Goal: Task Accomplishment & Management: Use online tool/utility

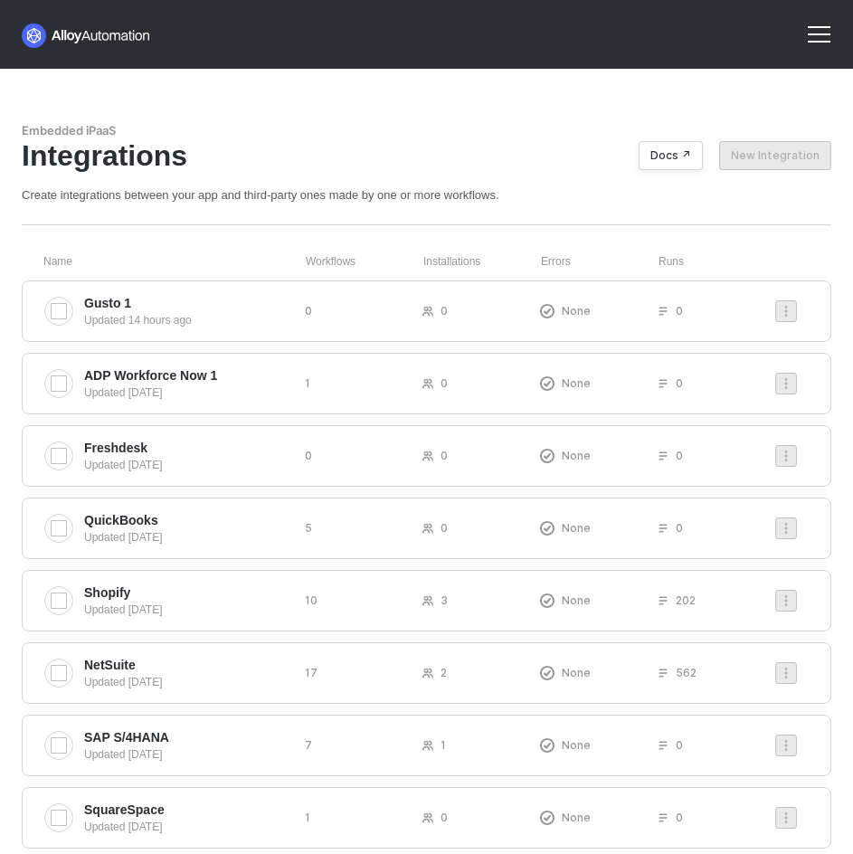
click at [837, 29] on div at bounding box center [818, 34] width 43 height 43
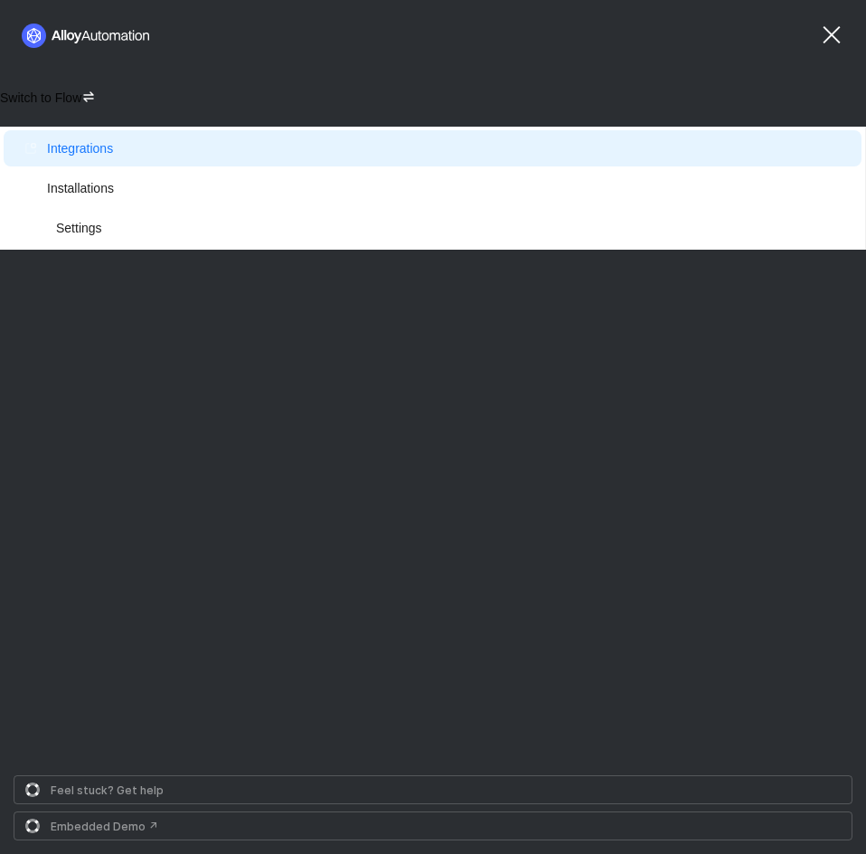
click at [81, 88] on div "Switch to Flow" at bounding box center [433, 98] width 866 height 58
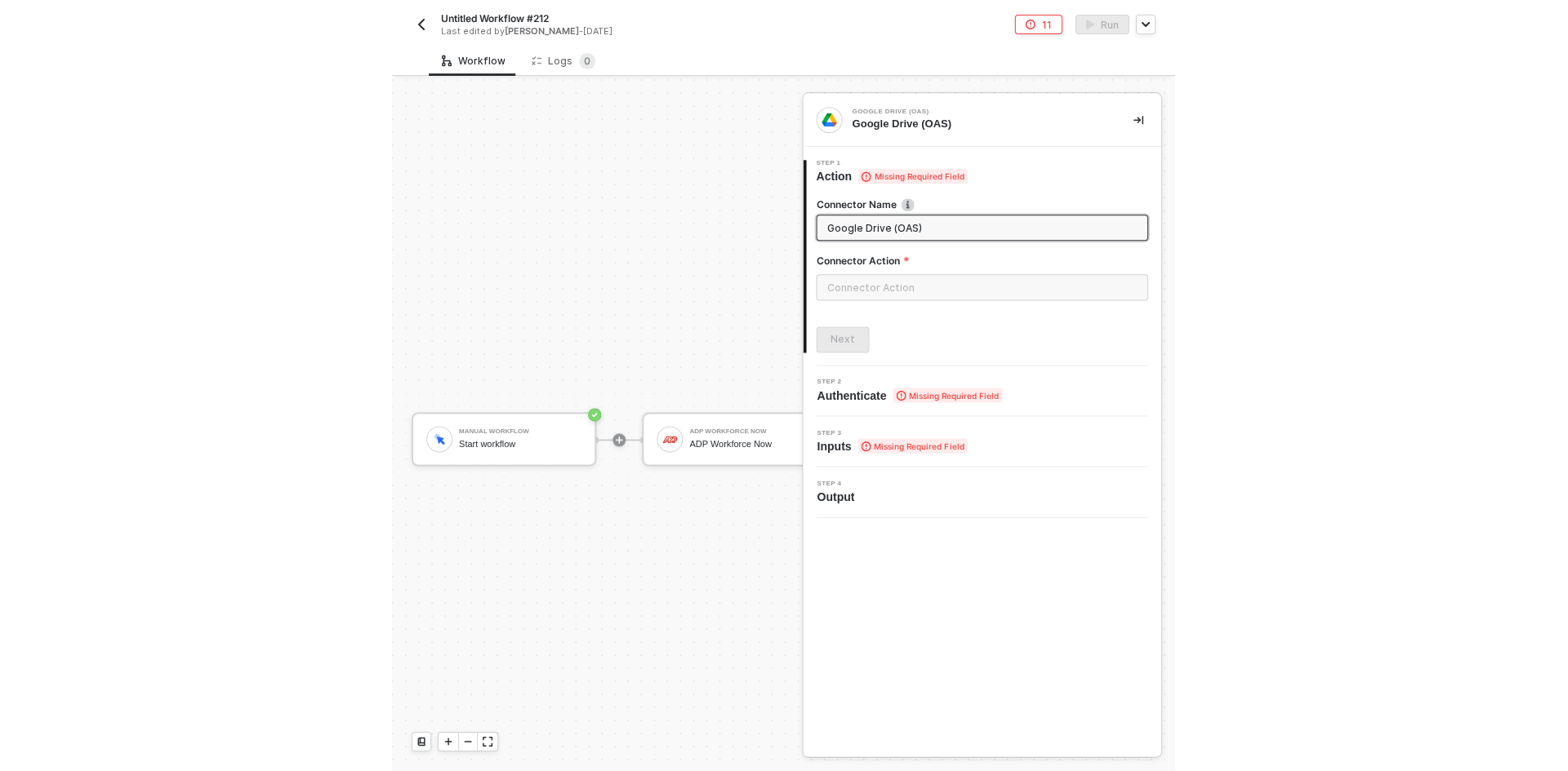
scroll to position [42, 0]
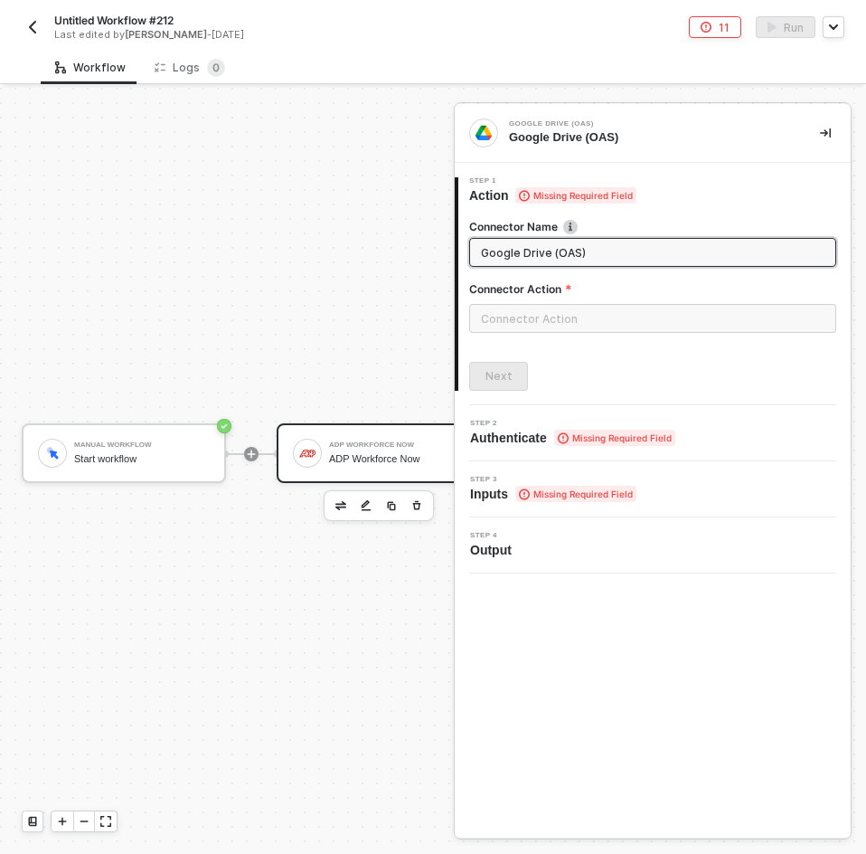
click at [296, 447] on div at bounding box center [307, 453] width 29 height 29
click at [339, 501] on img "button" at bounding box center [340, 505] width 11 height 9
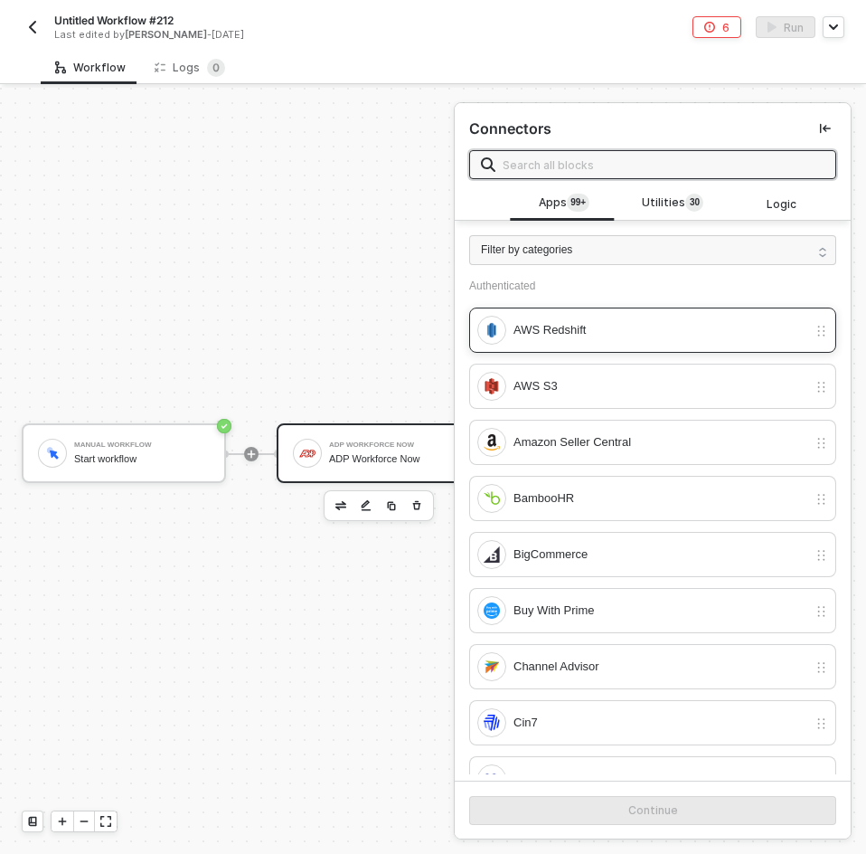
click at [530, 342] on div "AWS Redshift" at bounding box center [642, 330] width 330 height 29
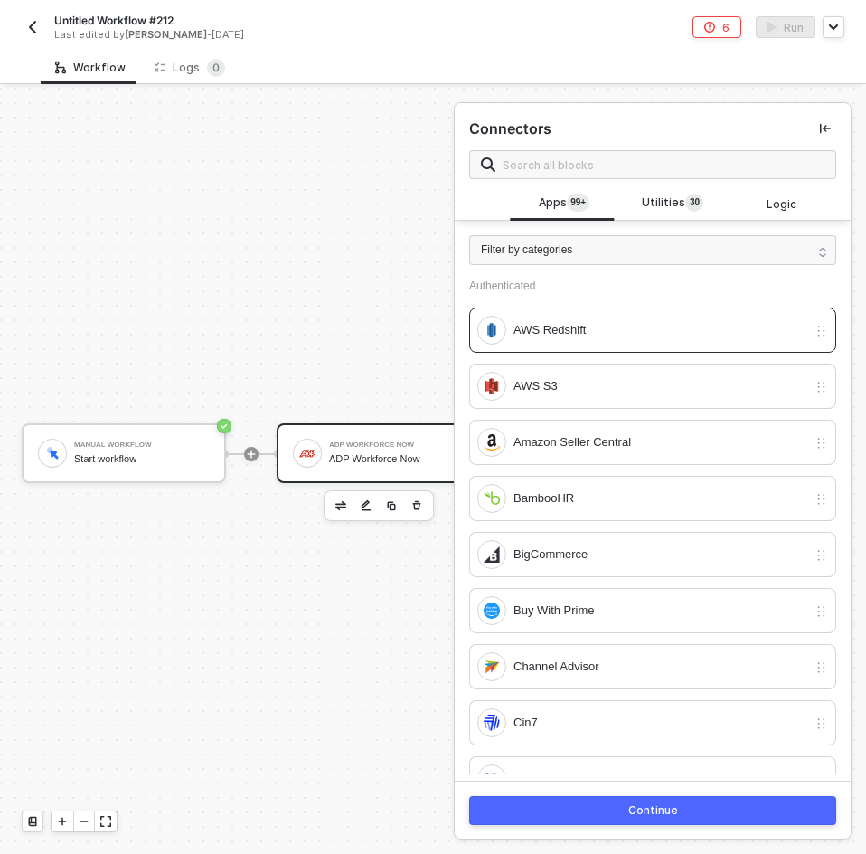
click at [637, 808] on div "Continue" at bounding box center [653, 810] width 50 height 14
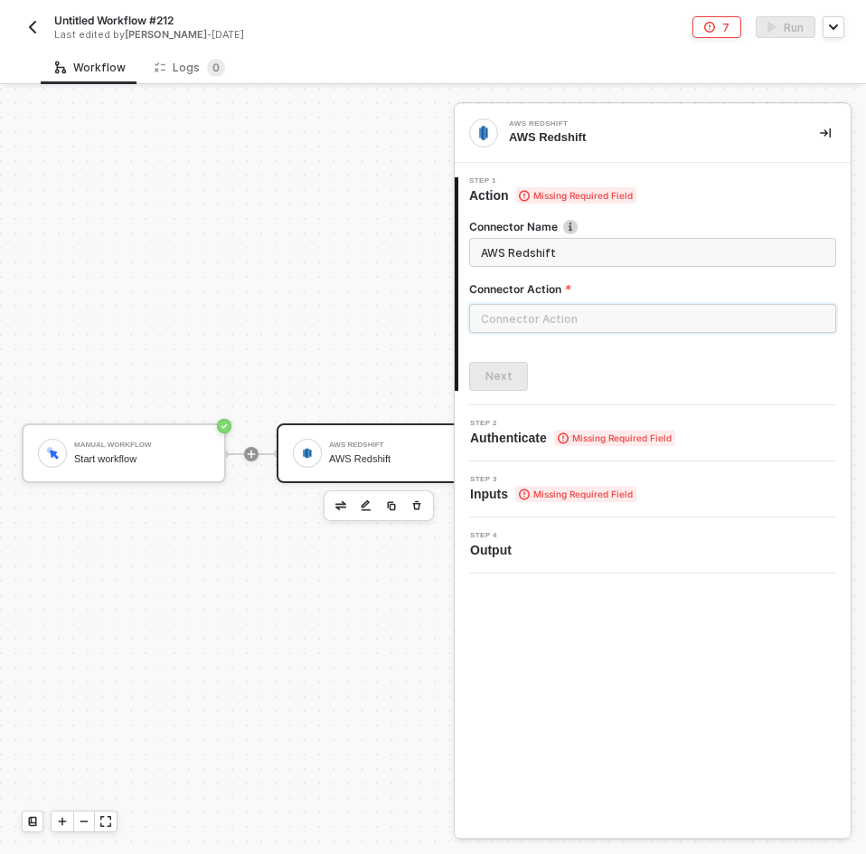
click at [647, 329] on input "text" at bounding box center [652, 318] width 367 height 29
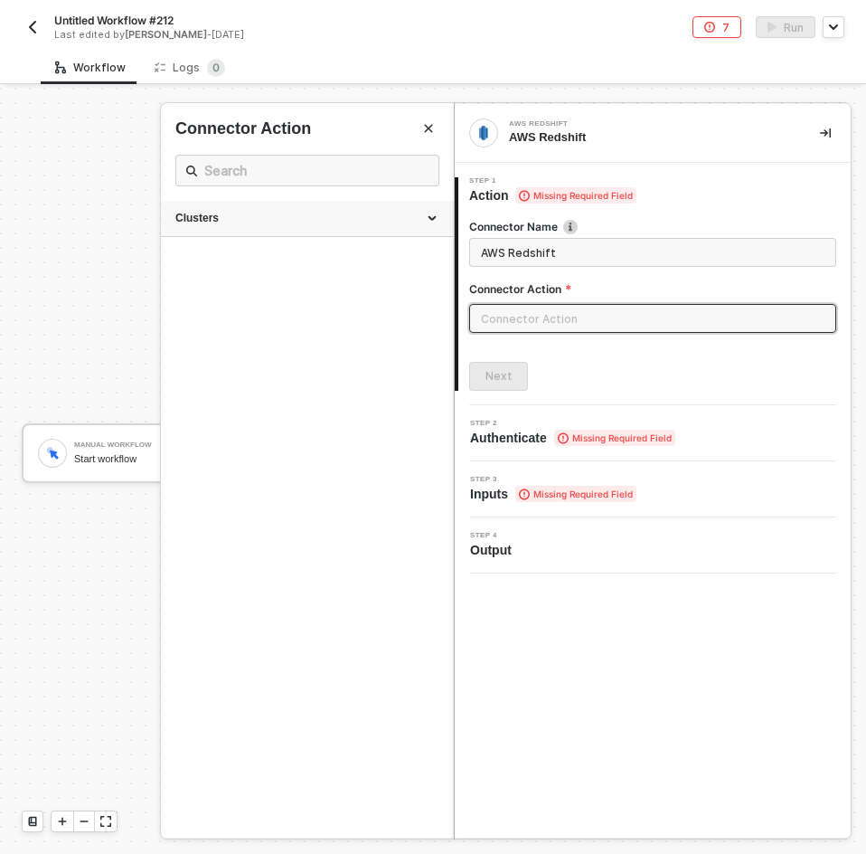
click at [405, 217] on div "Clusters" at bounding box center [306, 218] width 263 height 15
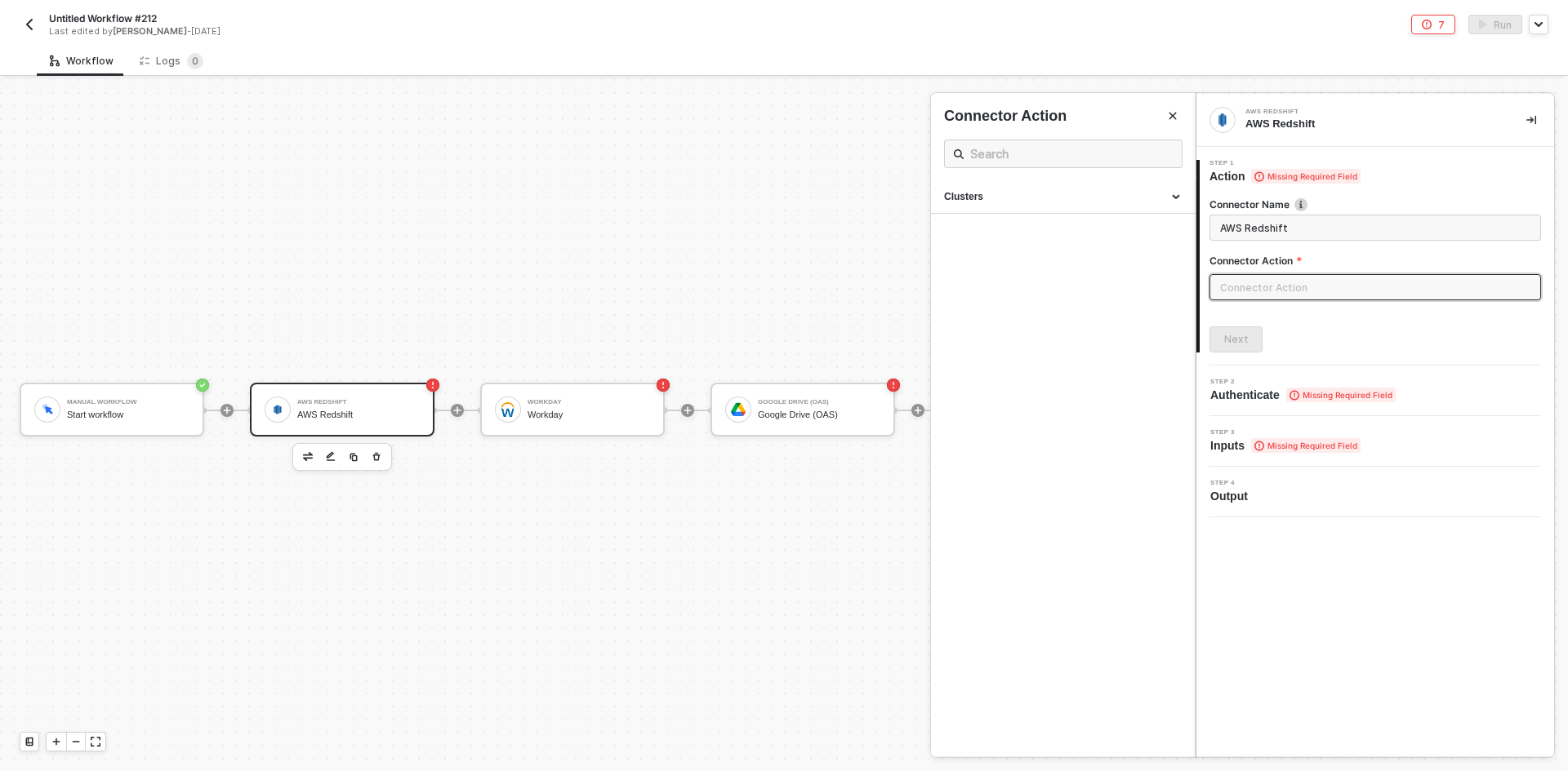
click at [350, 405] on div at bounding box center [784, 425] width 1568 height 692
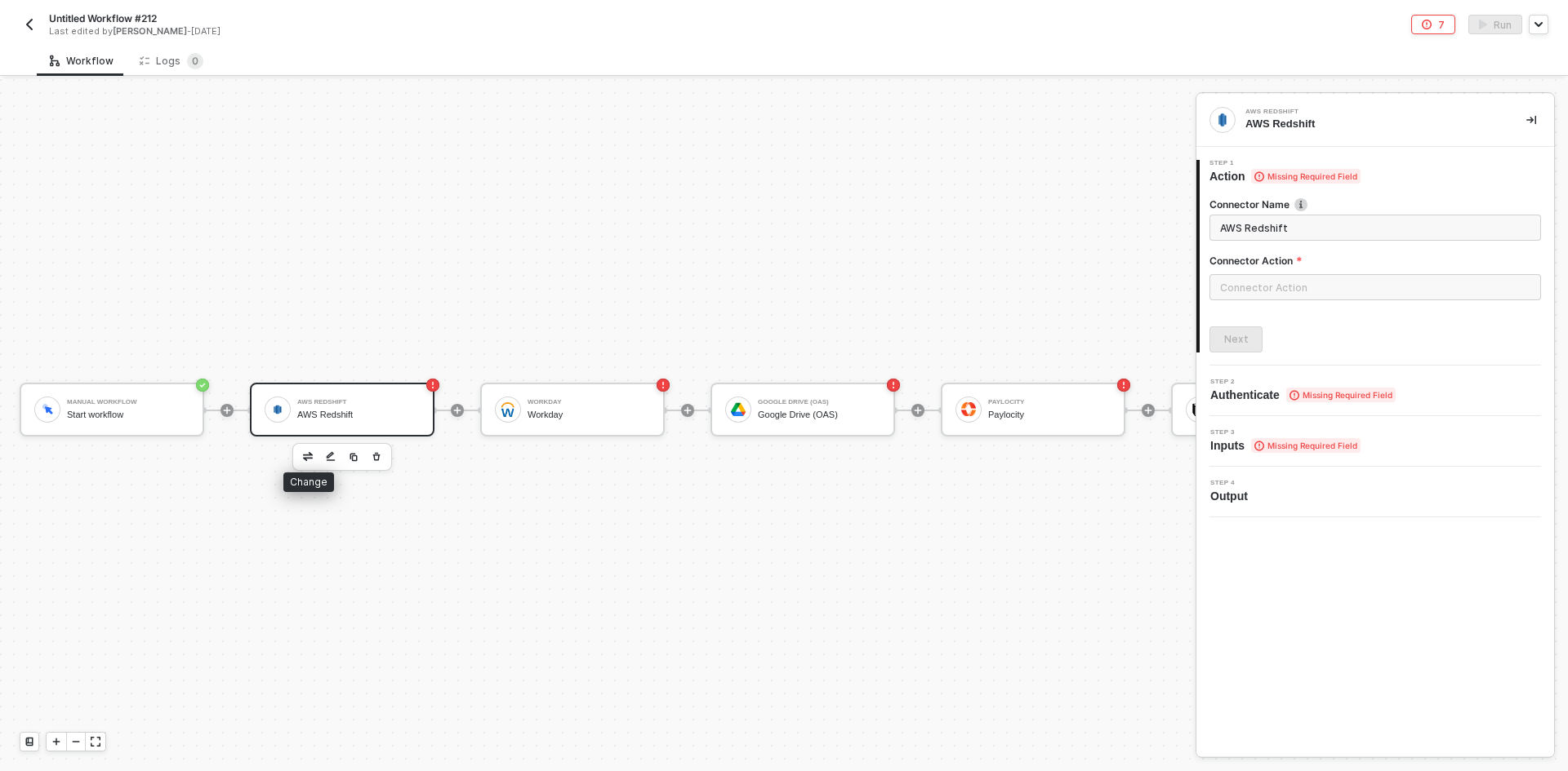
click at [303, 447] on button "button" at bounding box center [308, 457] width 20 height 20
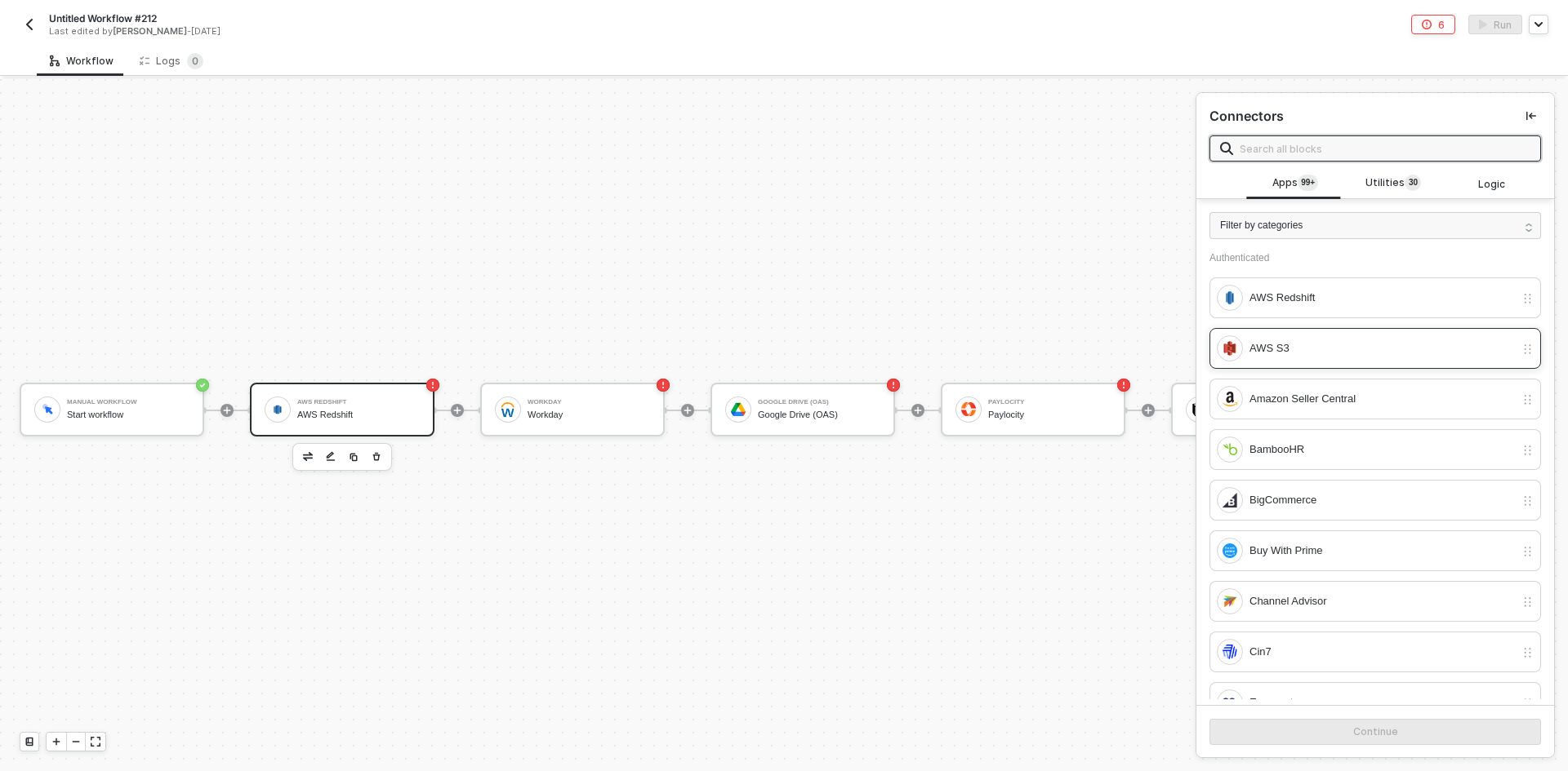
click at [781, 355] on div "AWS S3" at bounding box center [1382, 348] width 266 height 18
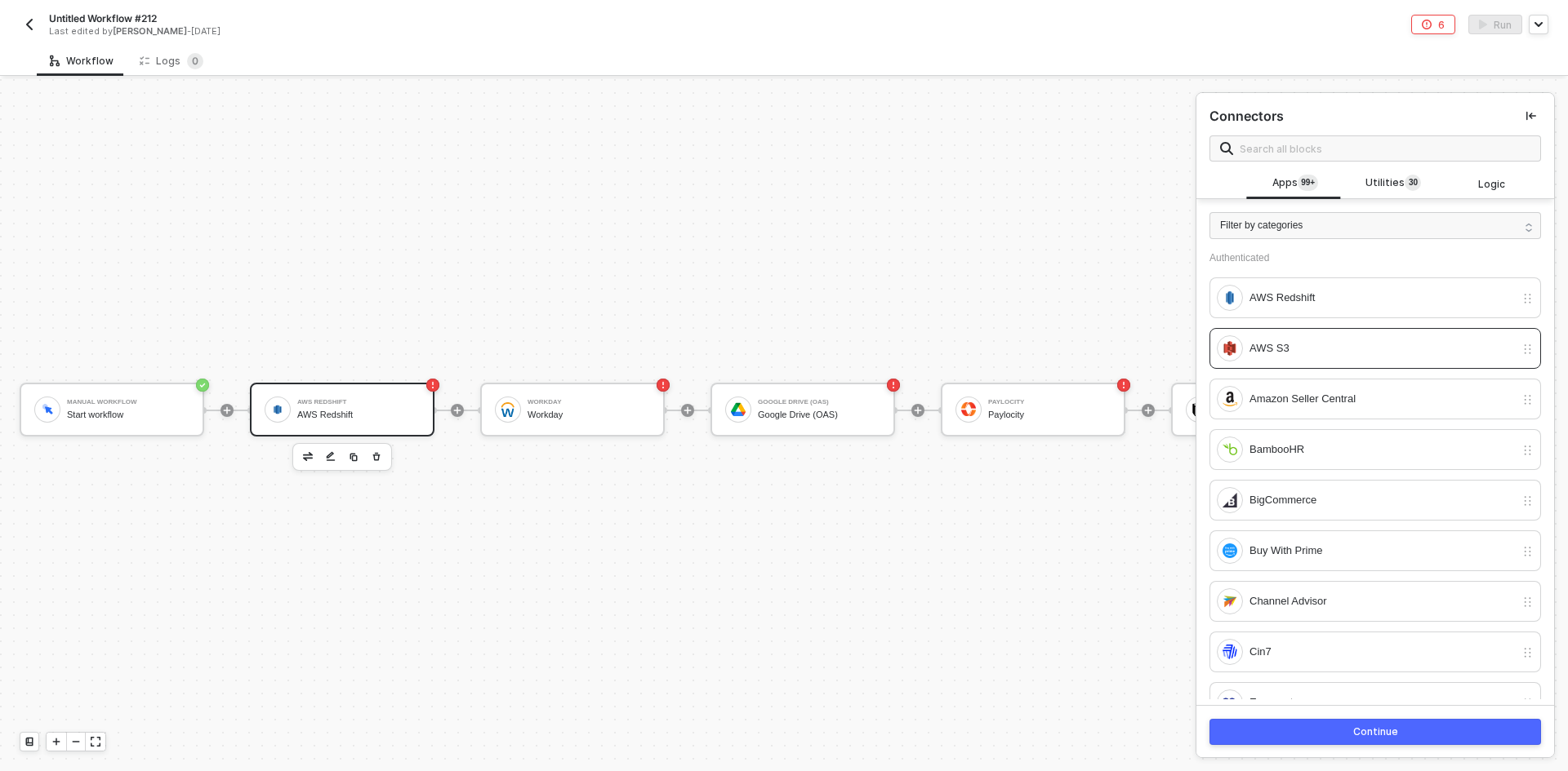
click at [781, 736] on button "Continue" at bounding box center [1375, 732] width 331 height 26
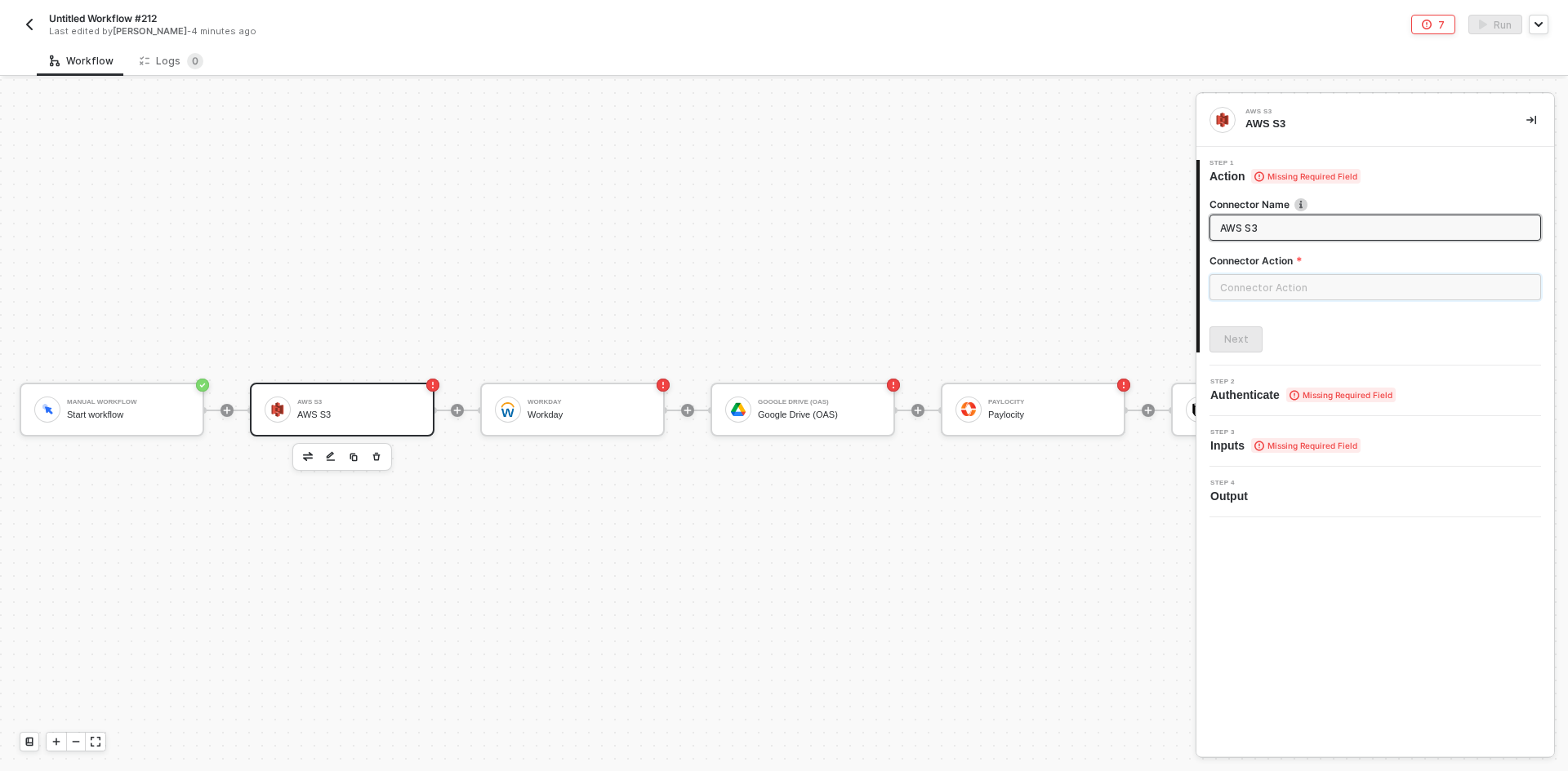
click at [781, 282] on input "text" at bounding box center [1375, 287] width 331 height 26
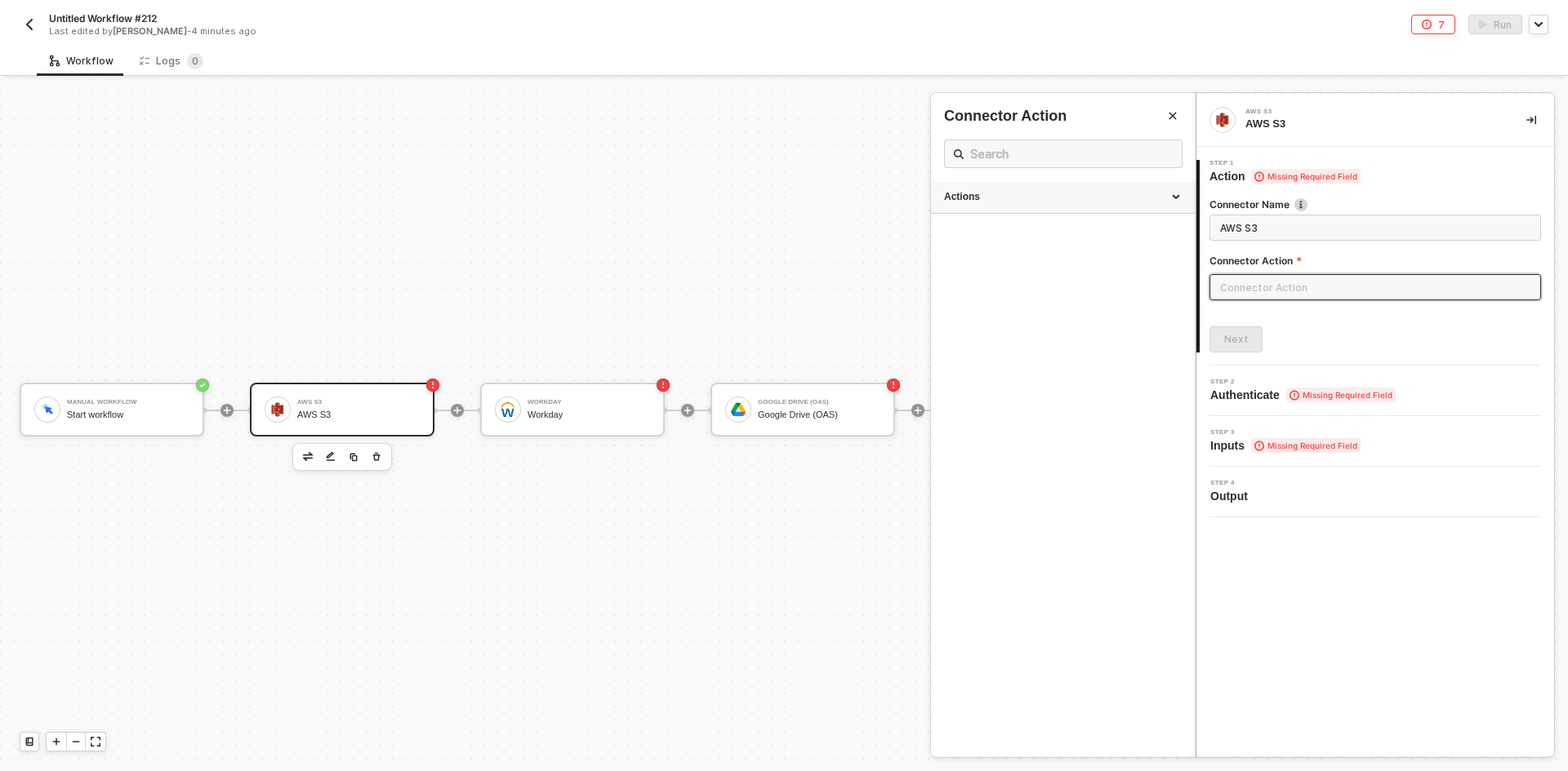
click at [781, 200] on div "Actions" at bounding box center [1062, 197] width 238 height 14
click at [781, 237] on span "Upload a file" at bounding box center [966, 241] width 46 height 9
type input "Upload a file"
type input "Upload"
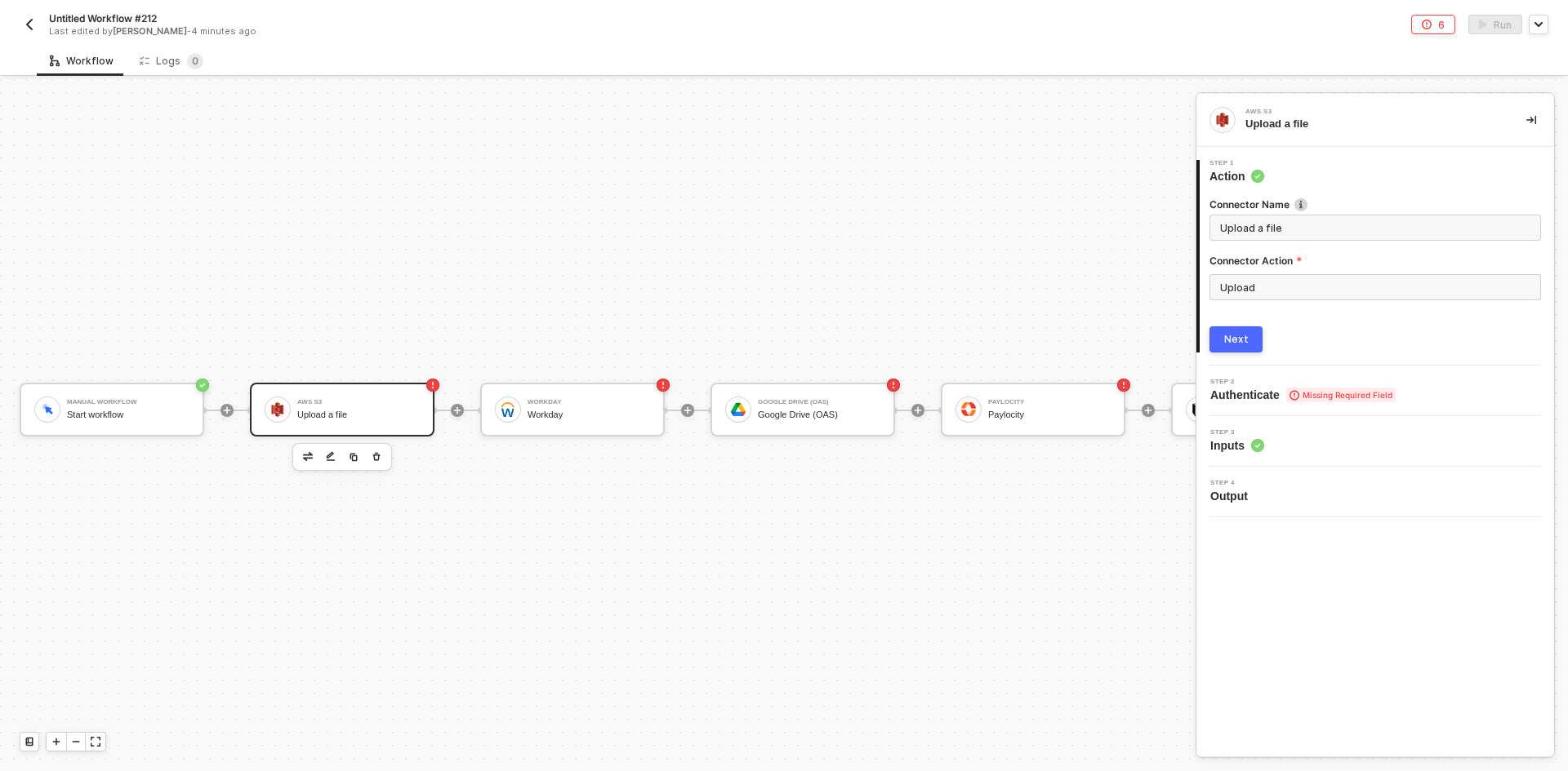
click at [781, 342] on div "Next" at bounding box center [1236, 339] width 24 height 13
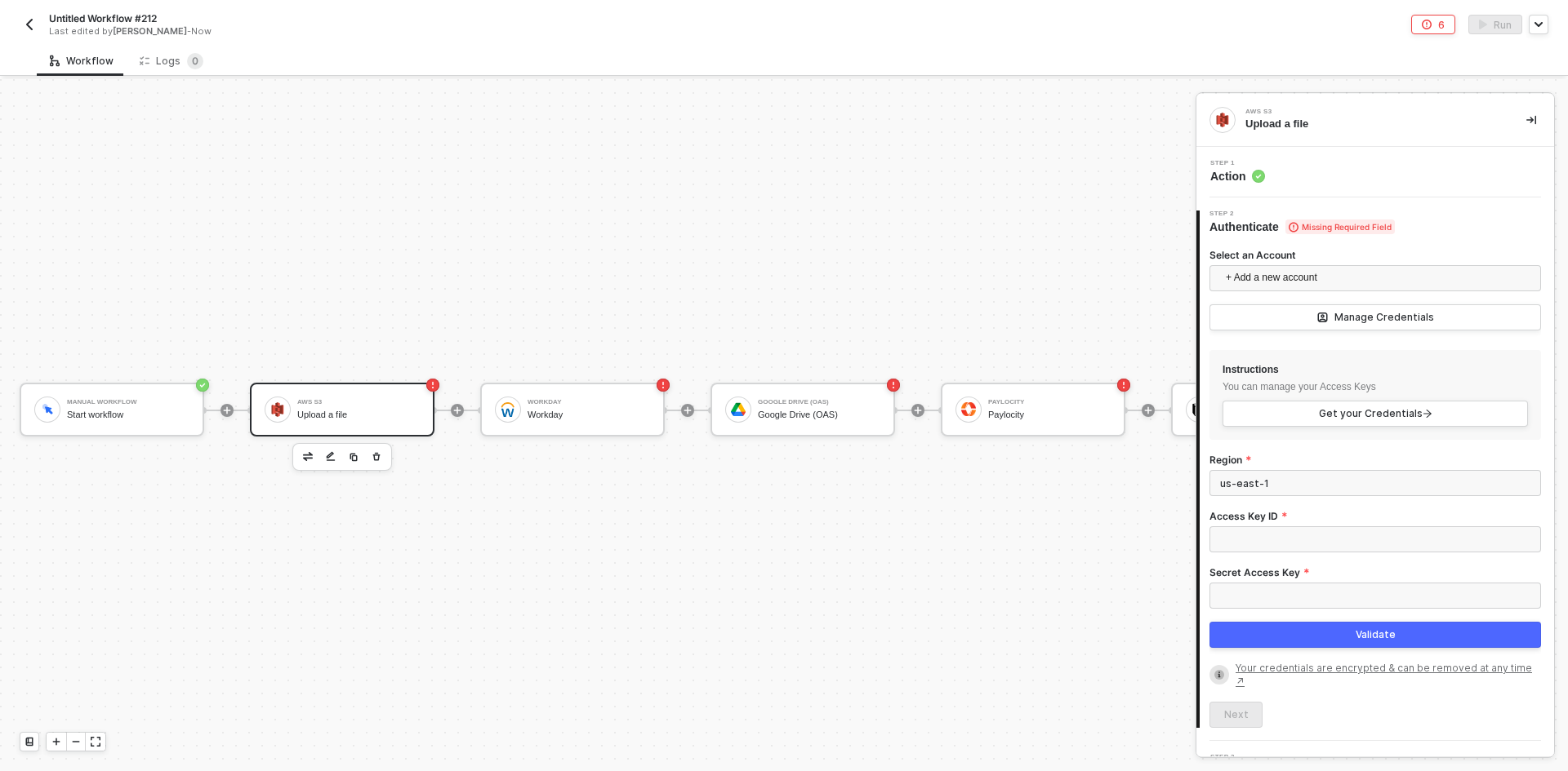
drag, startPoint x: 555, startPoint y: 423, endPoint x: 435, endPoint y: 393, distance: 123.7
click at [555, 423] on div "Workday Workday" at bounding box center [573, 410] width 184 height 54
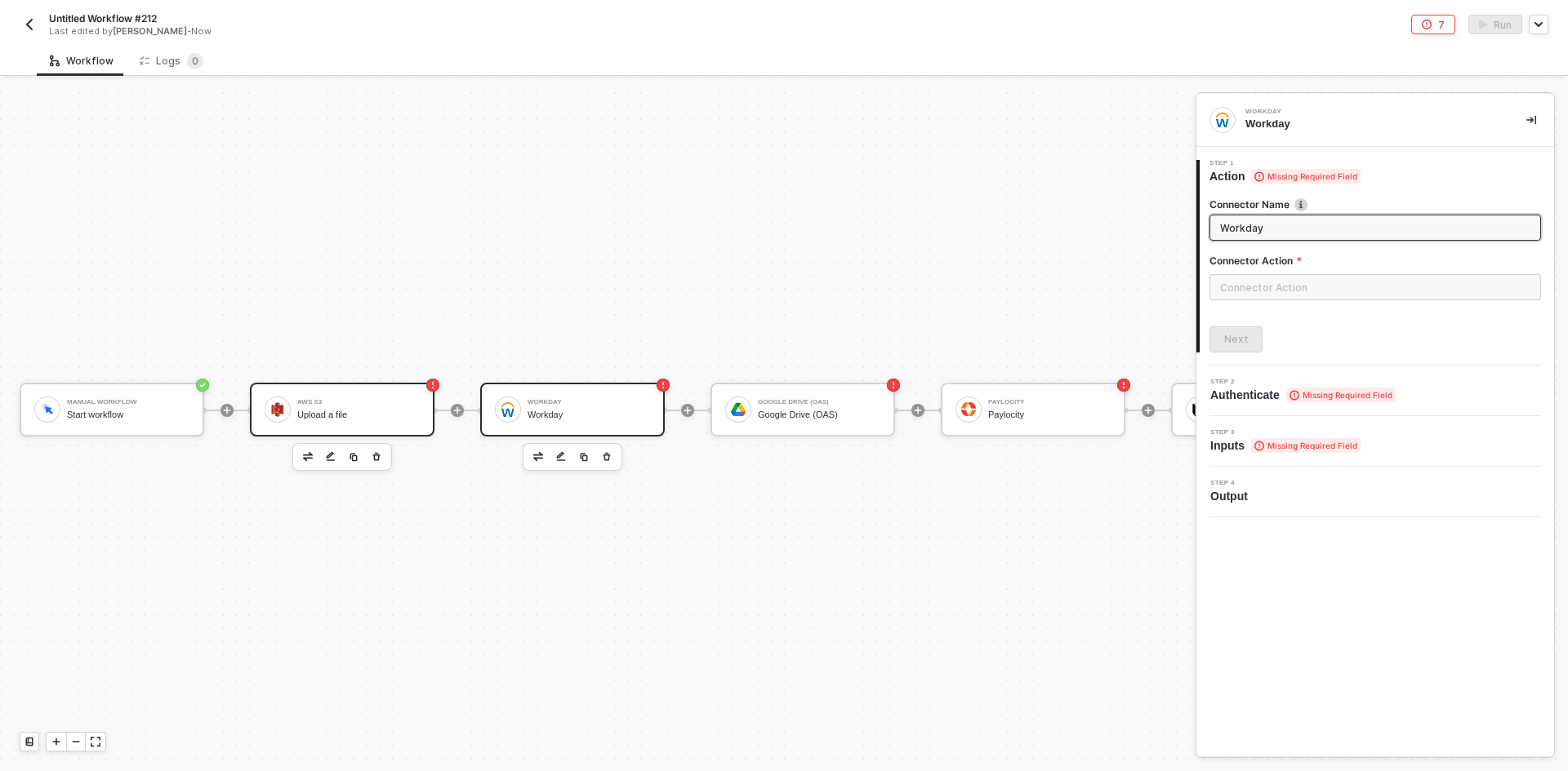
click at [295, 395] on div "AWS S3 Upload a file" at bounding box center [355, 410] width 129 height 31
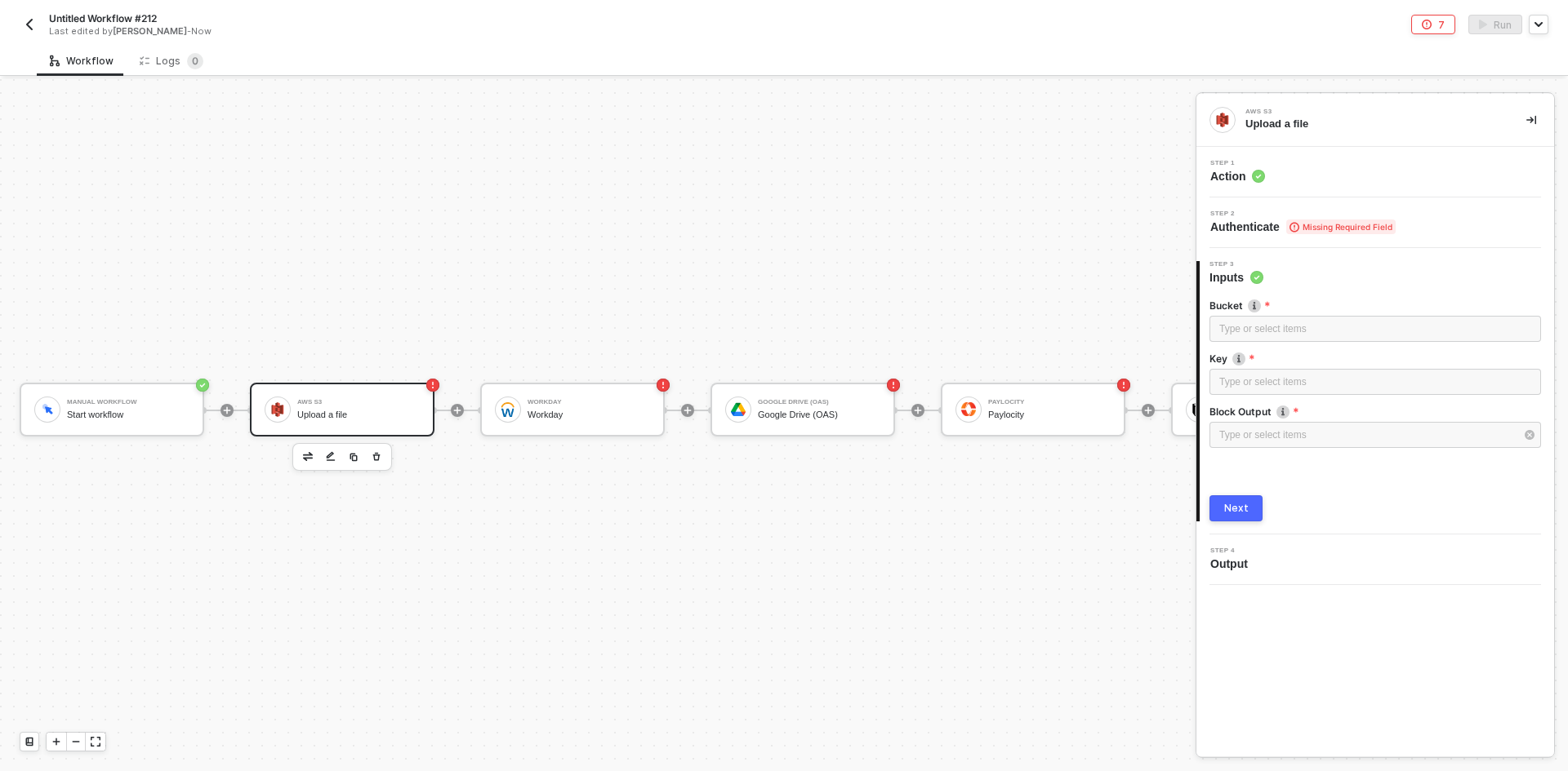
click at [781, 152] on div "Step 1 Action" at bounding box center [1376, 172] width 358 height 51
click at [781, 173] on div "Step 1 Action" at bounding box center [1377, 172] width 353 height 24
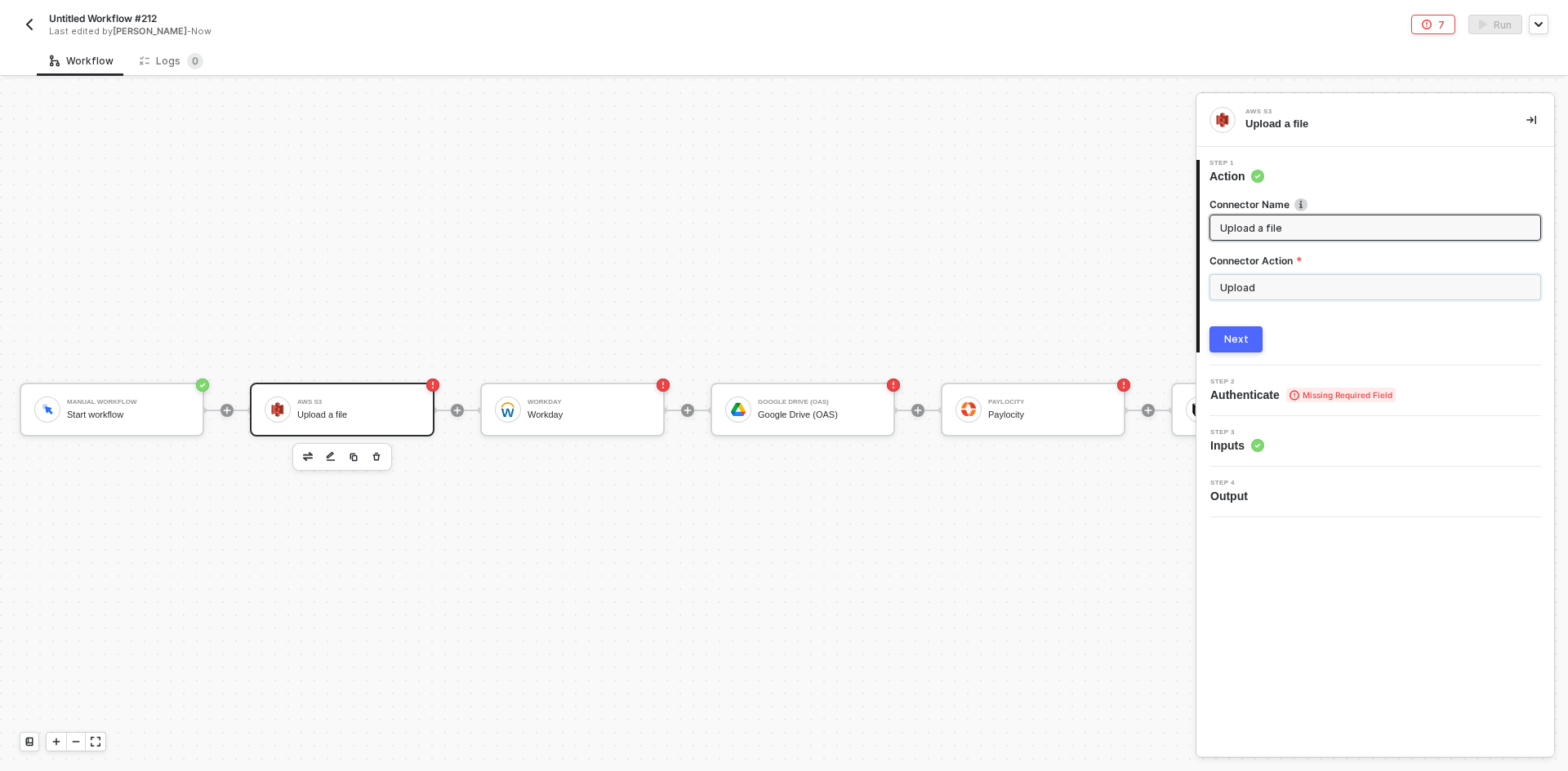
click at [781, 288] on input "Upload" at bounding box center [1375, 287] width 331 height 26
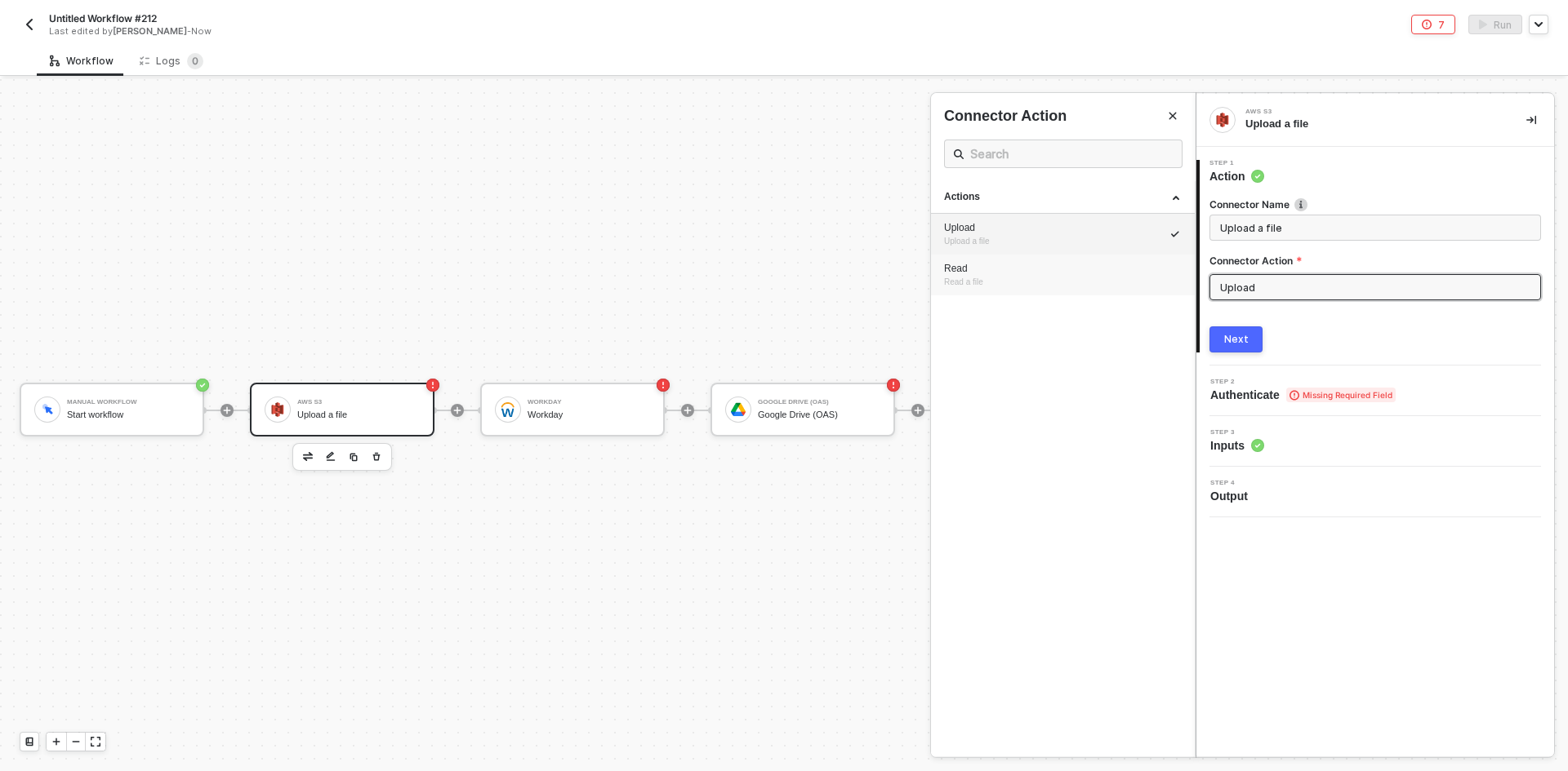
drag, startPoint x: 1068, startPoint y: 267, endPoint x: 1077, endPoint y: 262, distance: 10.3
click at [781, 262] on div "Read" at bounding box center [1062, 268] width 238 height 14
type input "Read a file"
type input "Read"
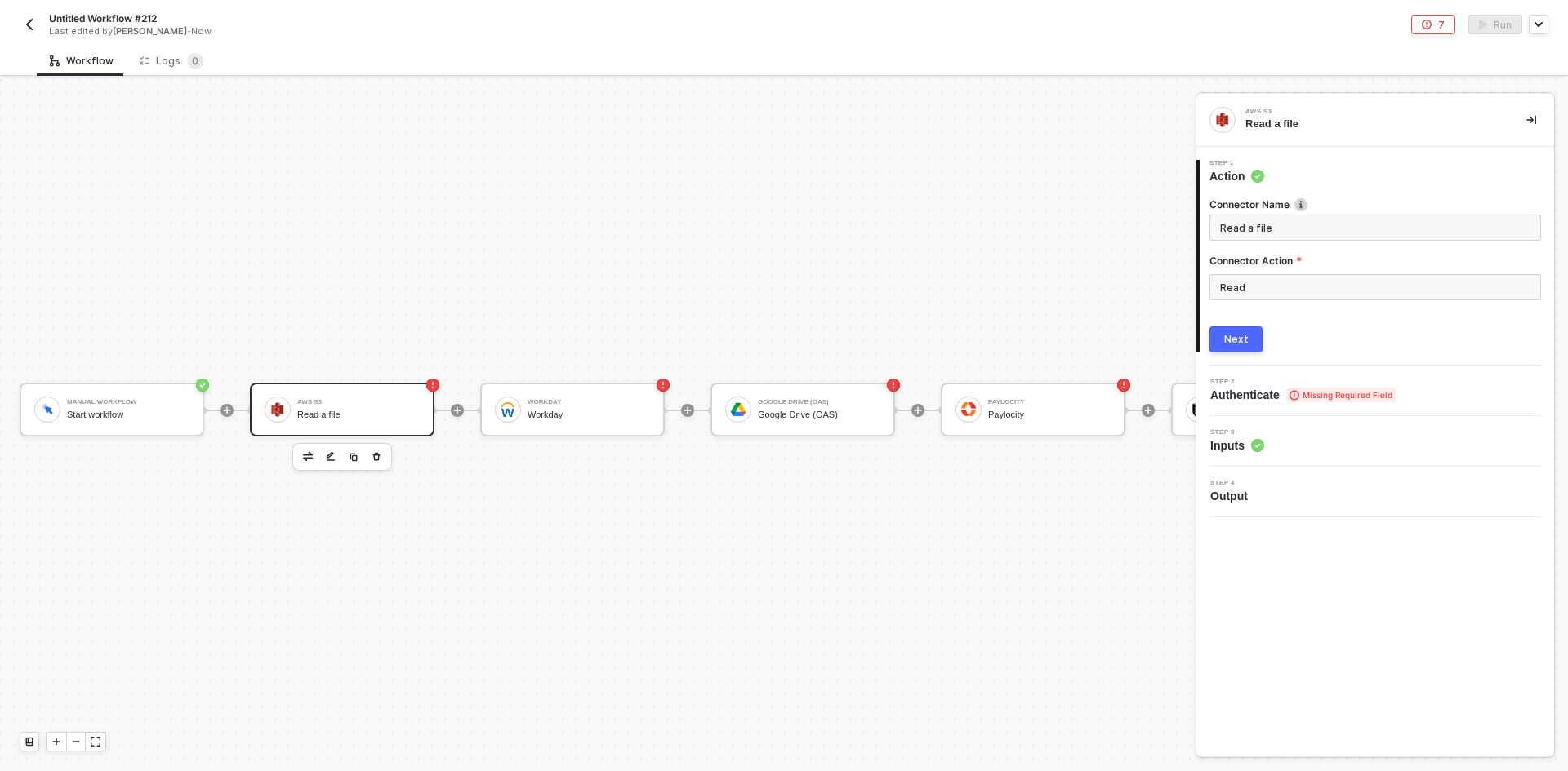
click at [781, 329] on button "Next" at bounding box center [1236, 339] width 53 height 26
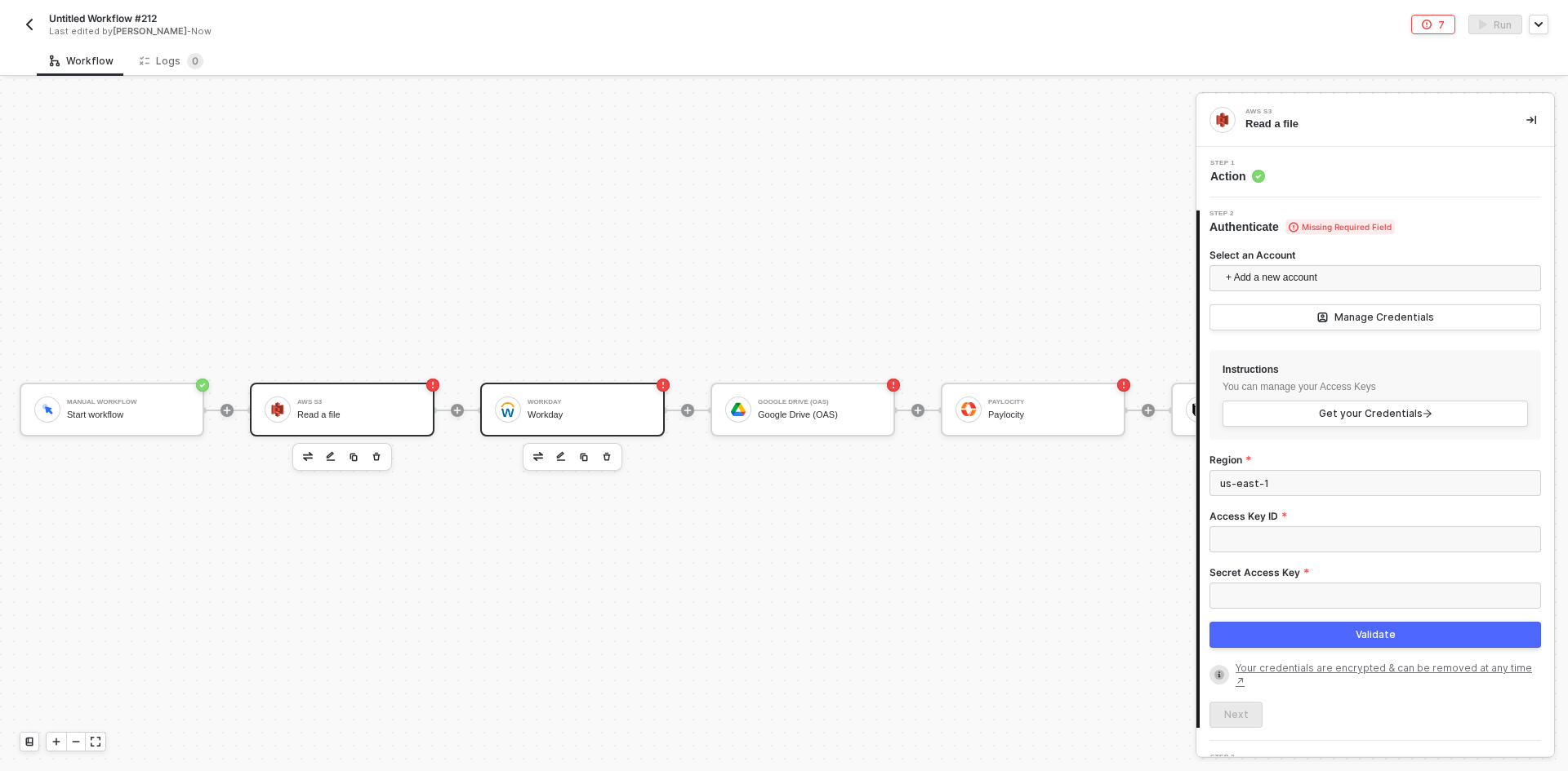
click at [579, 383] on div "Workday Workday" at bounding box center [573, 410] width 184 height 54
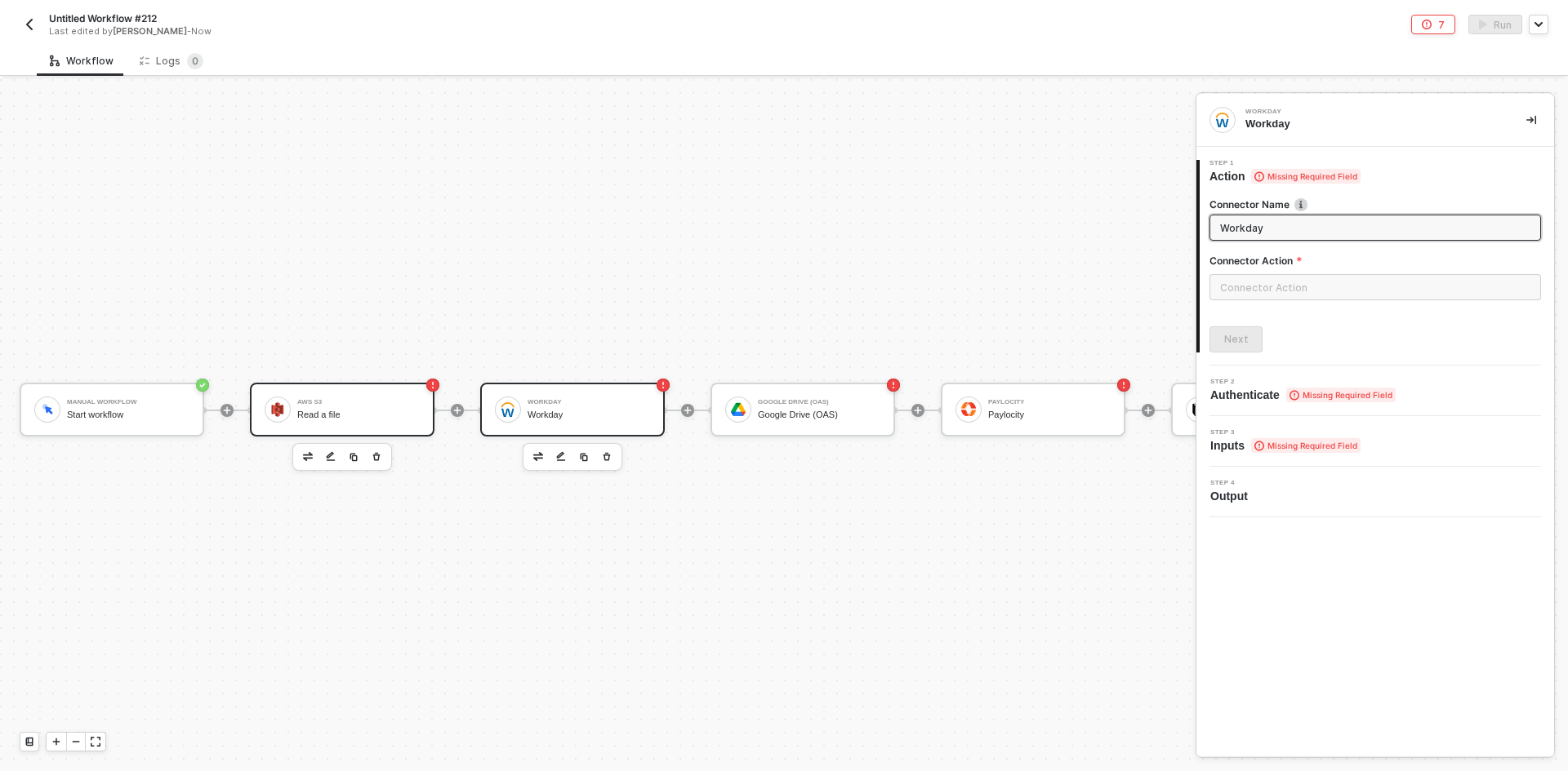
click at [409, 410] on div "Read a file" at bounding box center [359, 415] width 123 height 11
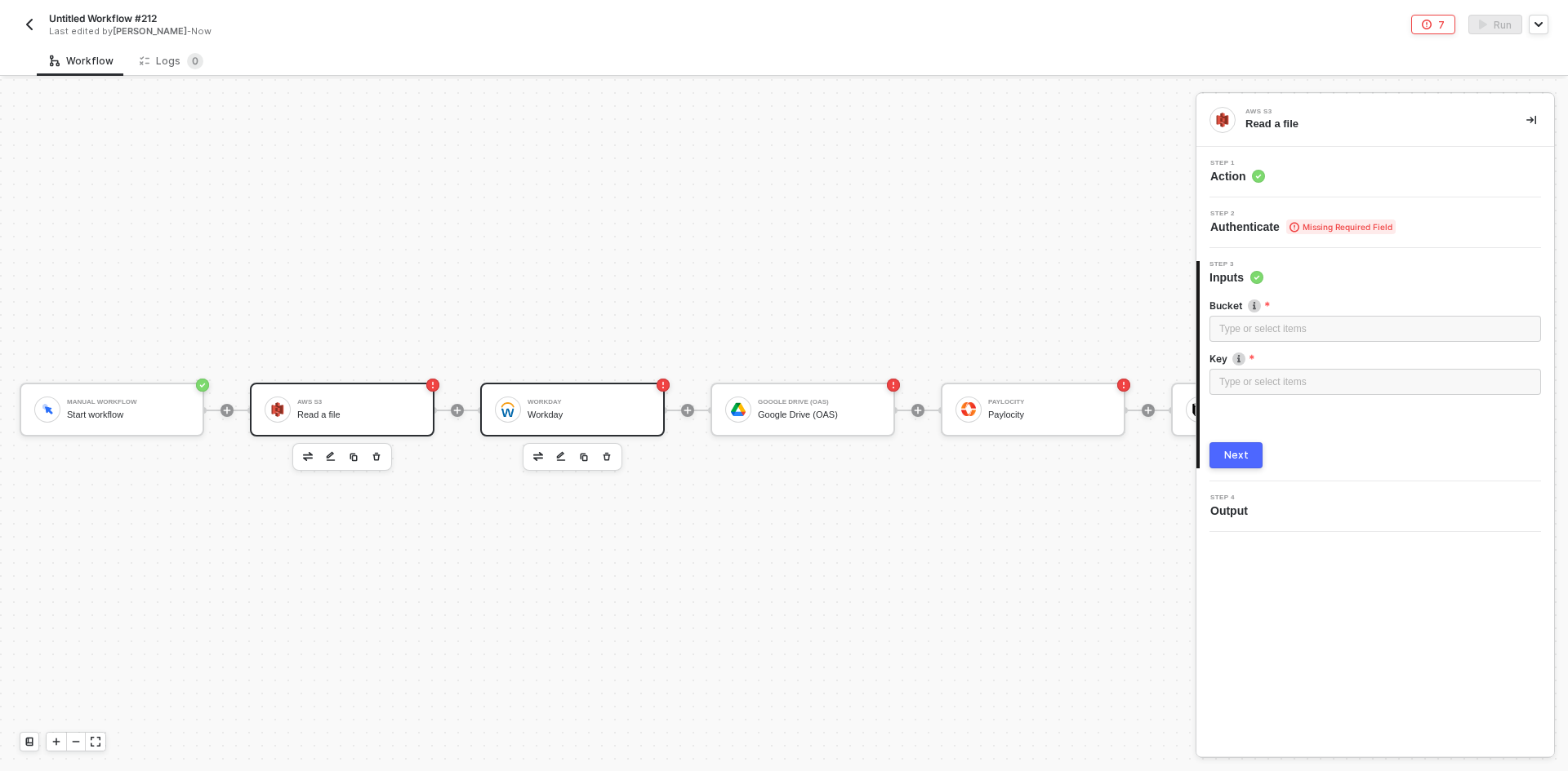
click at [582, 383] on div "Workday Workday" at bounding box center [573, 410] width 184 height 54
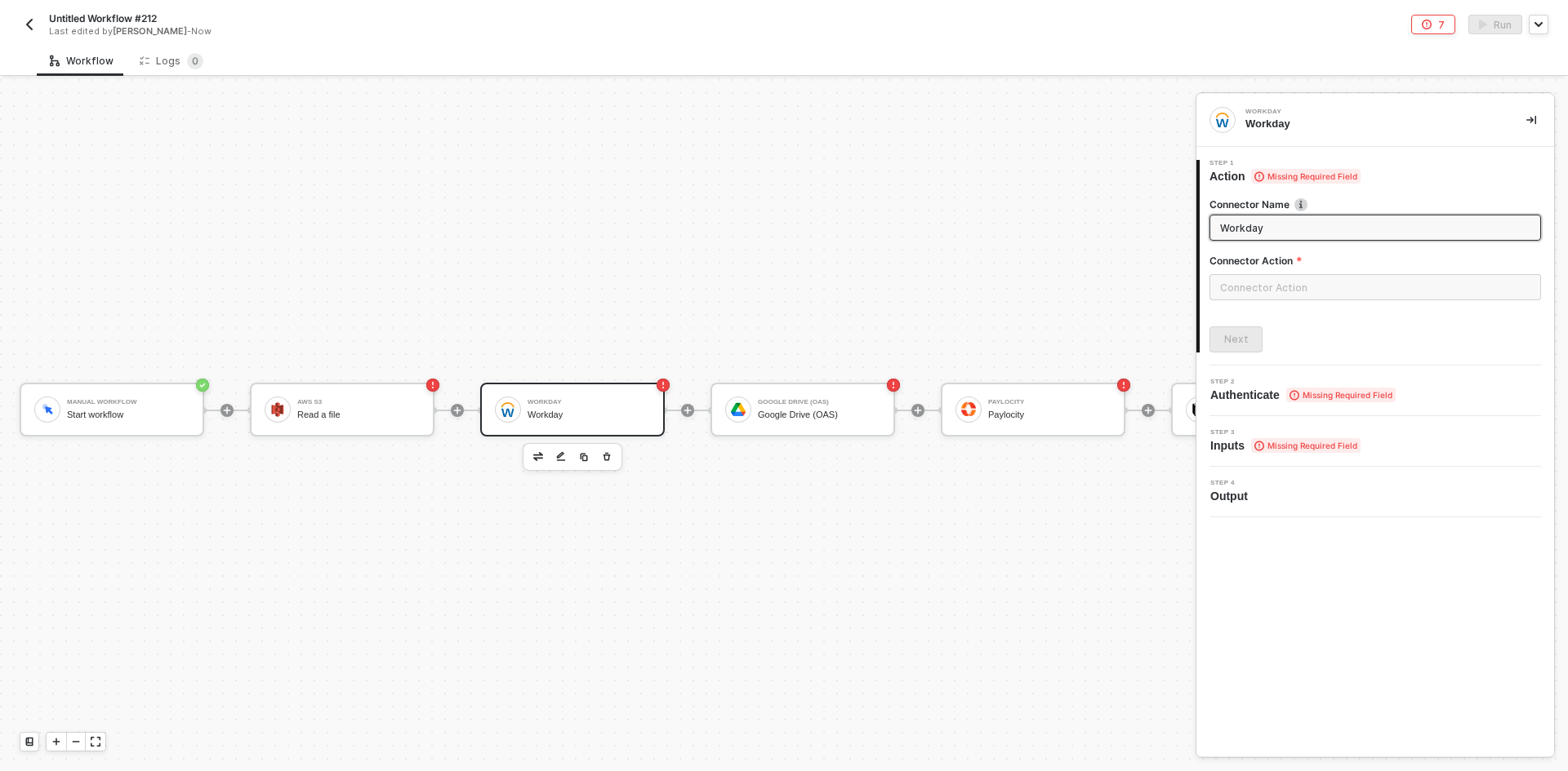
click at [610, 451] on icon "button" at bounding box center [606, 457] width 10 height 13
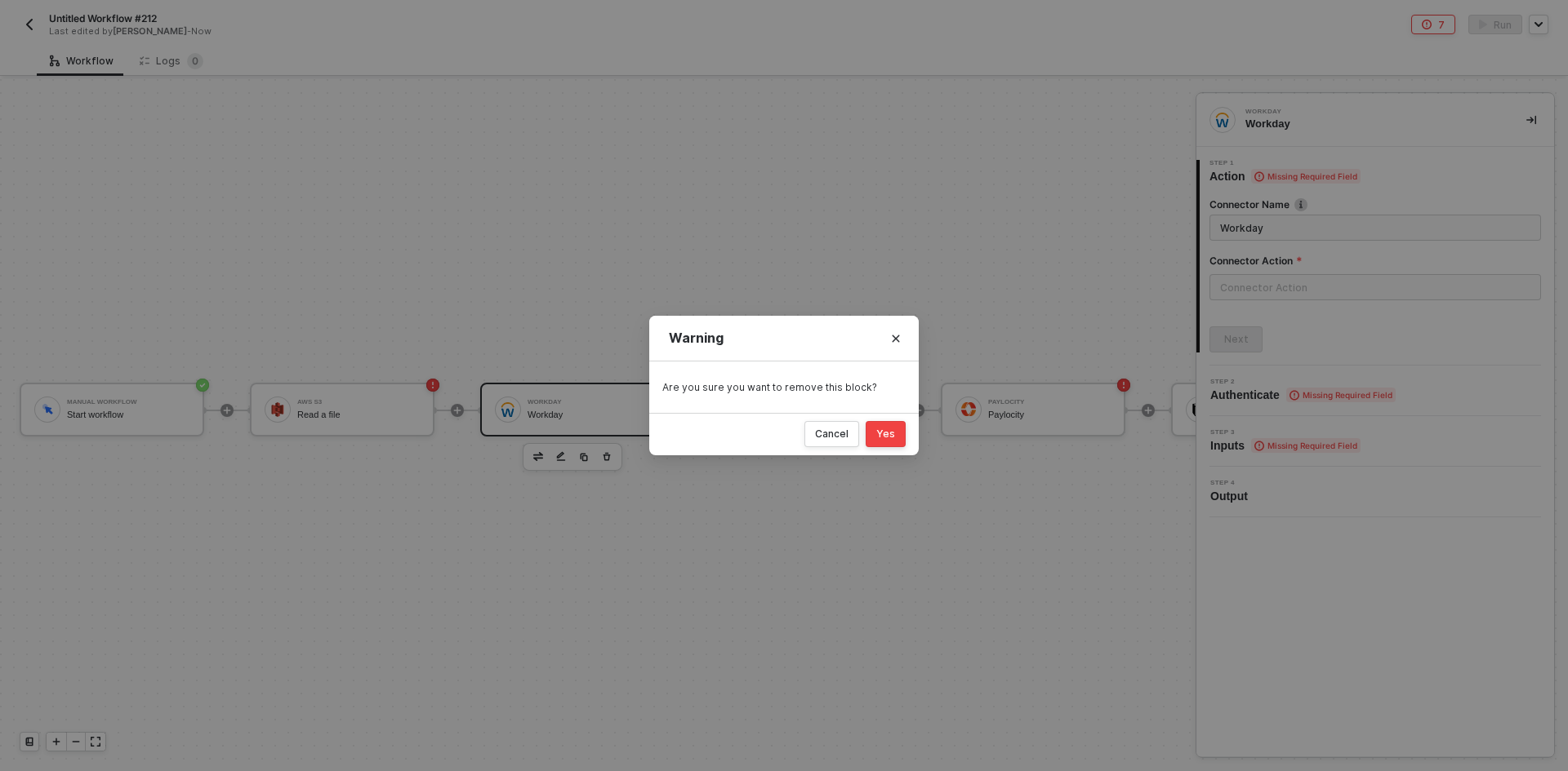
click at [781, 428] on div "Cancel Yes" at bounding box center [784, 433] width 269 height 42
click at [781, 433] on button "Yes" at bounding box center [885, 434] width 40 height 26
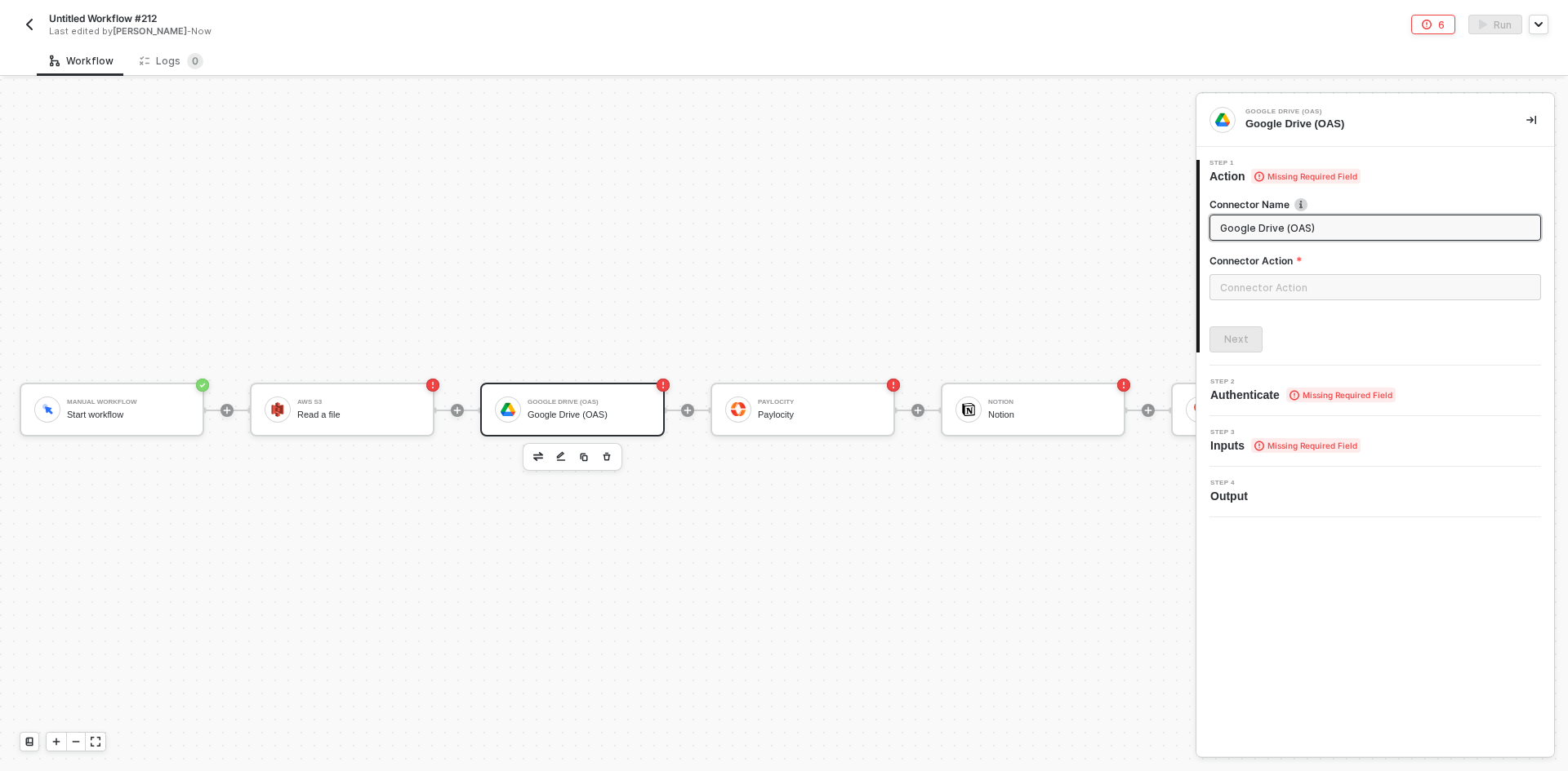
click at [569, 410] on div "Google Drive (OAS)" at bounding box center [589, 415] width 123 height 11
click at [781, 296] on input "text" at bounding box center [1375, 287] width 331 height 26
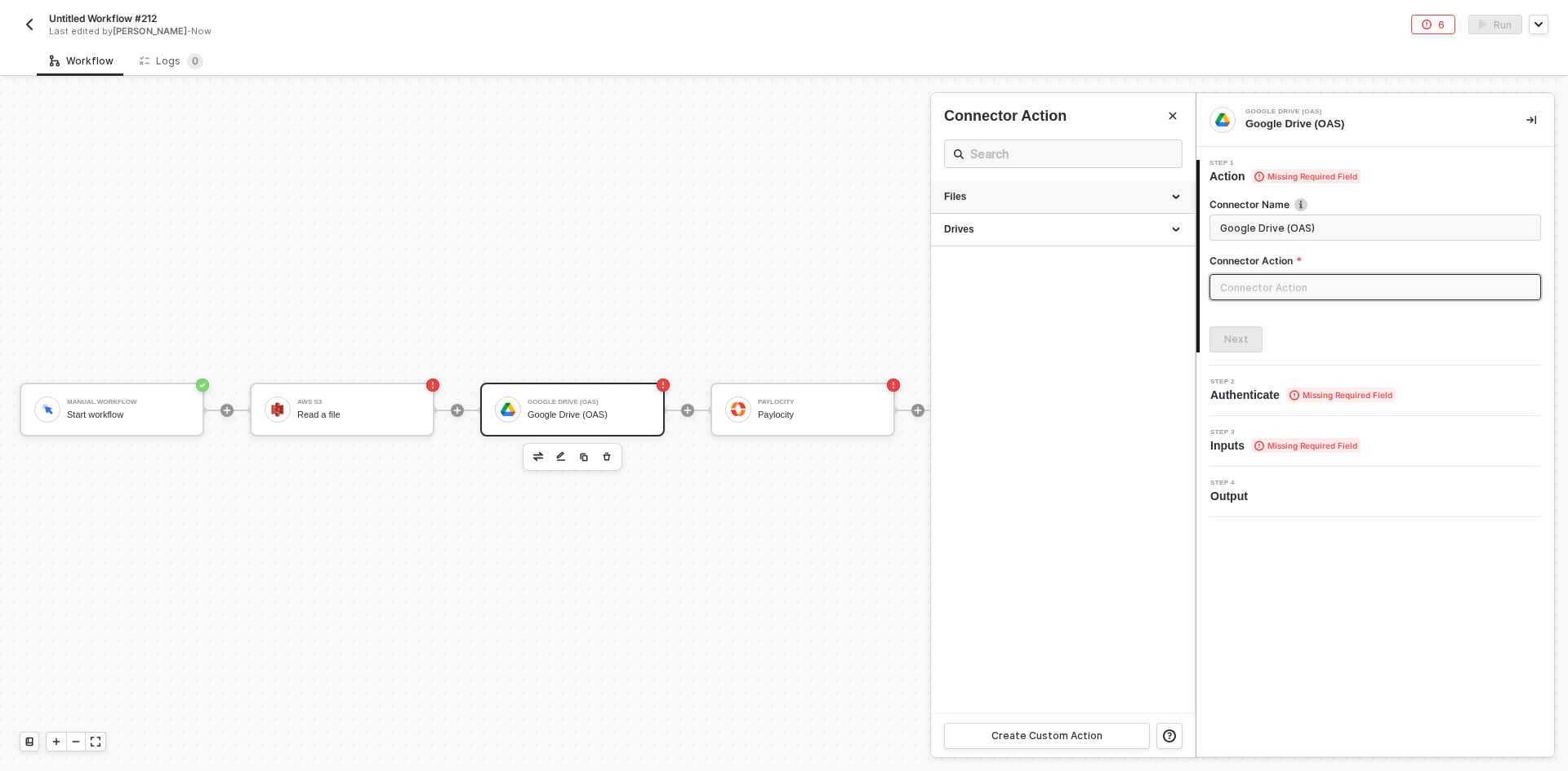
click at [781, 200] on div "Files" at bounding box center [1062, 197] width 238 height 14
click at [781, 430] on div "Drives" at bounding box center [1062, 433] width 238 height 14
click at [781, 400] on span "Upload a file to the user's Drive." at bounding box center [1001, 404] width 115 height 9
type input "Upload a file to the user's Drive."
type input "Files - Upload a File"
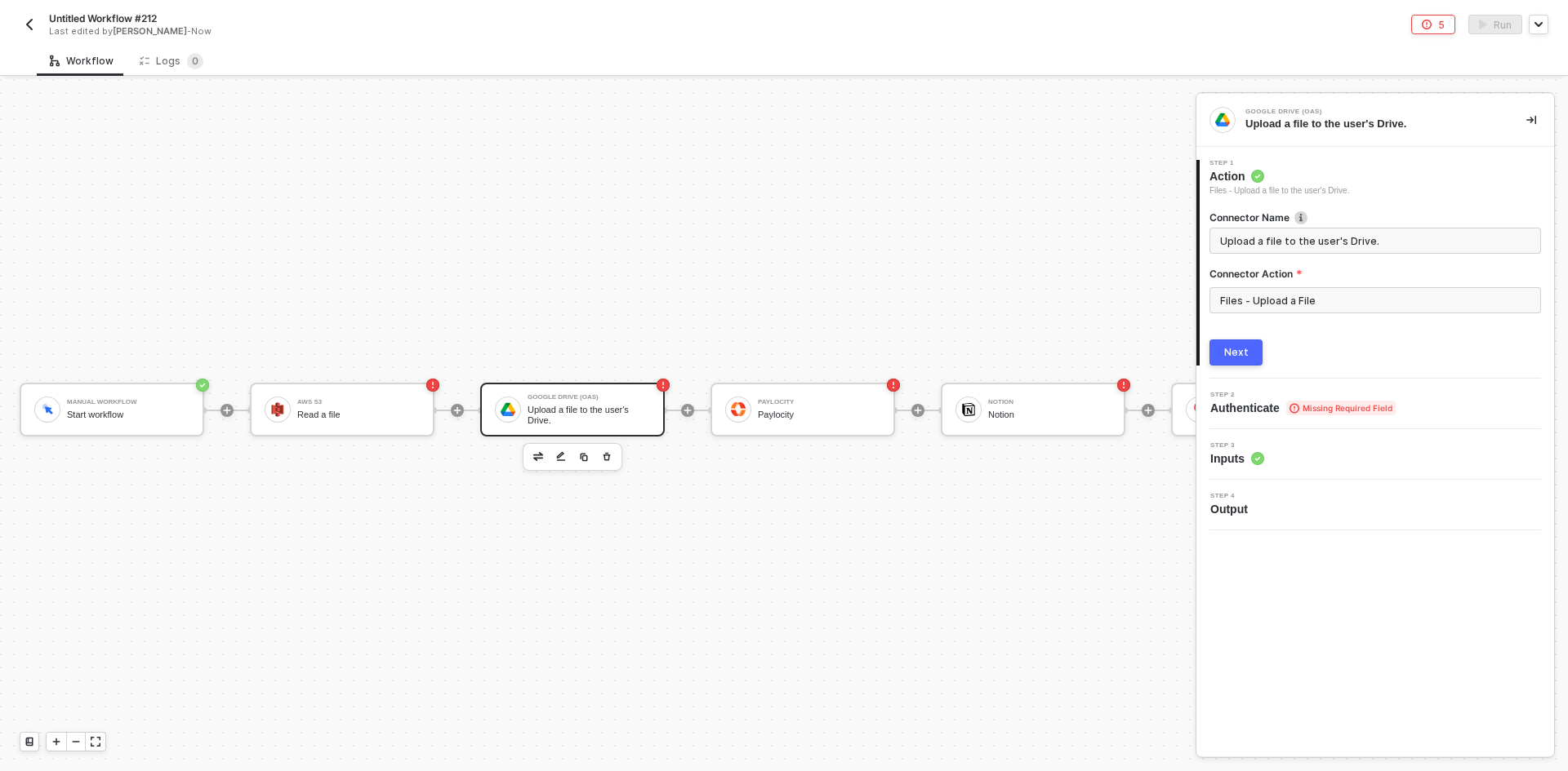
click at [781, 361] on button "Next" at bounding box center [1236, 352] width 53 height 26
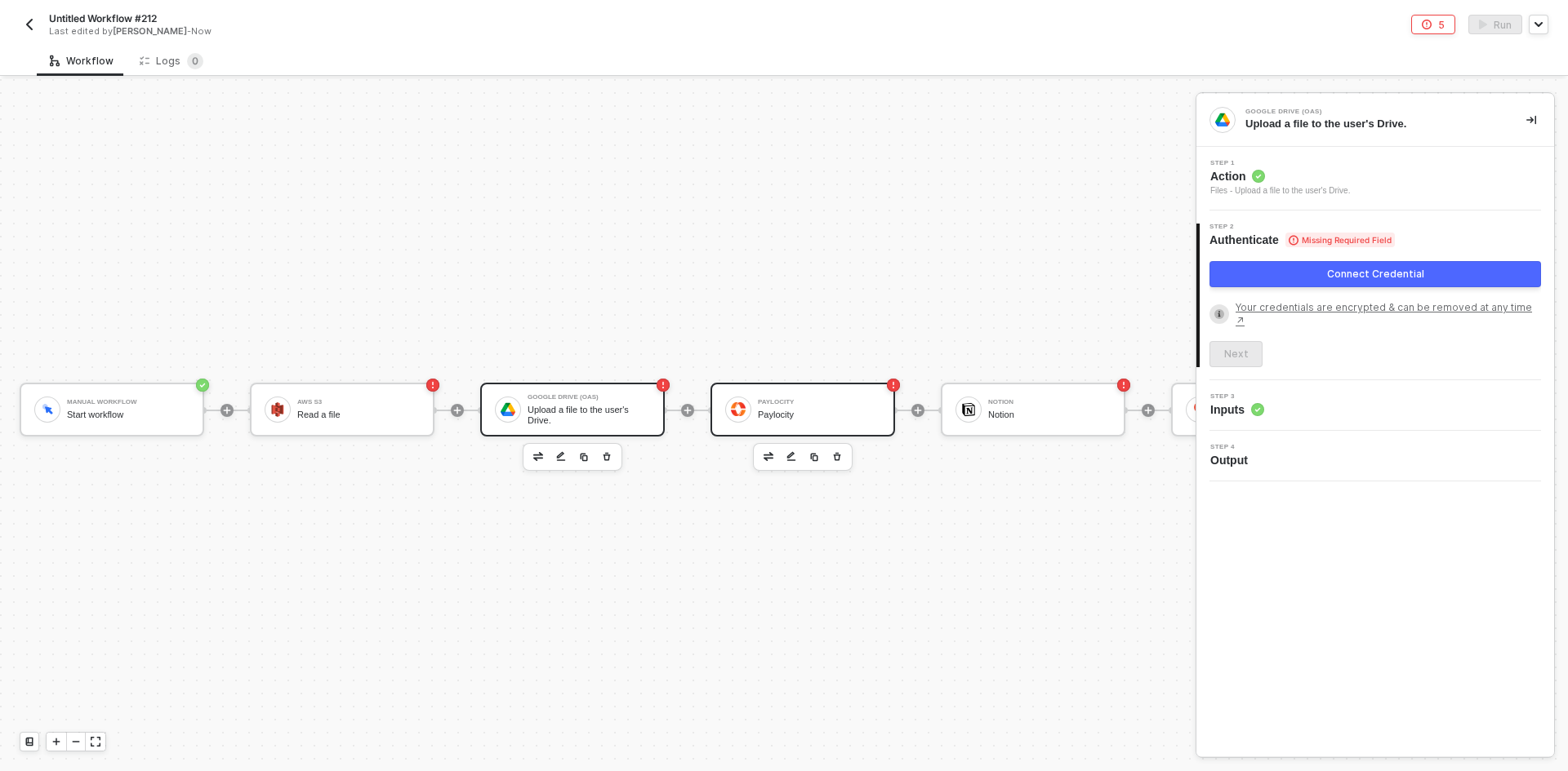
click at [781, 413] on div "Paylocity Paylocity" at bounding box center [803, 410] width 184 height 54
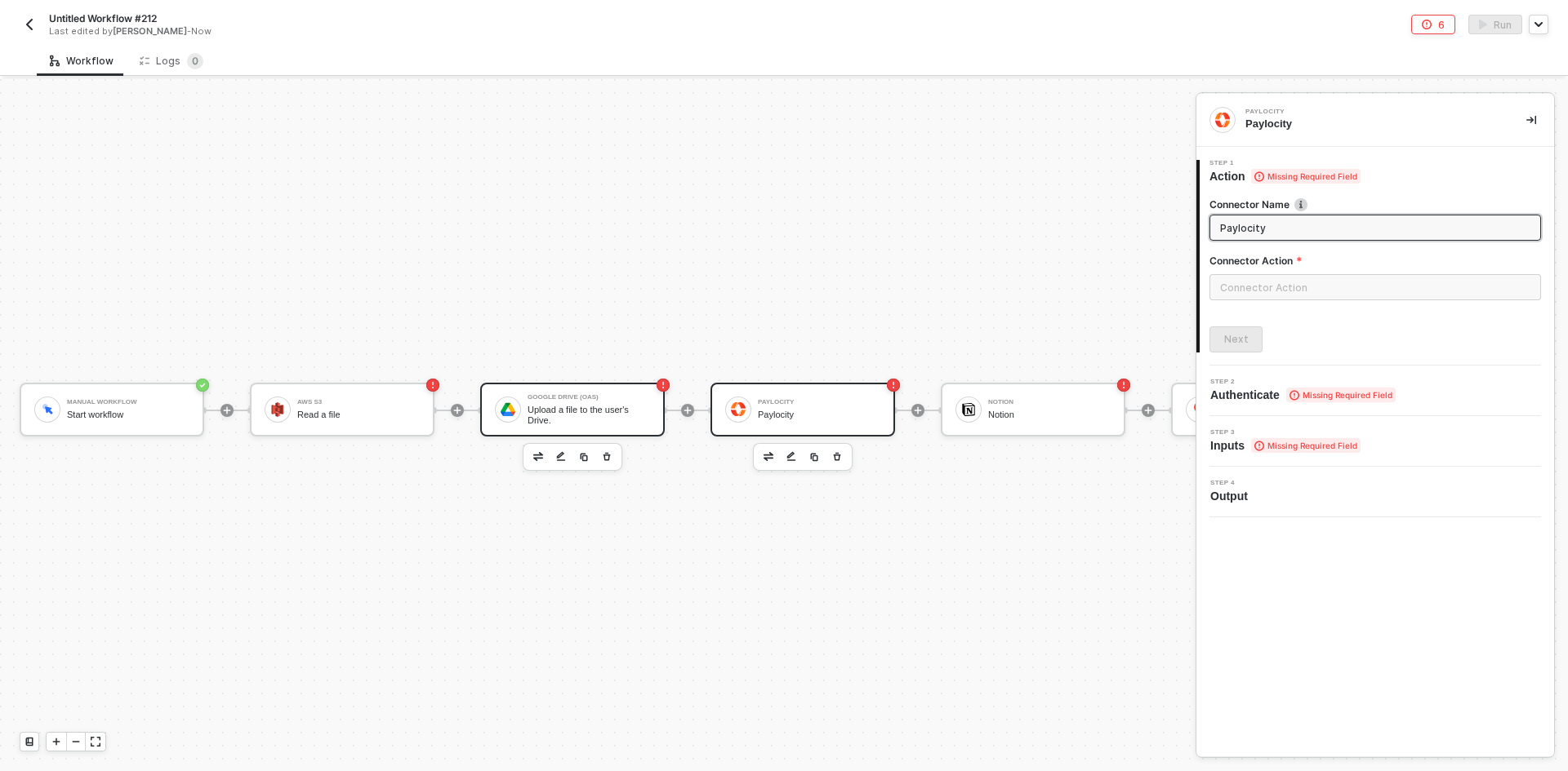
click at [594, 395] on div "Google Drive (OAS)" at bounding box center [589, 397] width 123 height 6
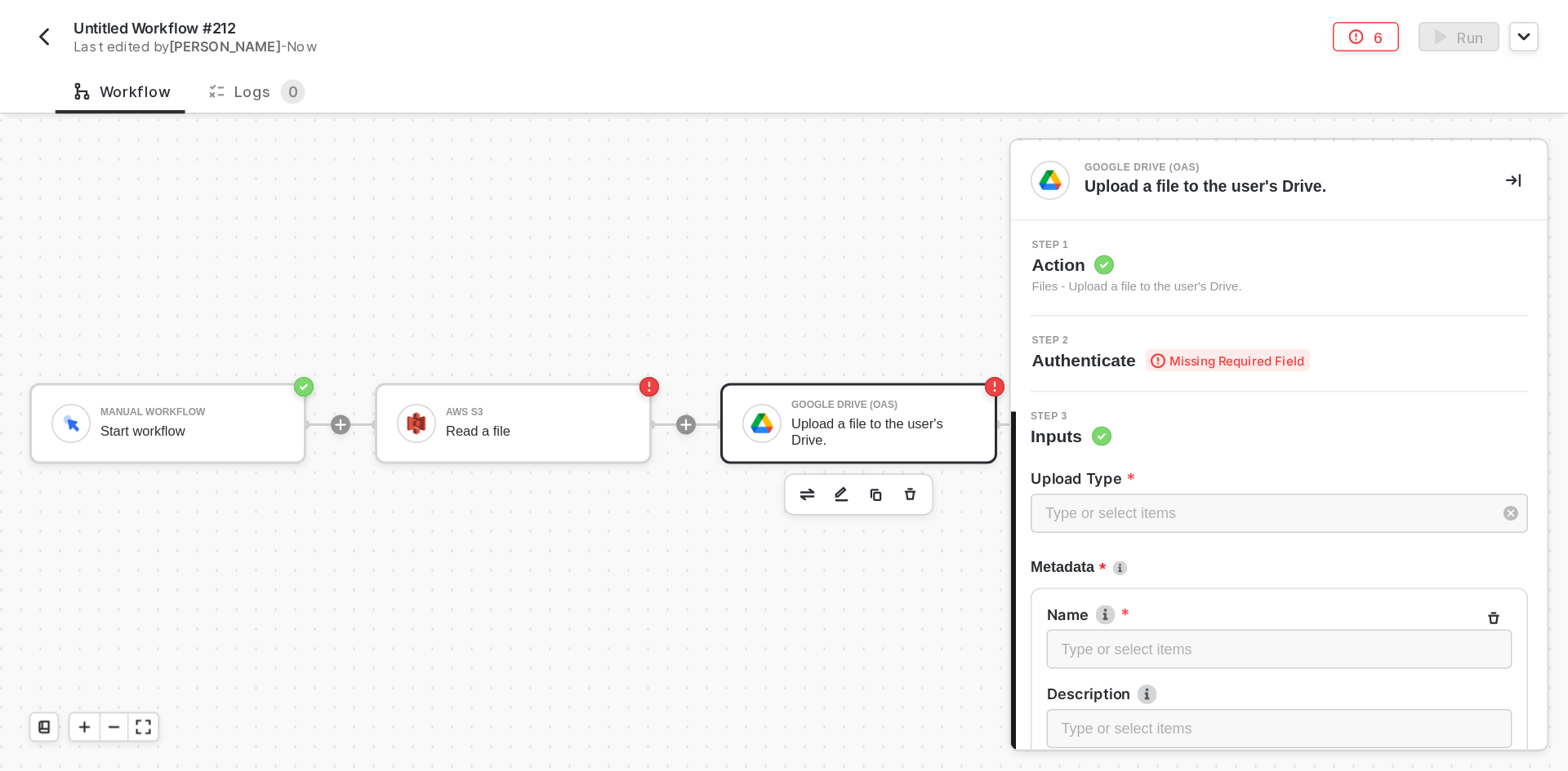
scroll to position [29, 0]
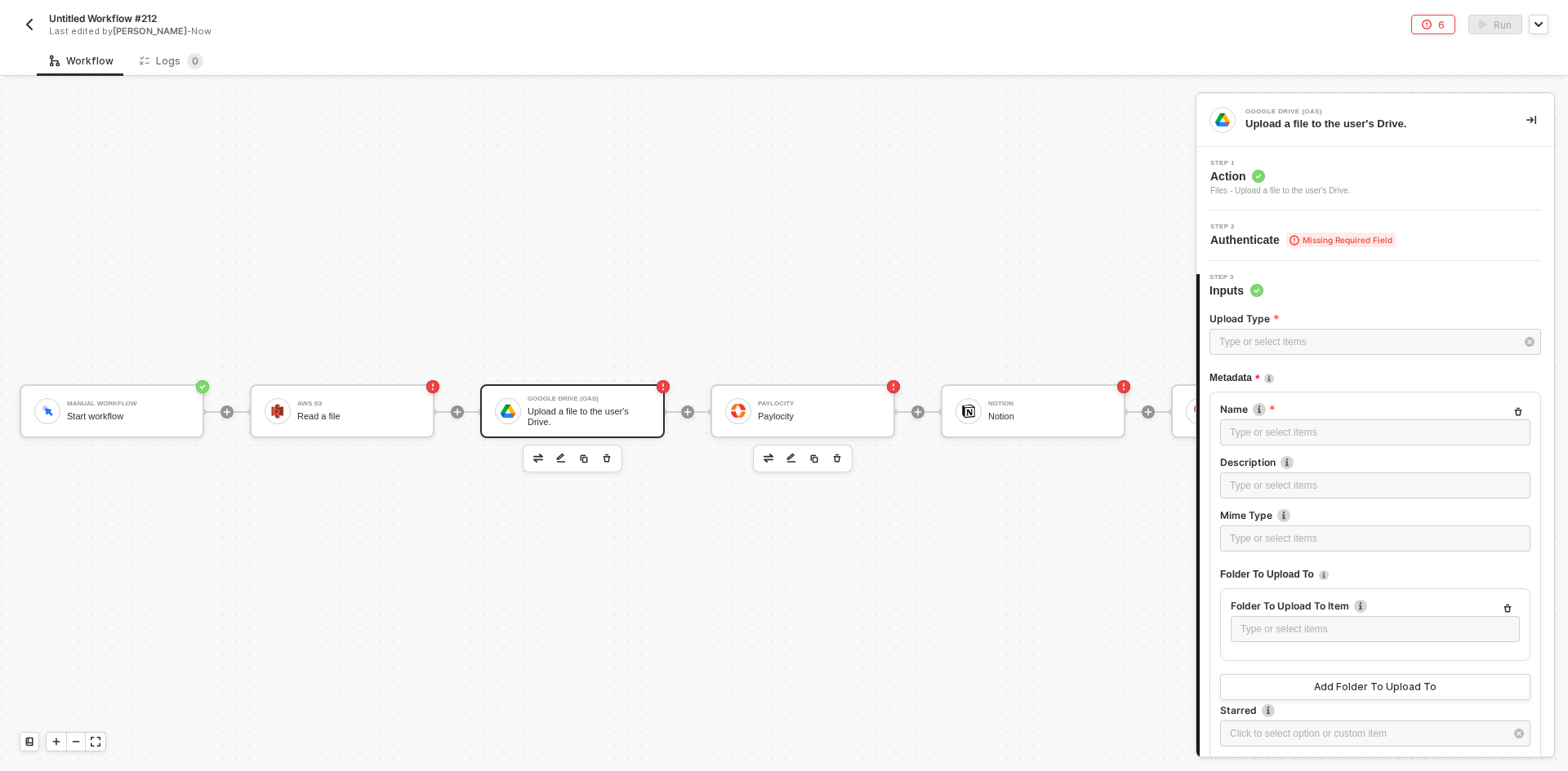
click at [781, 449] on button "button" at bounding box center [815, 459] width 20 height 20
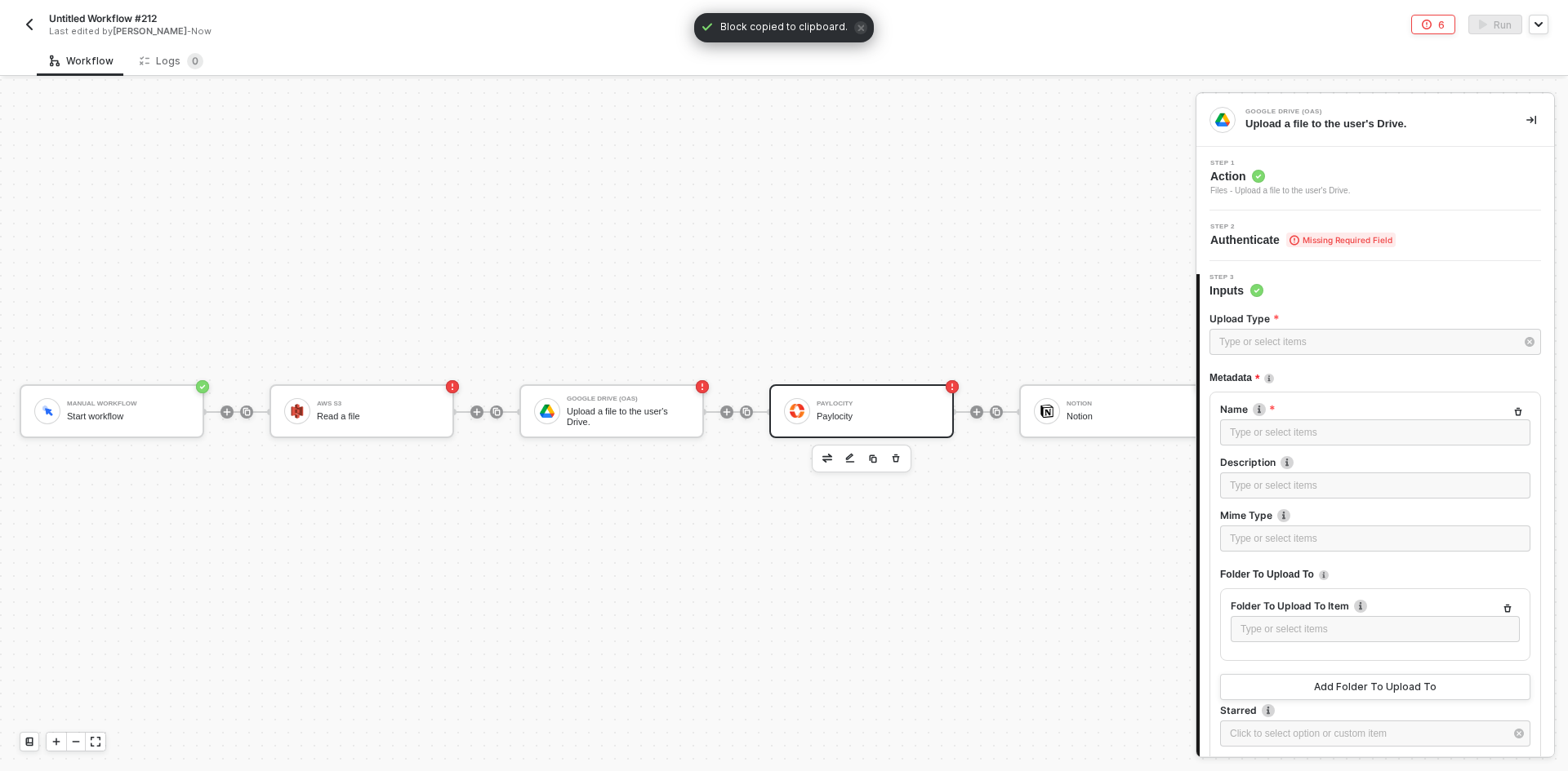
click at [781, 410] on div "Paylocity Paylocity" at bounding box center [878, 412] width 123 height 31
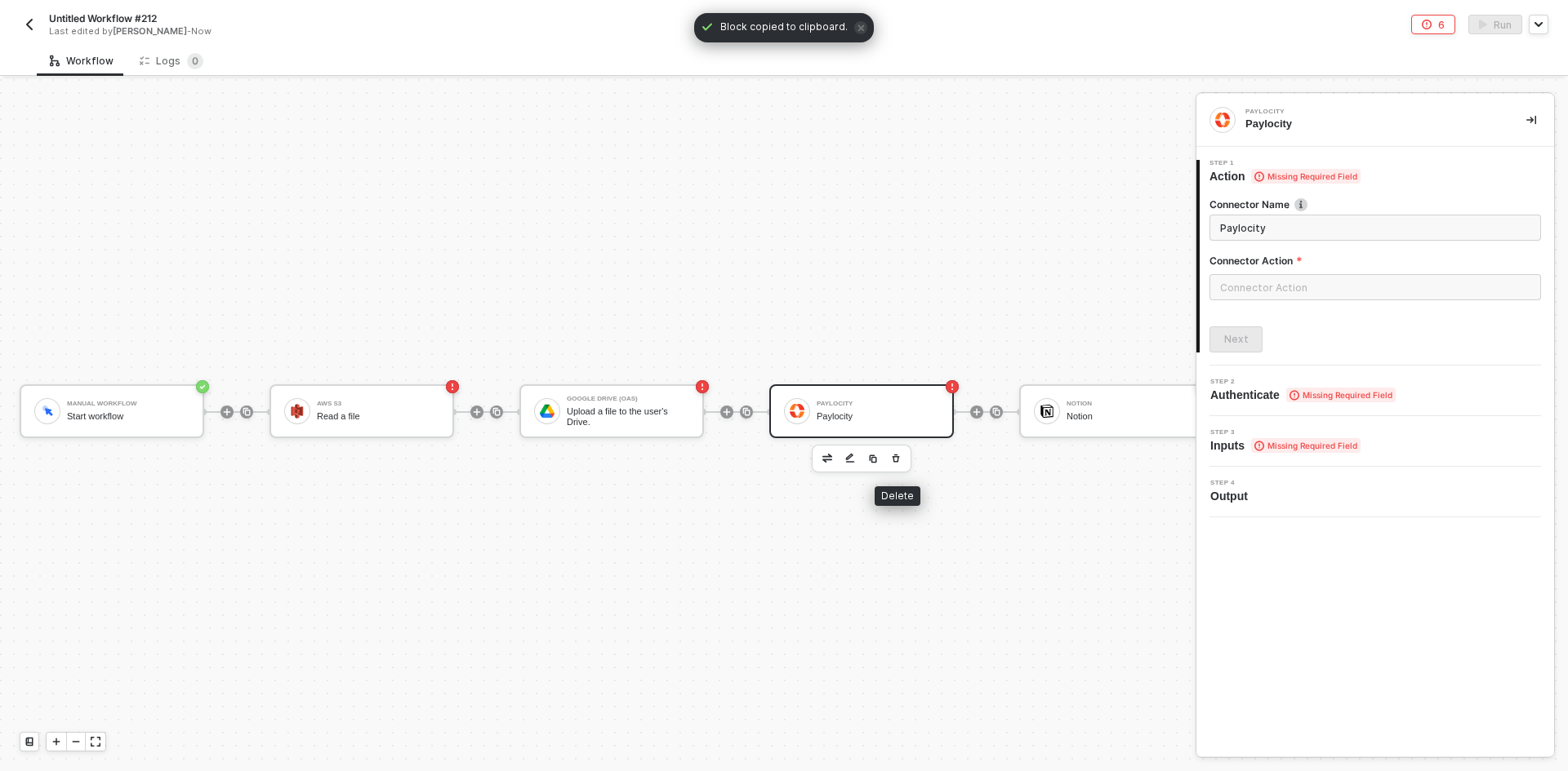
click at [781, 457] on icon "button" at bounding box center [895, 459] width 10 height 13
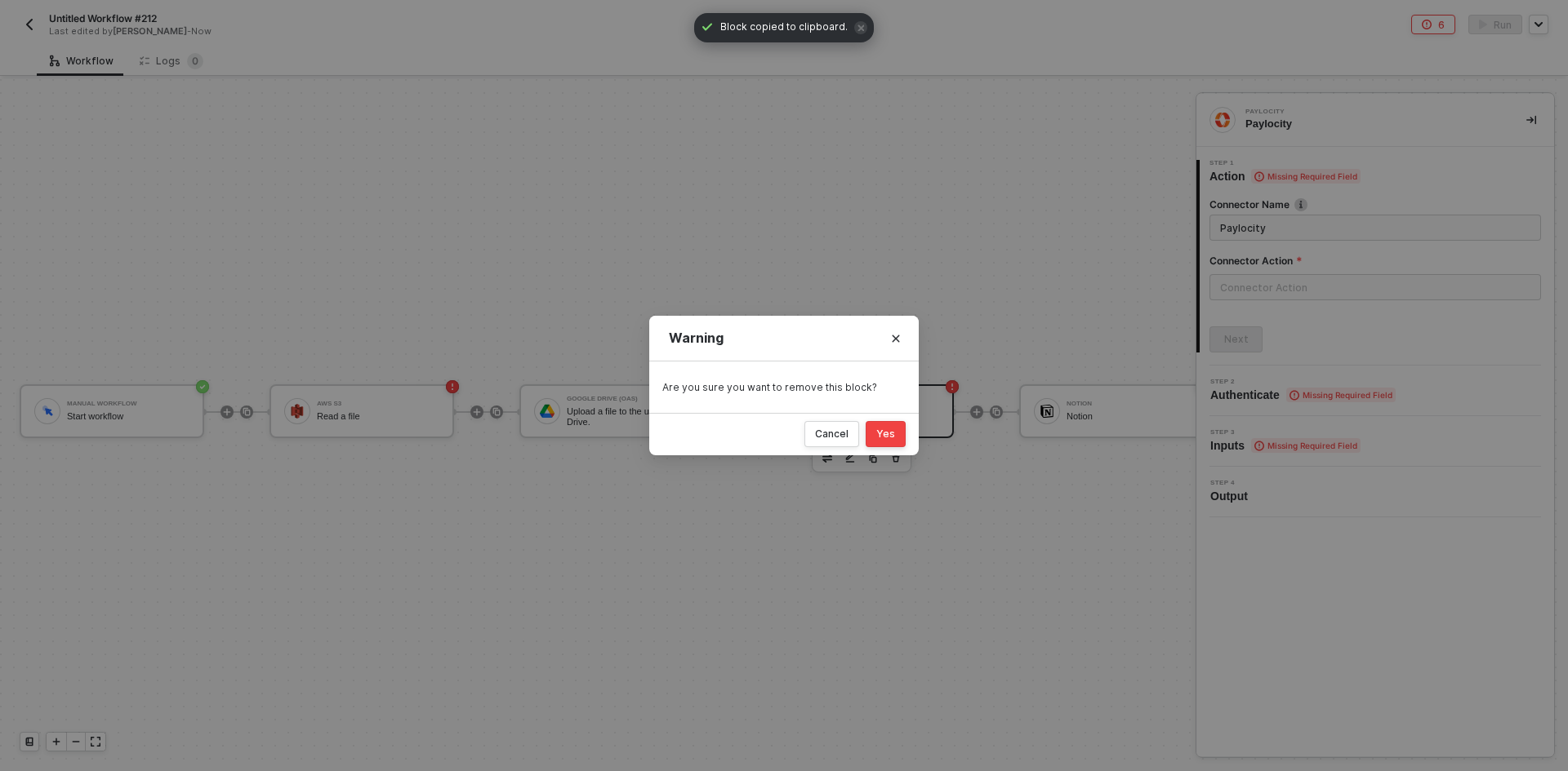
click at [781, 445] on button "Yes" at bounding box center [885, 434] width 40 height 26
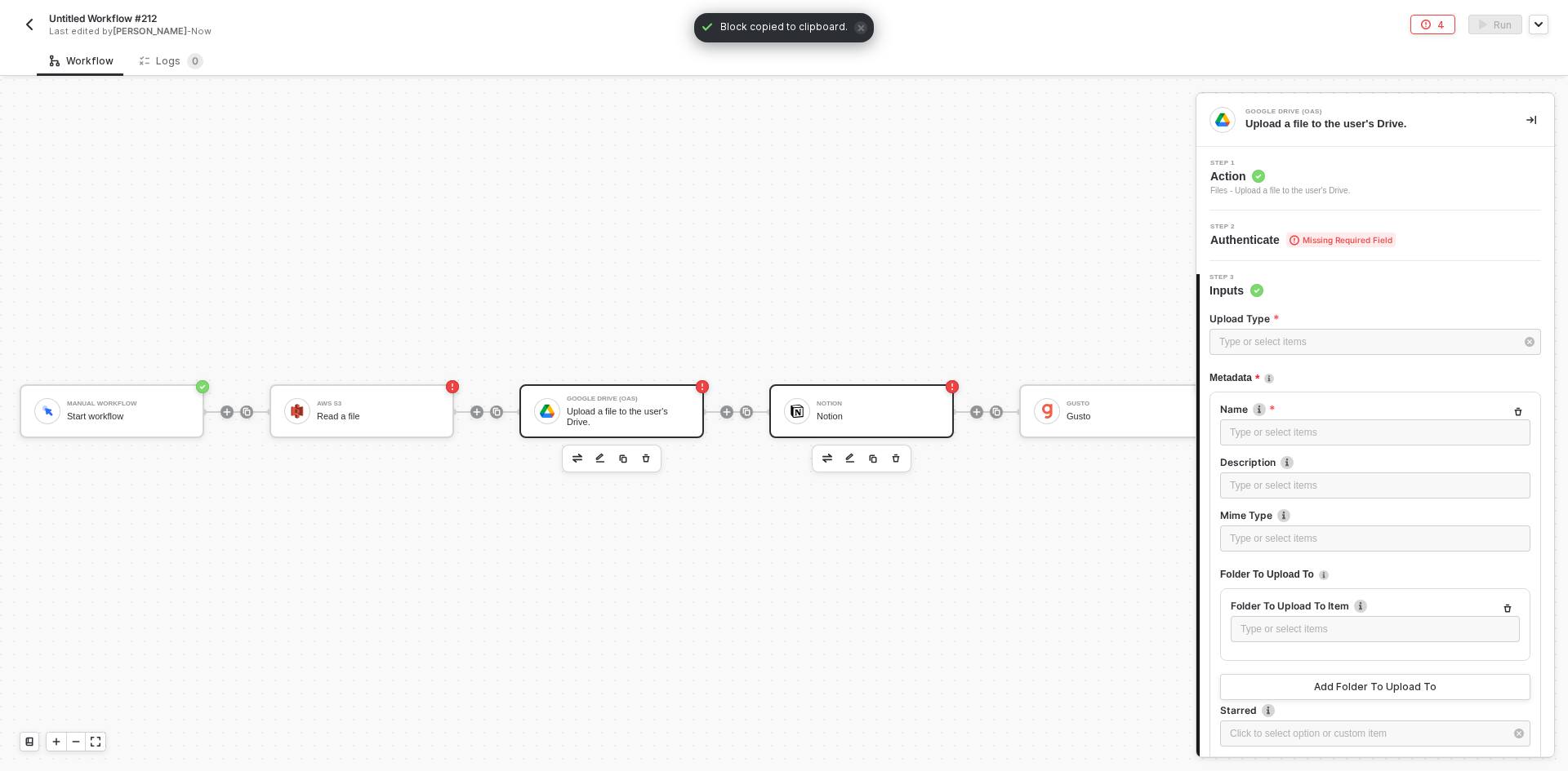
click at [781, 388] on div "Notion Notion" at bounding box center [862, 412] width 184 height 54
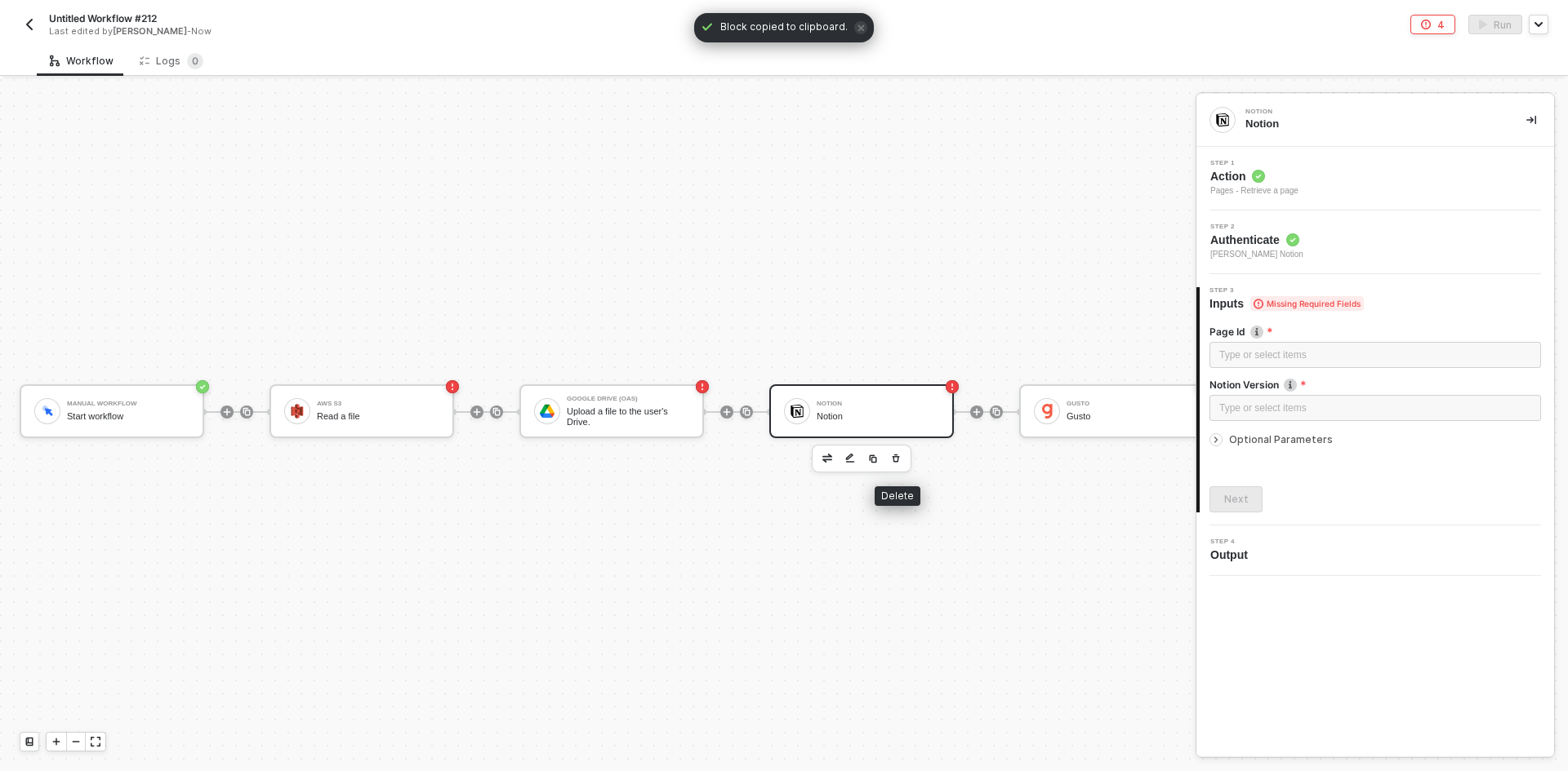
click at [781, 460] on icon "button" at bounding box center [895, 459] width 10 height 13
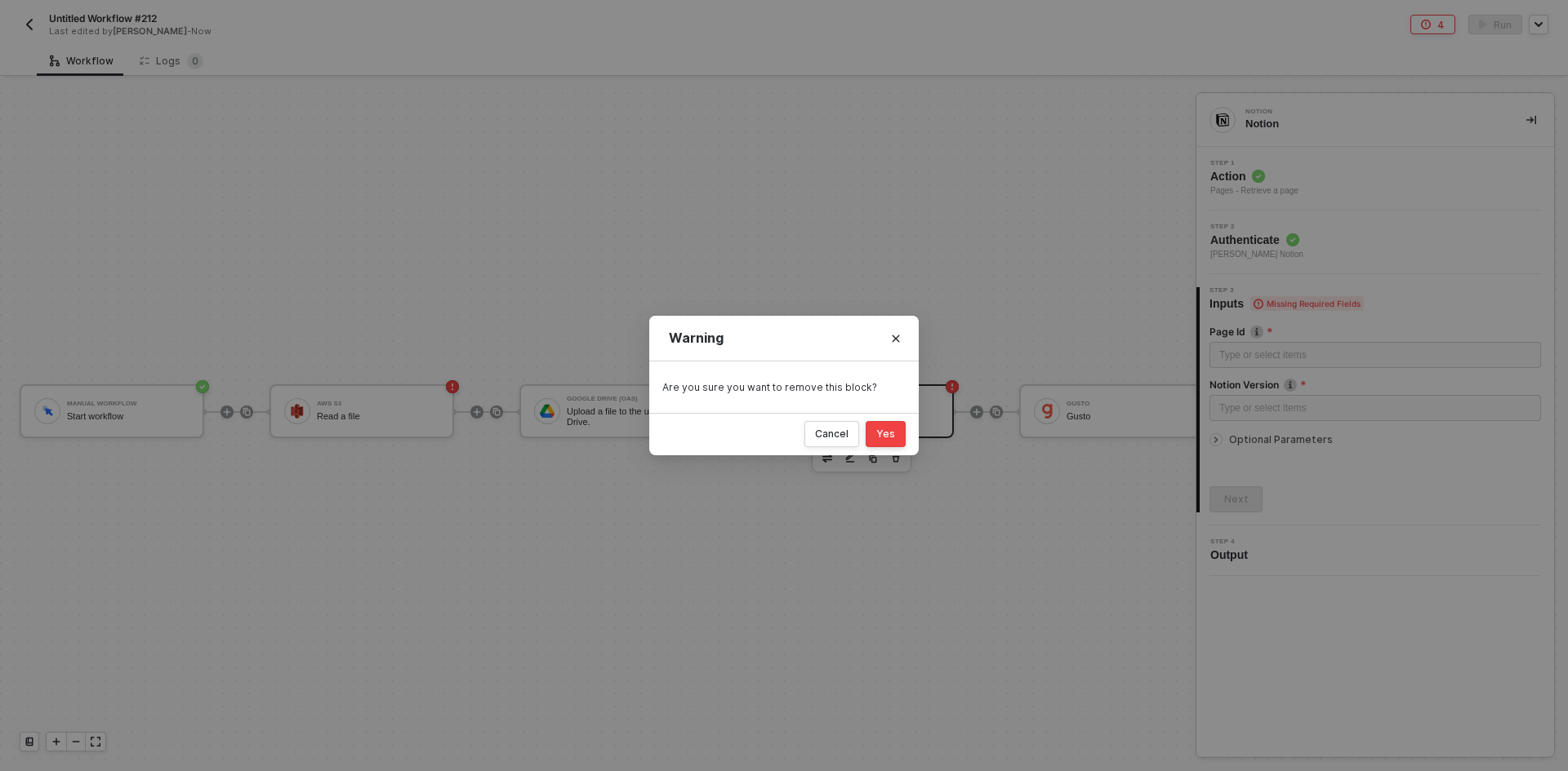
drag, startPoint x: 895, startPoint y: 451, endPoint x: 873, endPoint y: 432, distance: 29.1
click at [781, 450] on div "Cancel Yes" at bounding box center [784, 433] width 269 height 42
click at [781, 432] on button "Yes" at bounding box center [885, 434] width 40 height 26
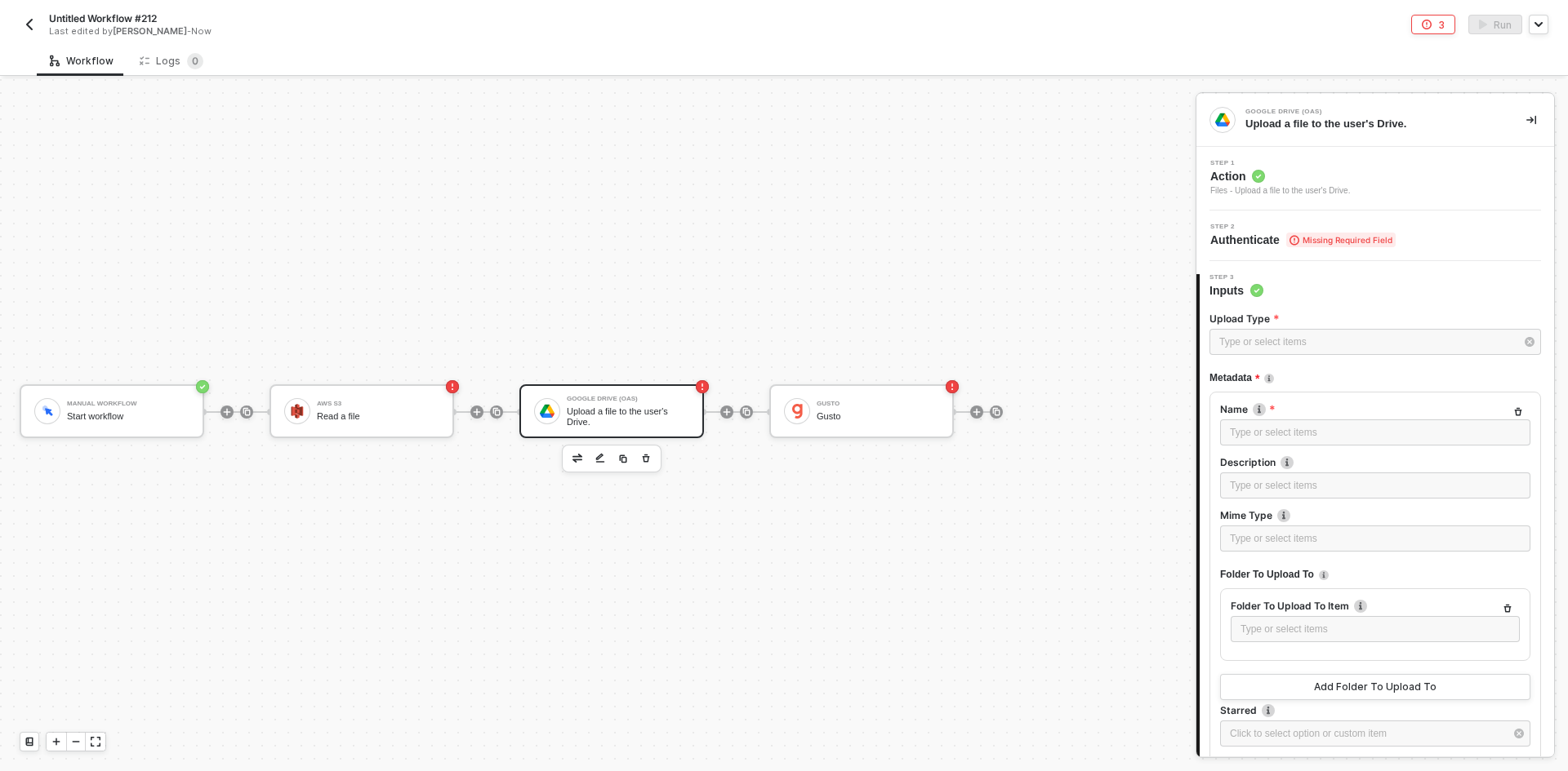
click at [781, 432] on div "[PERSON_NAME]" at bounding box center [862, 412] width 184 height 54
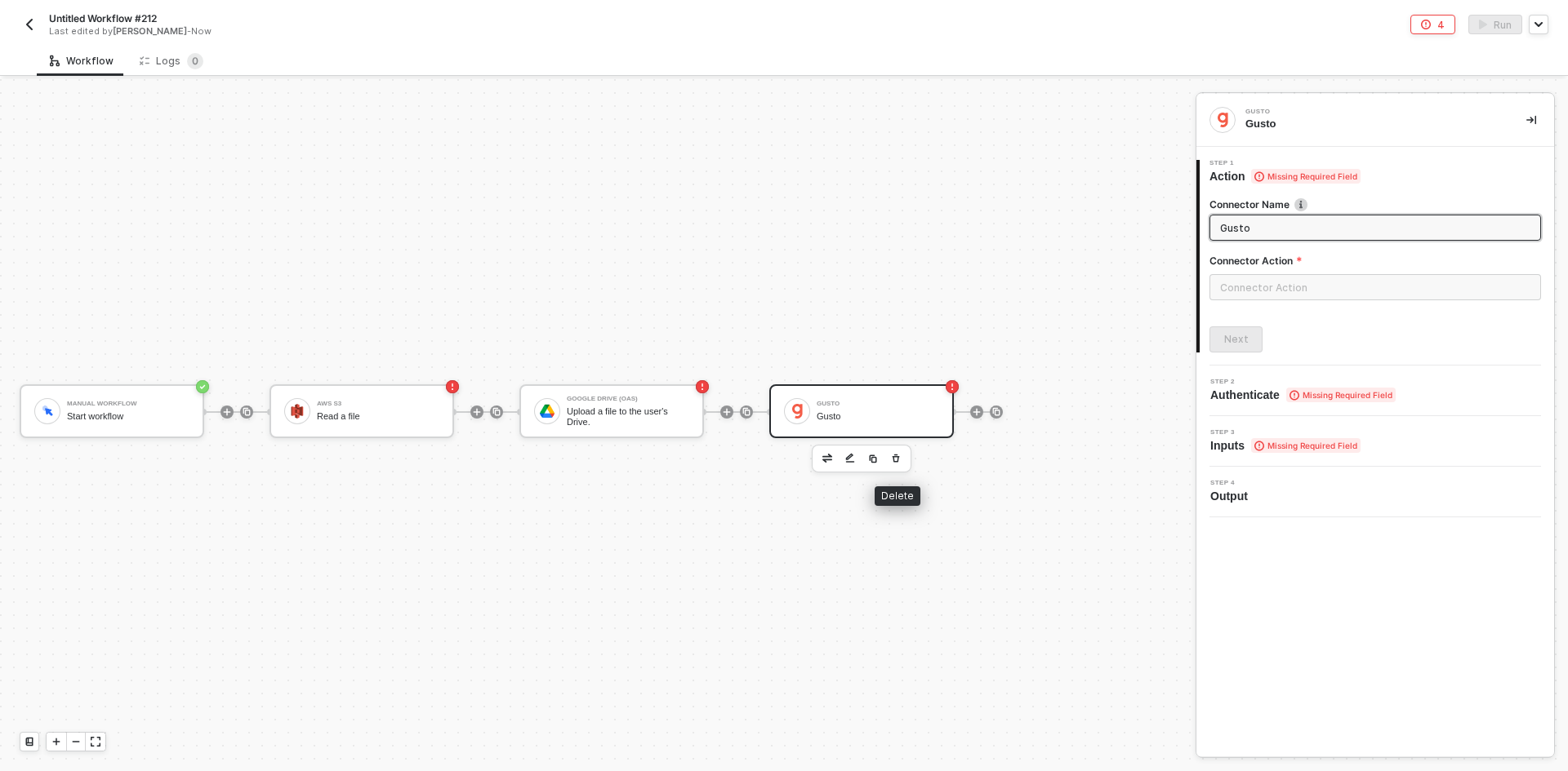
click at [781, 451] on button "button" at bounding box center [896, 459] width 20 height 20
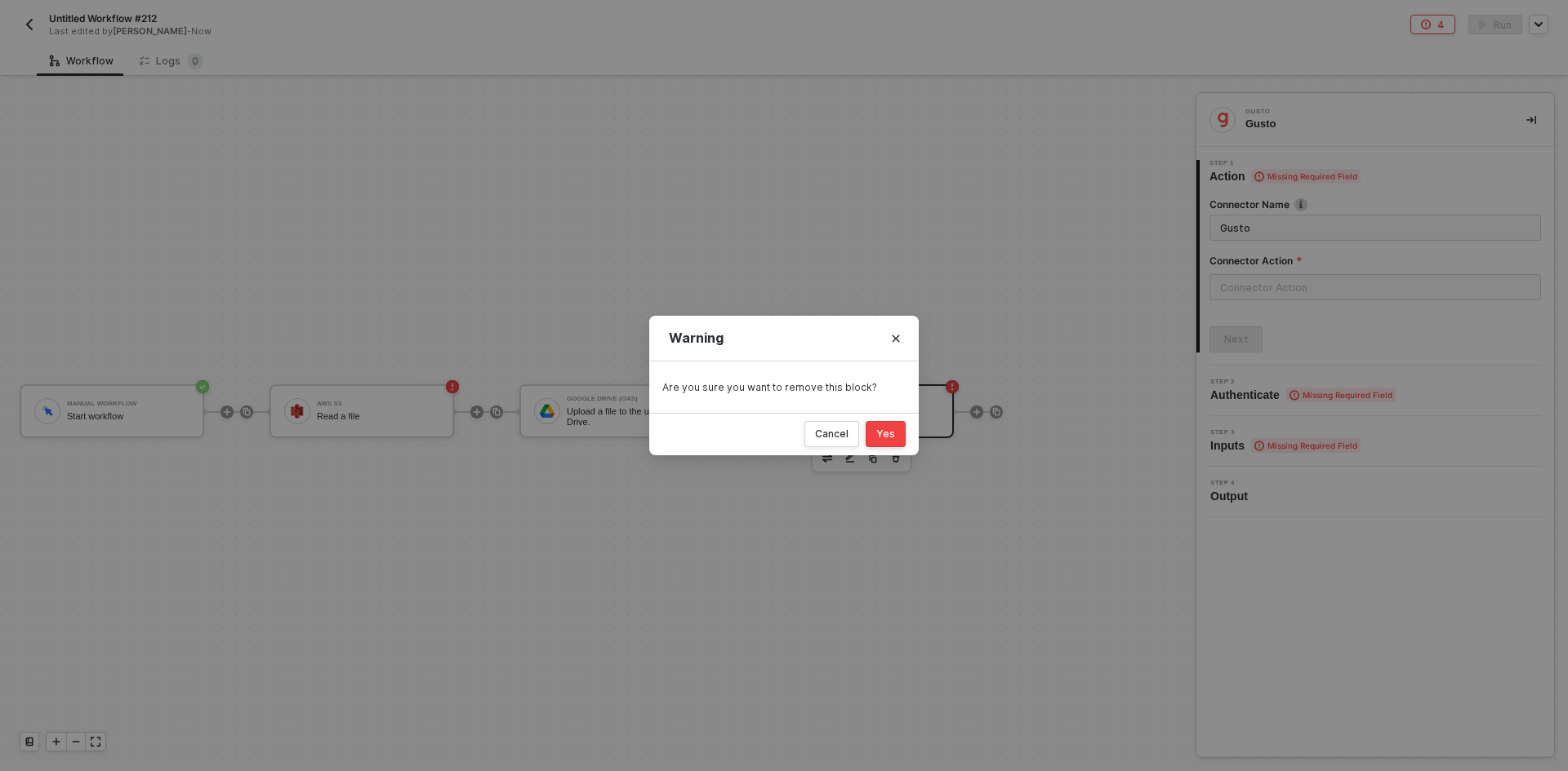
click at [781, 441] on button "Yes" at bounding box center [885, 434] width 40 height 26
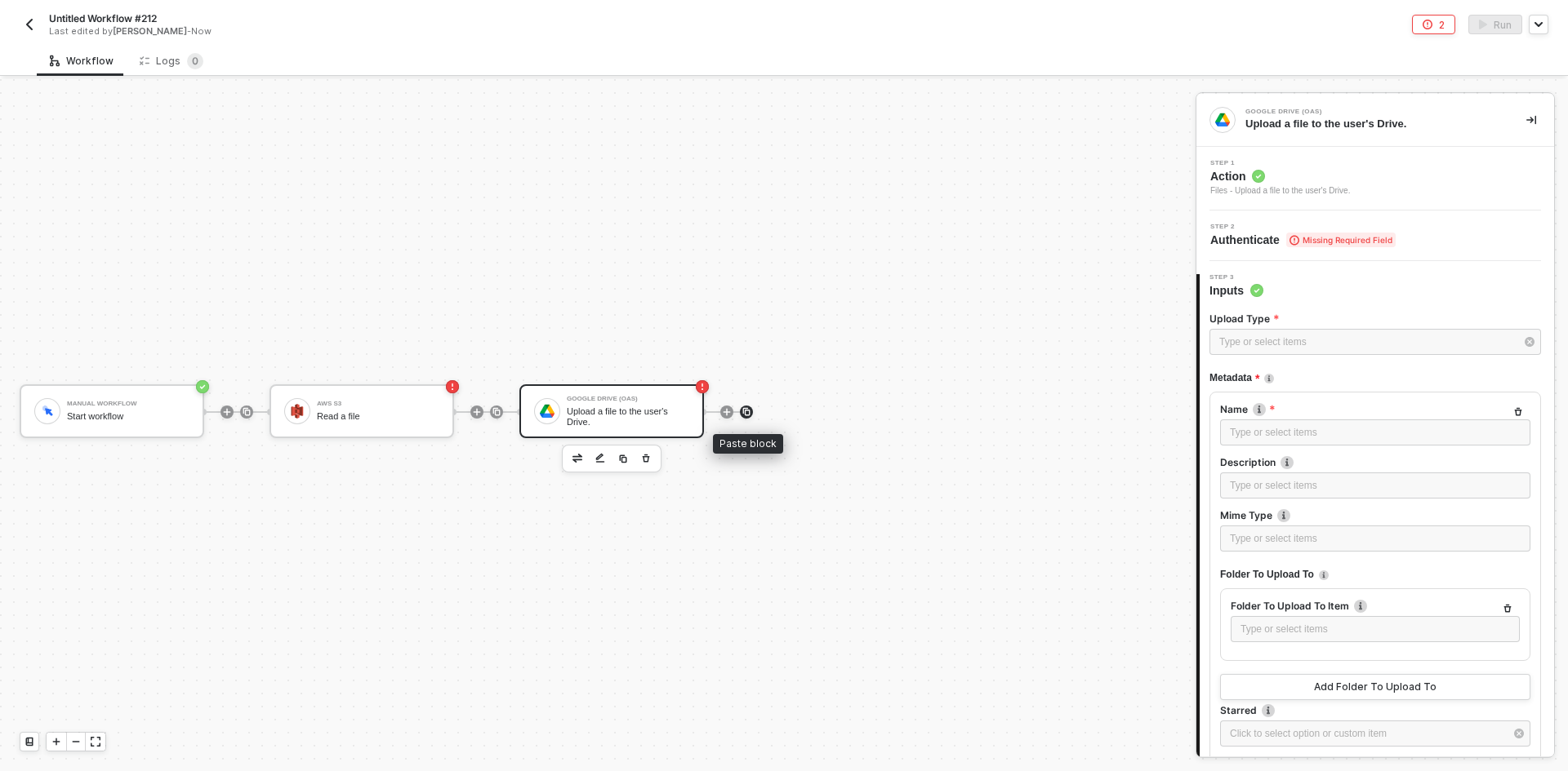
click at [747, 413] on img at bounding box center [746, 412] width 10 height 10
click at [701, 412] on div at bounding box center [687, 412] width 217 height 127
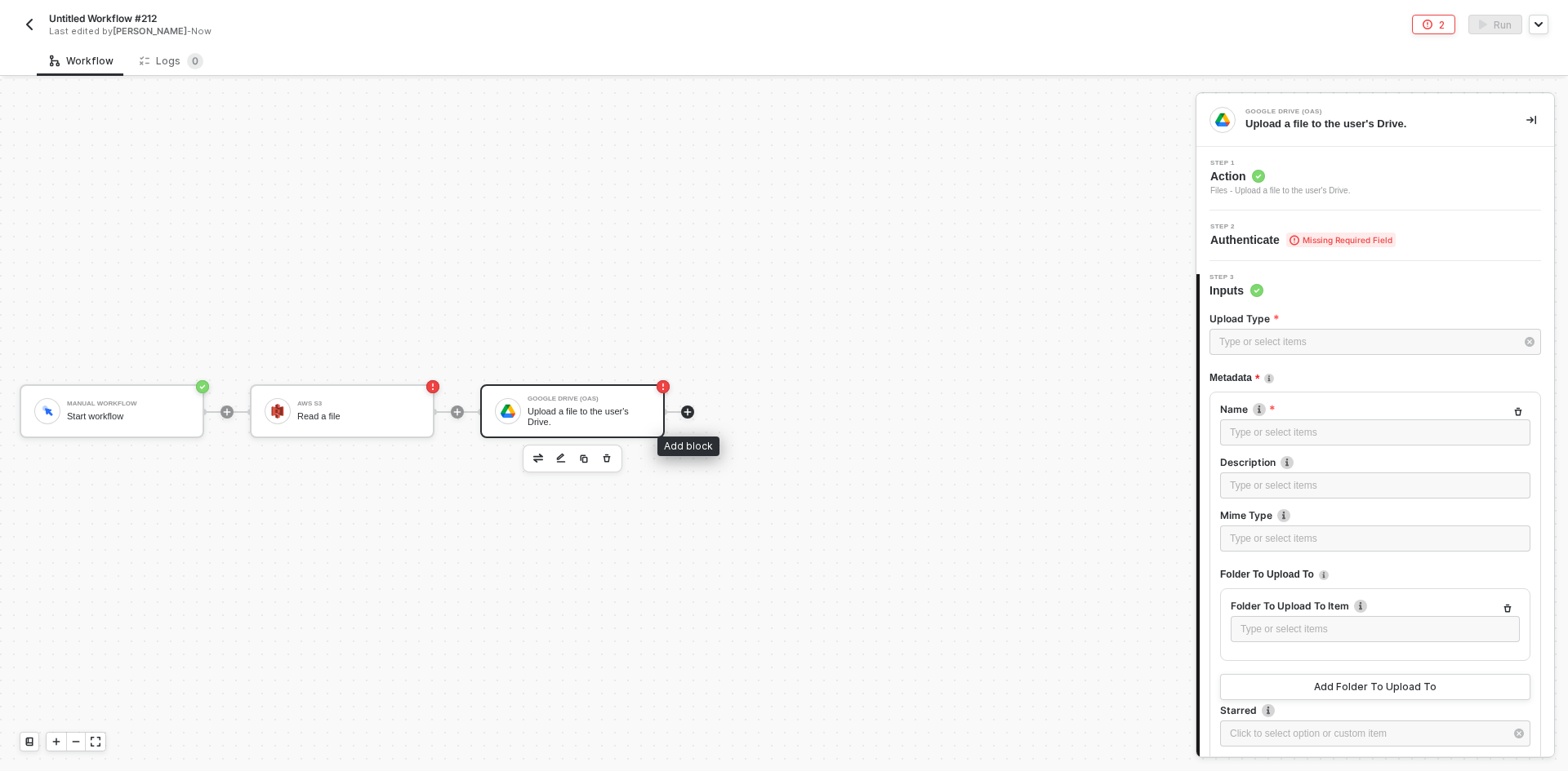
click at [686, 407] on icon "icon-play" at bounding box center [687, 412] width 10 height 10
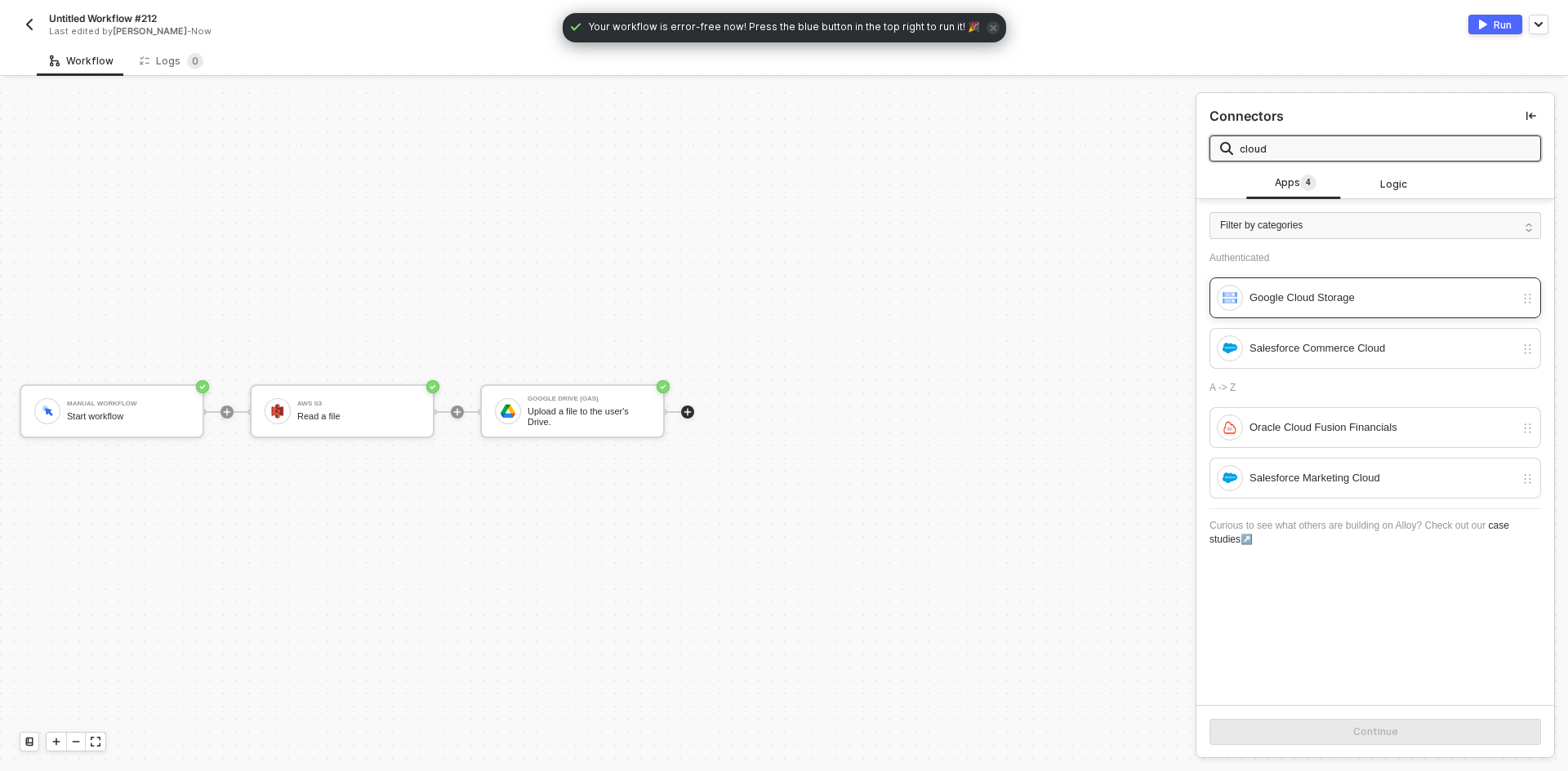
type input "cloud"
click at [781, 310] on div "Google Cloud Storage" at bounding box center [1366, 298] width 298 height 26
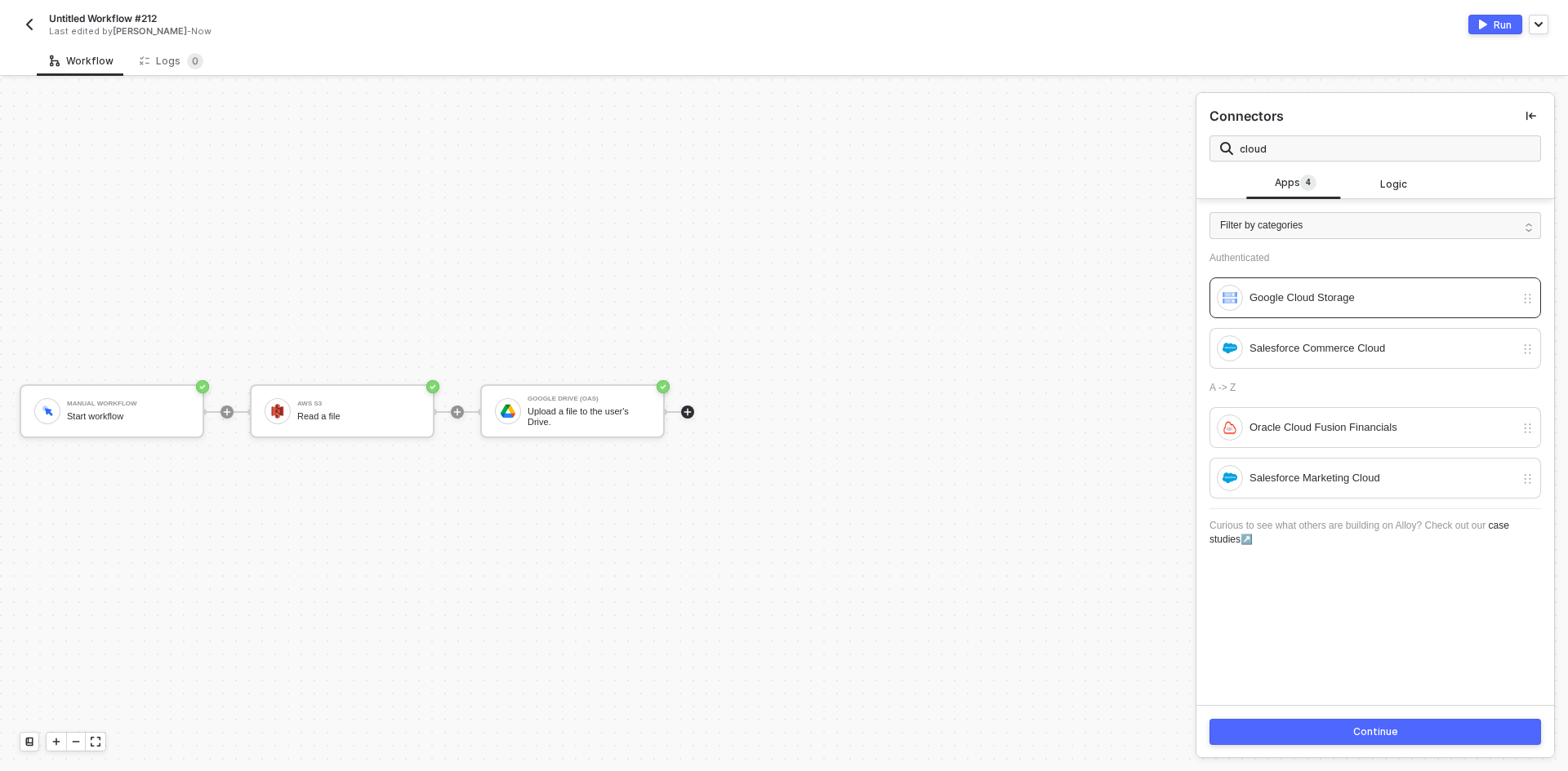
click at [781, 729] on button "Continue" at bounding box center [1375, 732] width 331 height 26
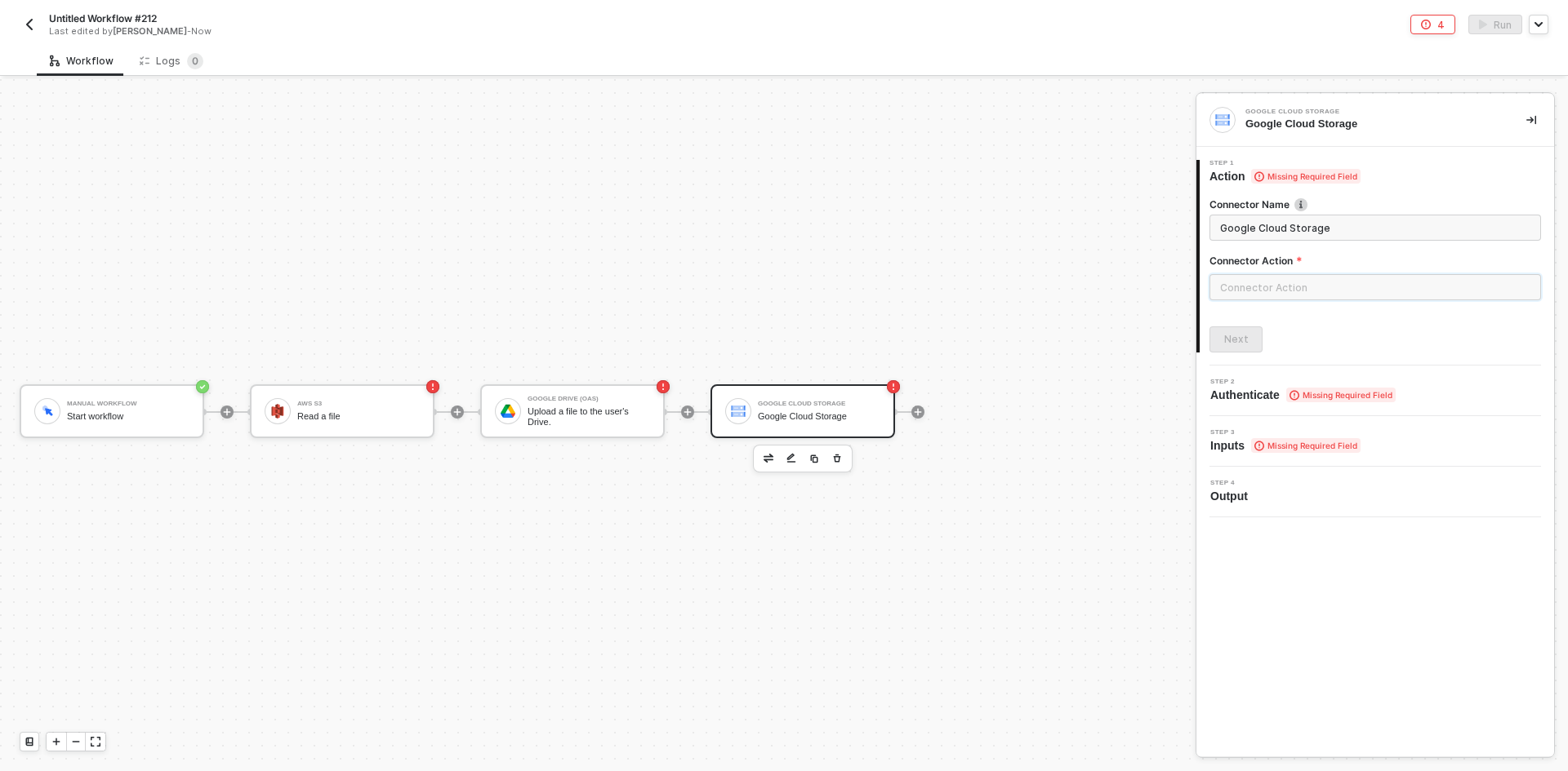
click at [781, 295] on input "text" at bounding box center [1375, 287] width 331 height 26
click at [781, 209] on div "Actions" at bounding box center [1063, 198] width 264 height 33
click at [781, 244] on span "Uploads a File in Google Cloud Storage" at bounding box center [1015, 241] width 144 height 9
type input "Uploads a File in Google Cloud Storage"
type input "Upload a File"
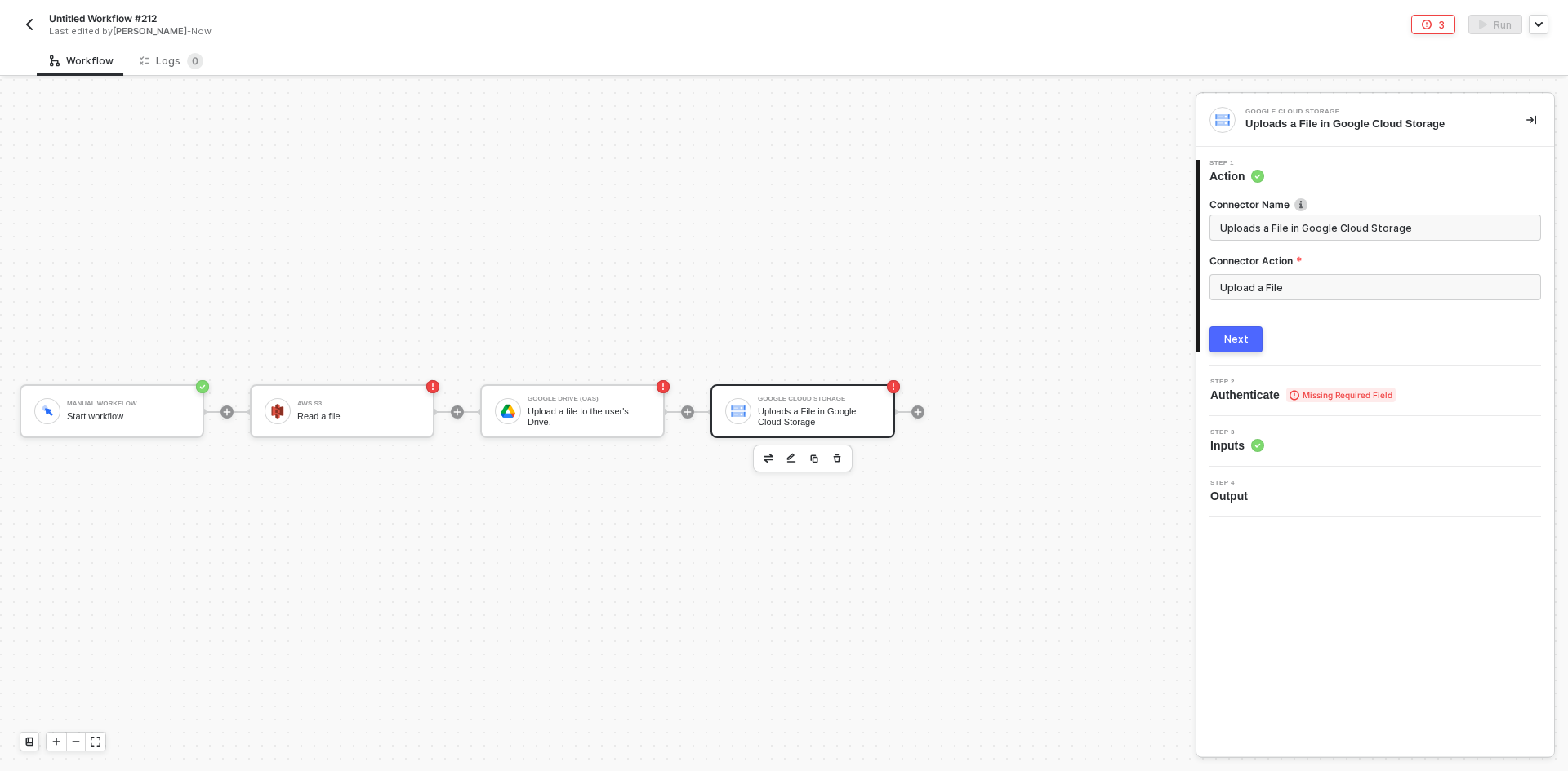
click at [781, 339] on div "Next" at bounding box center [1236, 339] width 24 height 13
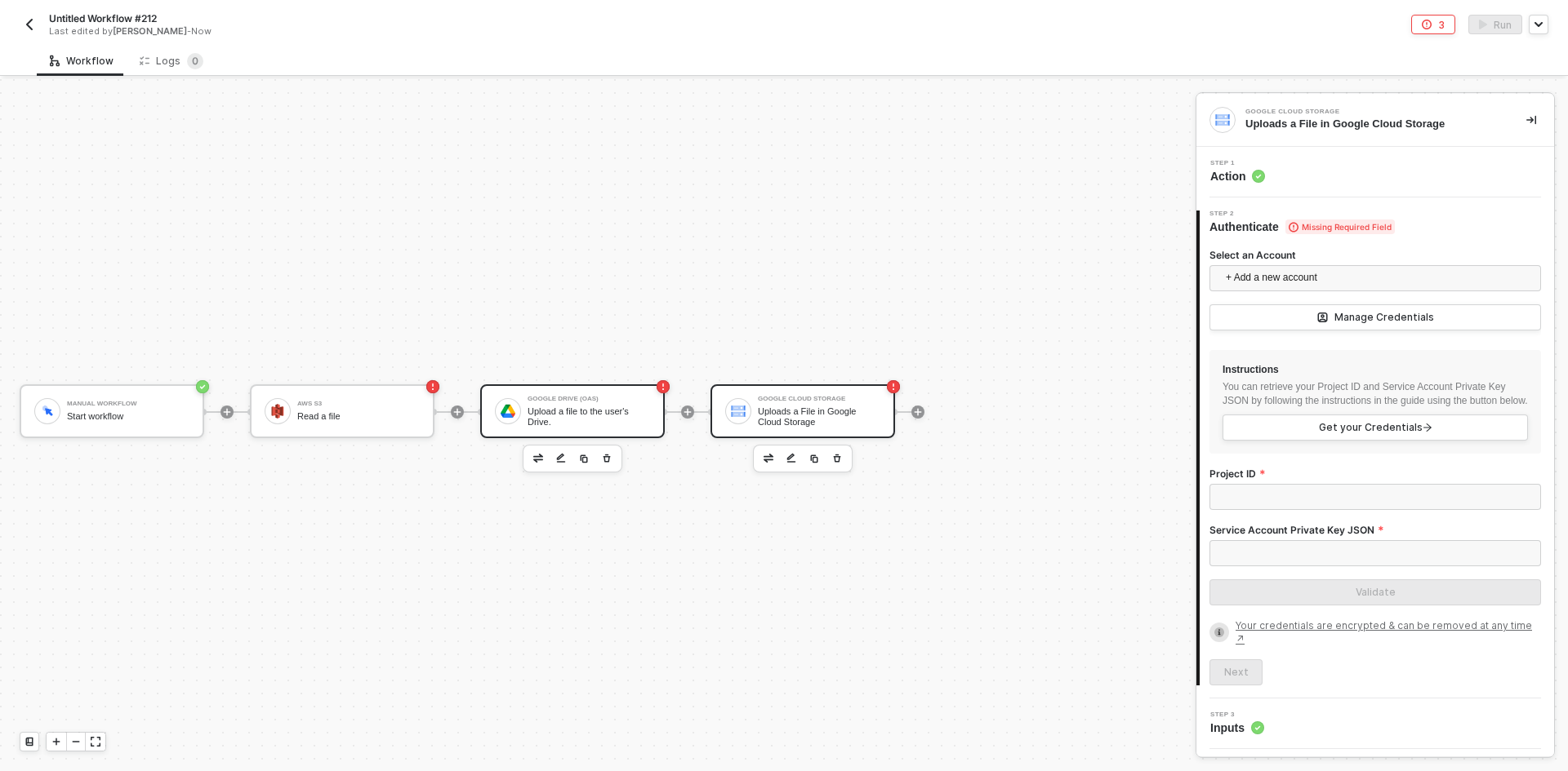
click at [546, 406] on div "Upload a file to the user's Drive." at bounding box center [589, 416] width 123 height 21
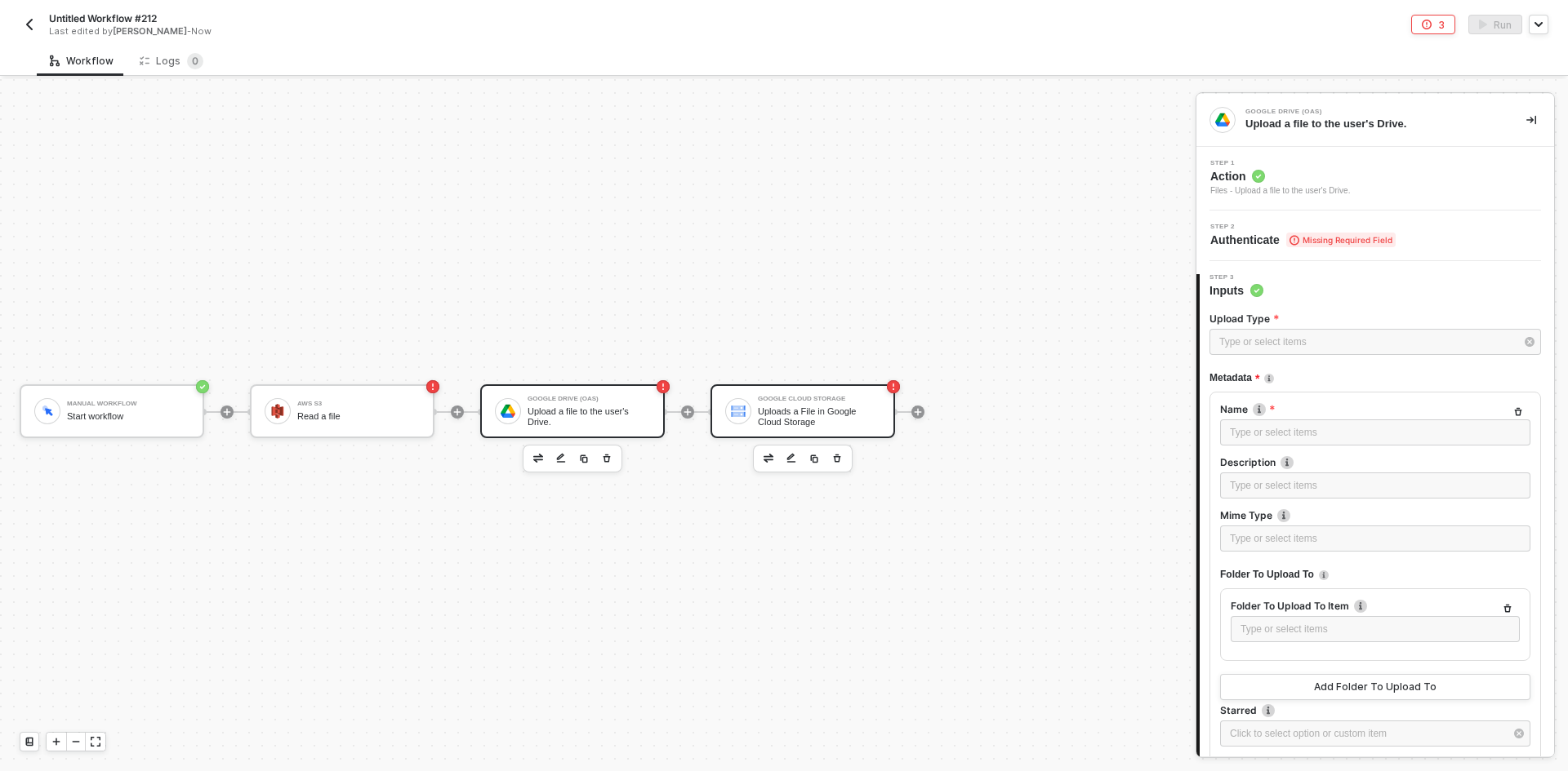
click at [781, 404] on div "Google Cloud Storage Uploads a File in Google Cloud Storage" at bounding box center [819, 412] width 123 height 31
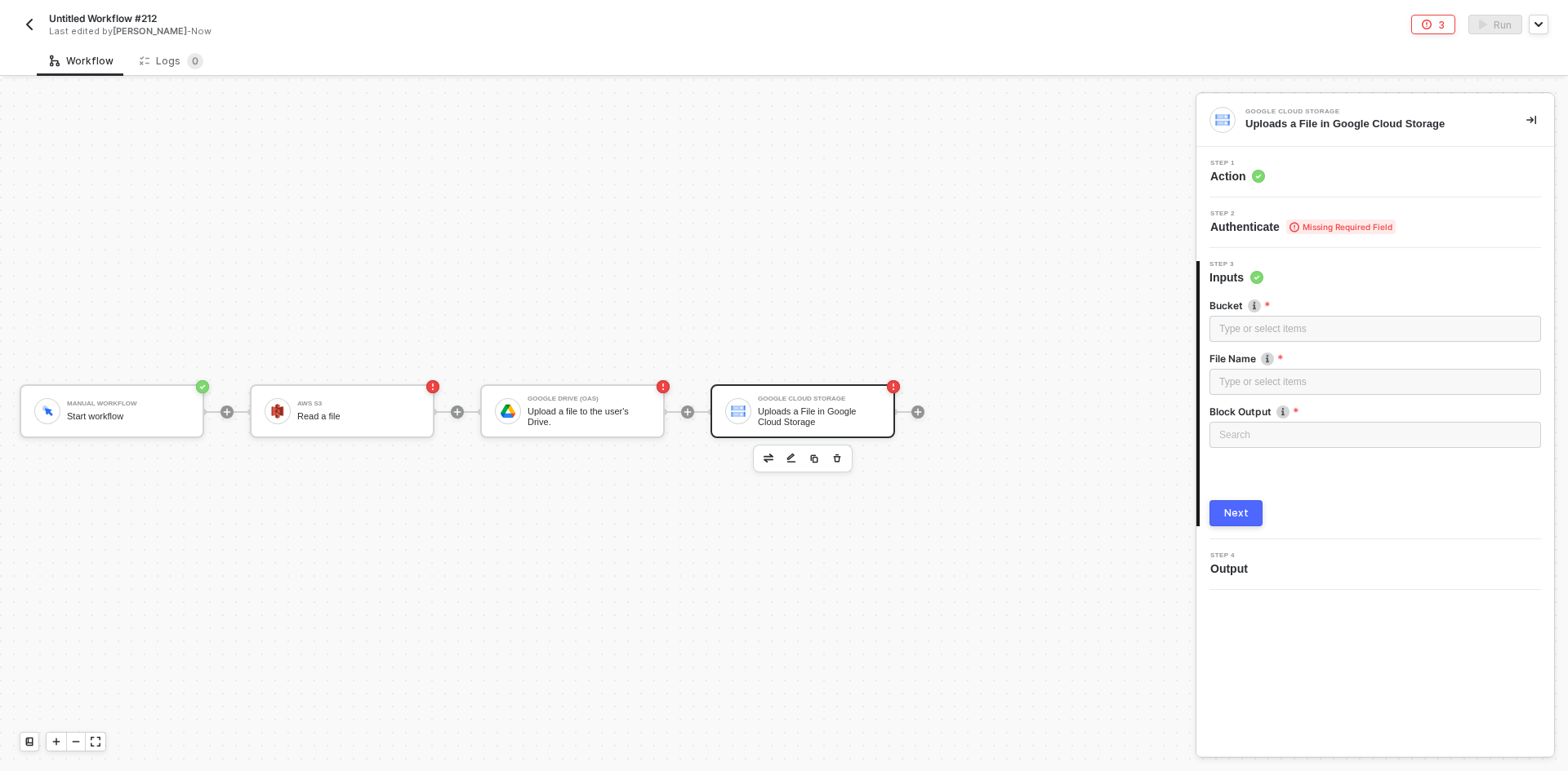
click at [781, 172] on div "Step 1 Action" at bounding box center [1377, 172] width 353 height 24
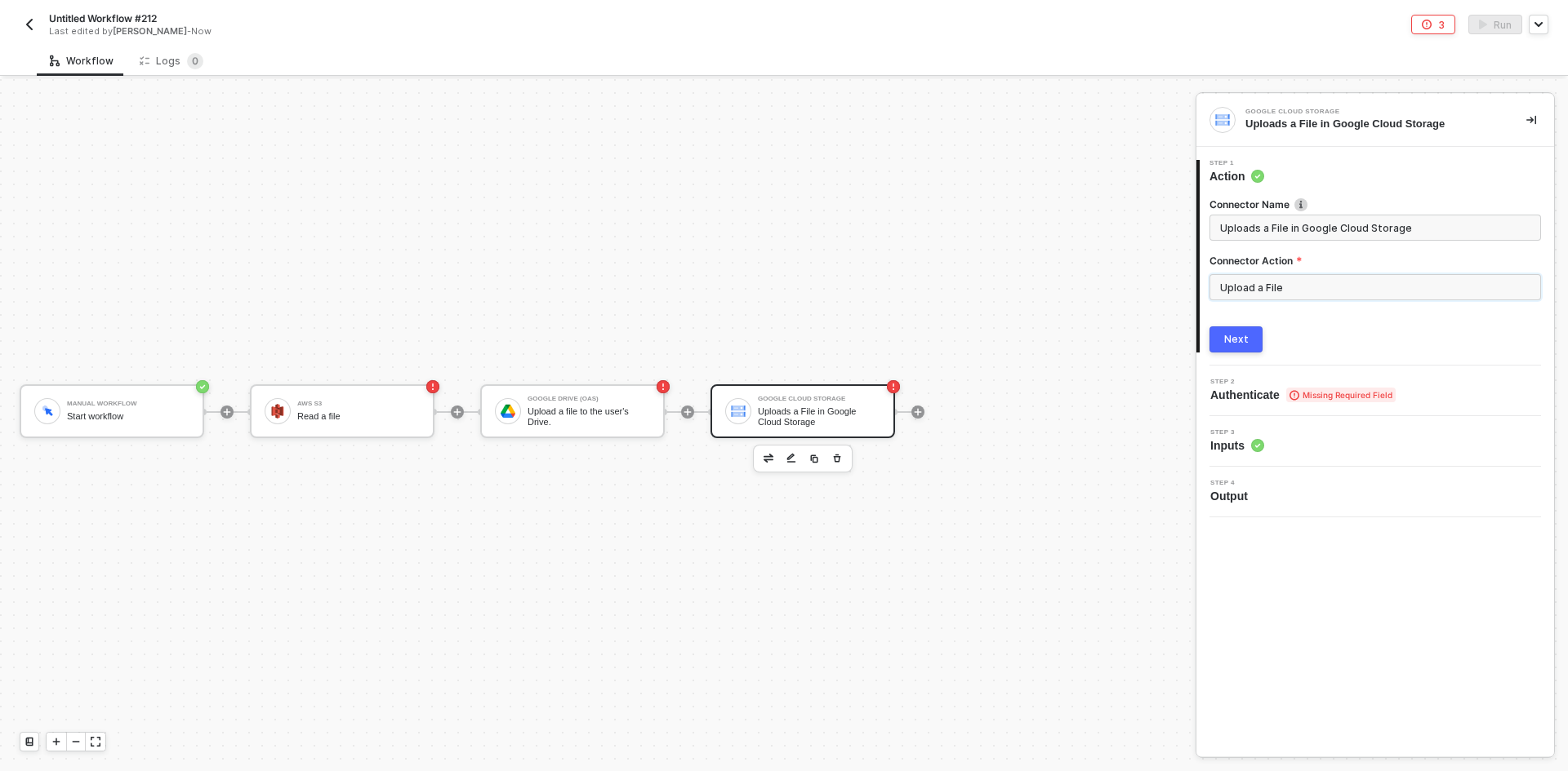
click at [781, 295] on input "Upload a File" at bounding box center [1375, 287] width 331 height 26
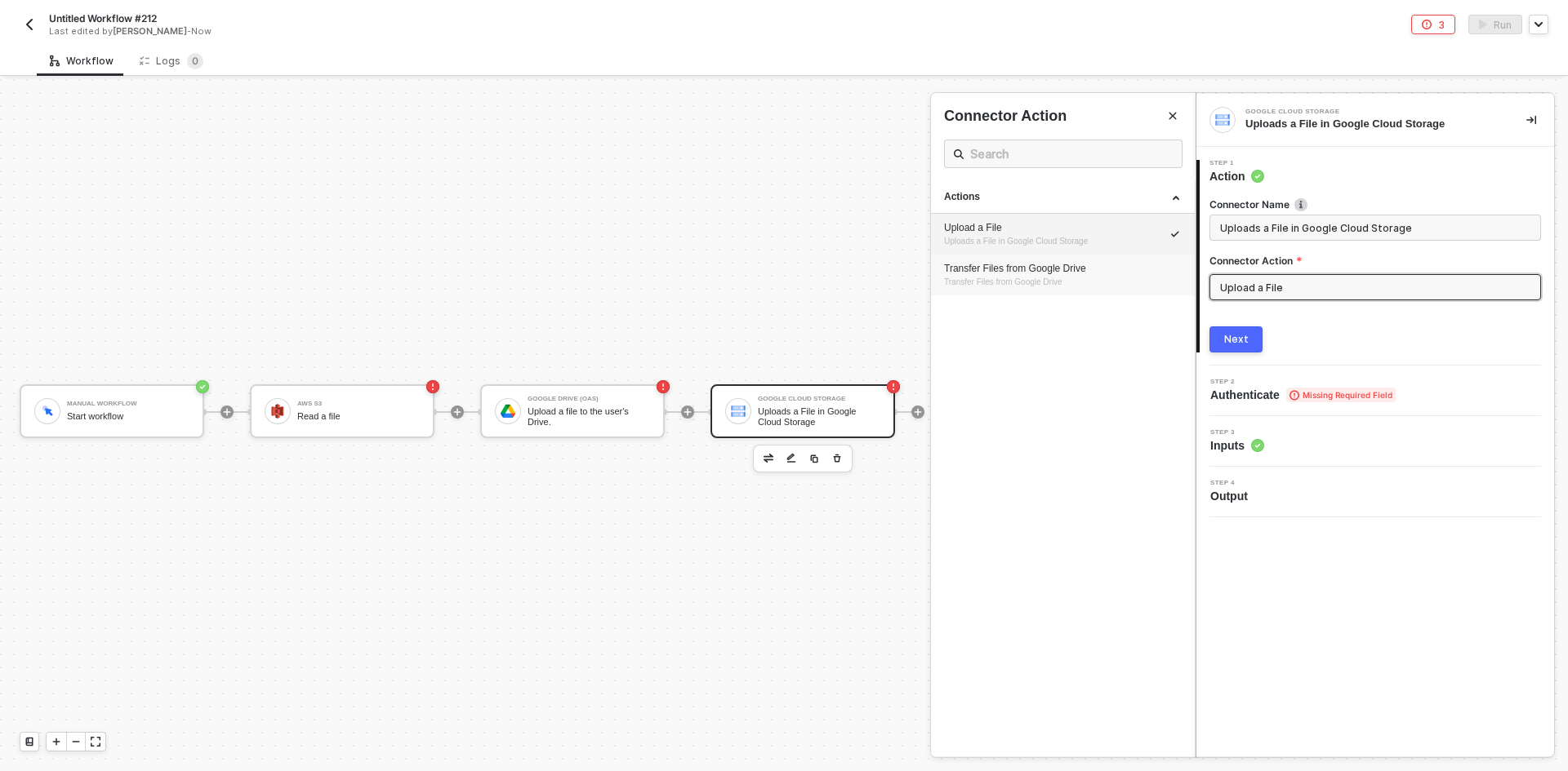
click at [781, 277] on div "Transfer Files from Google Drive Transfer Files from Google Drive" at bounding box center [1062, 275] width 238 height 27
type input "Transfer Files from Google Drive"
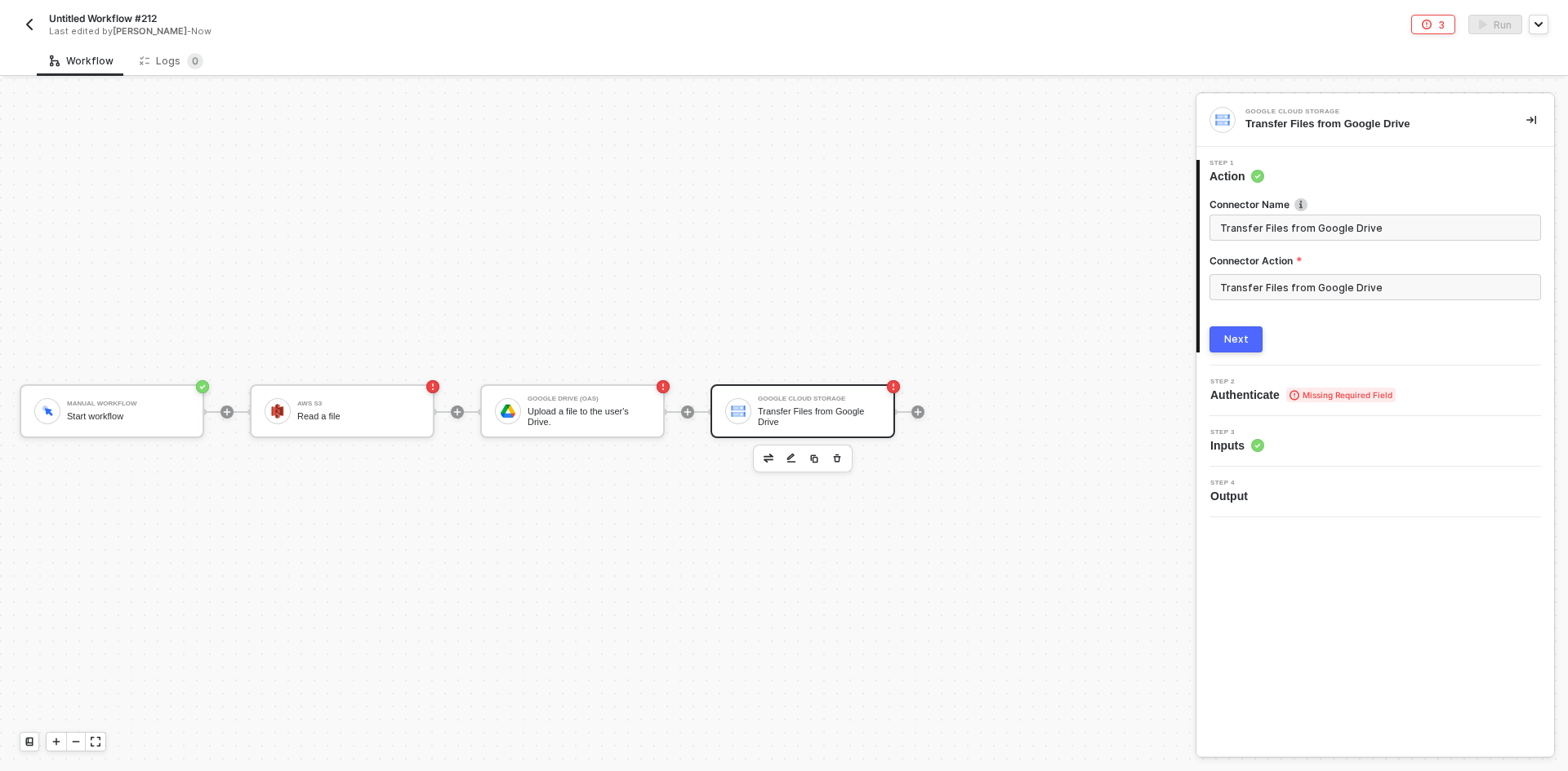
click at [781, 348] on button "Next" at bounding box center [1236, 339] width 53 height 26
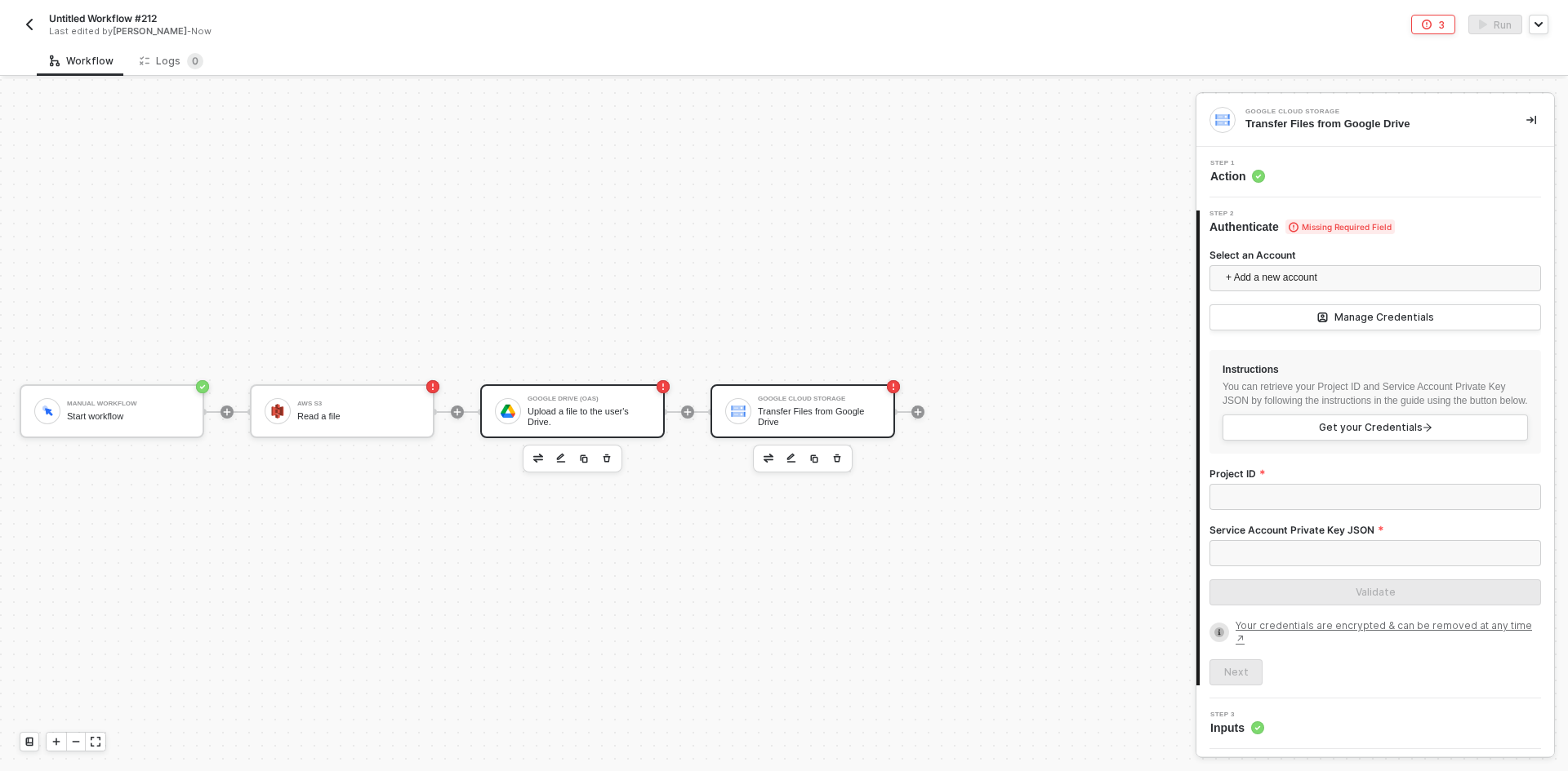
click at [590, 420] on div "Upload a file to the user's Drive." at bounding box center [589, 416] width 123 height 21
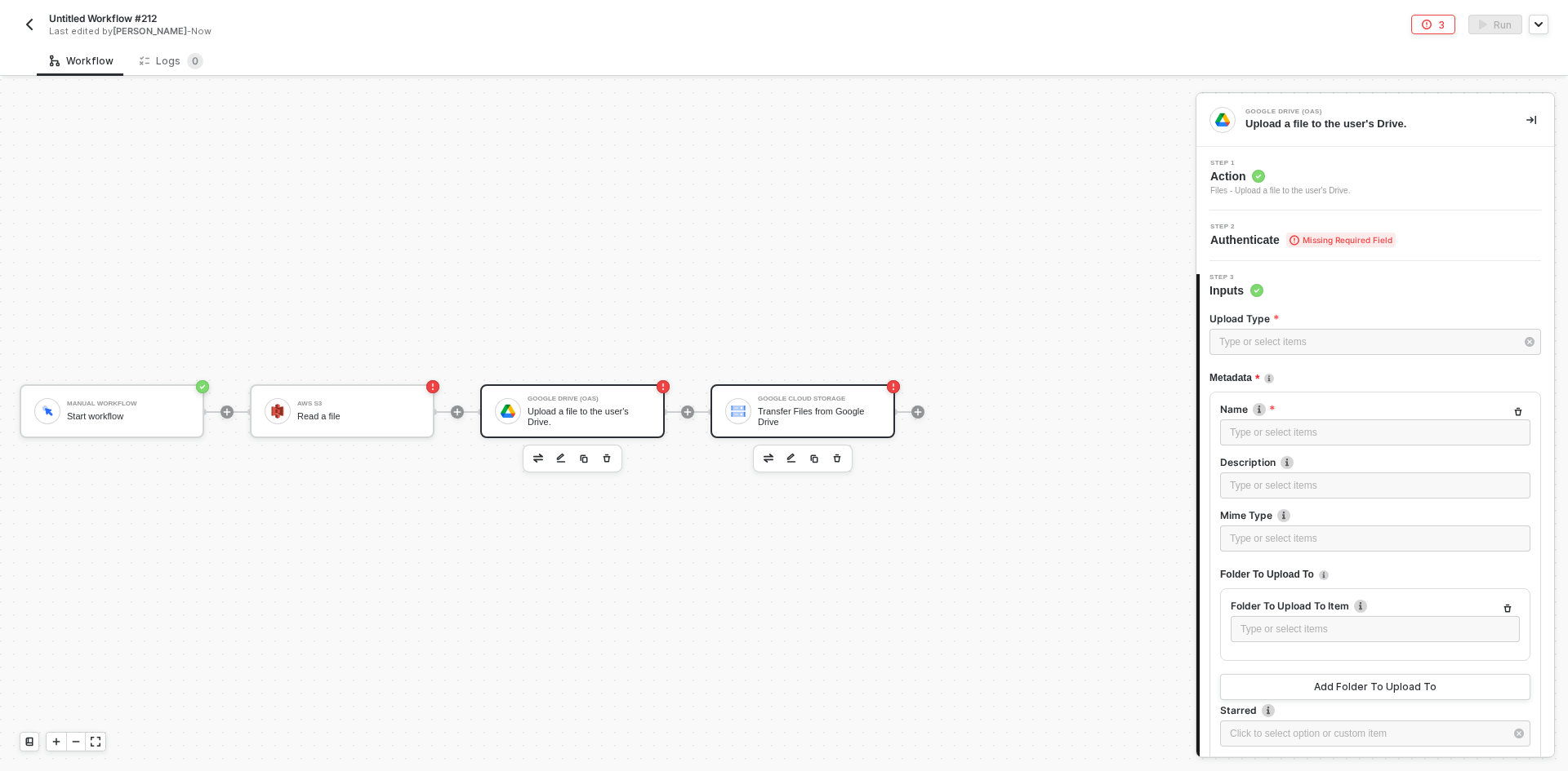
click at [774, 400] on div "Google Cloud Storage" at bounding box center [819, 399] width 123 height 6
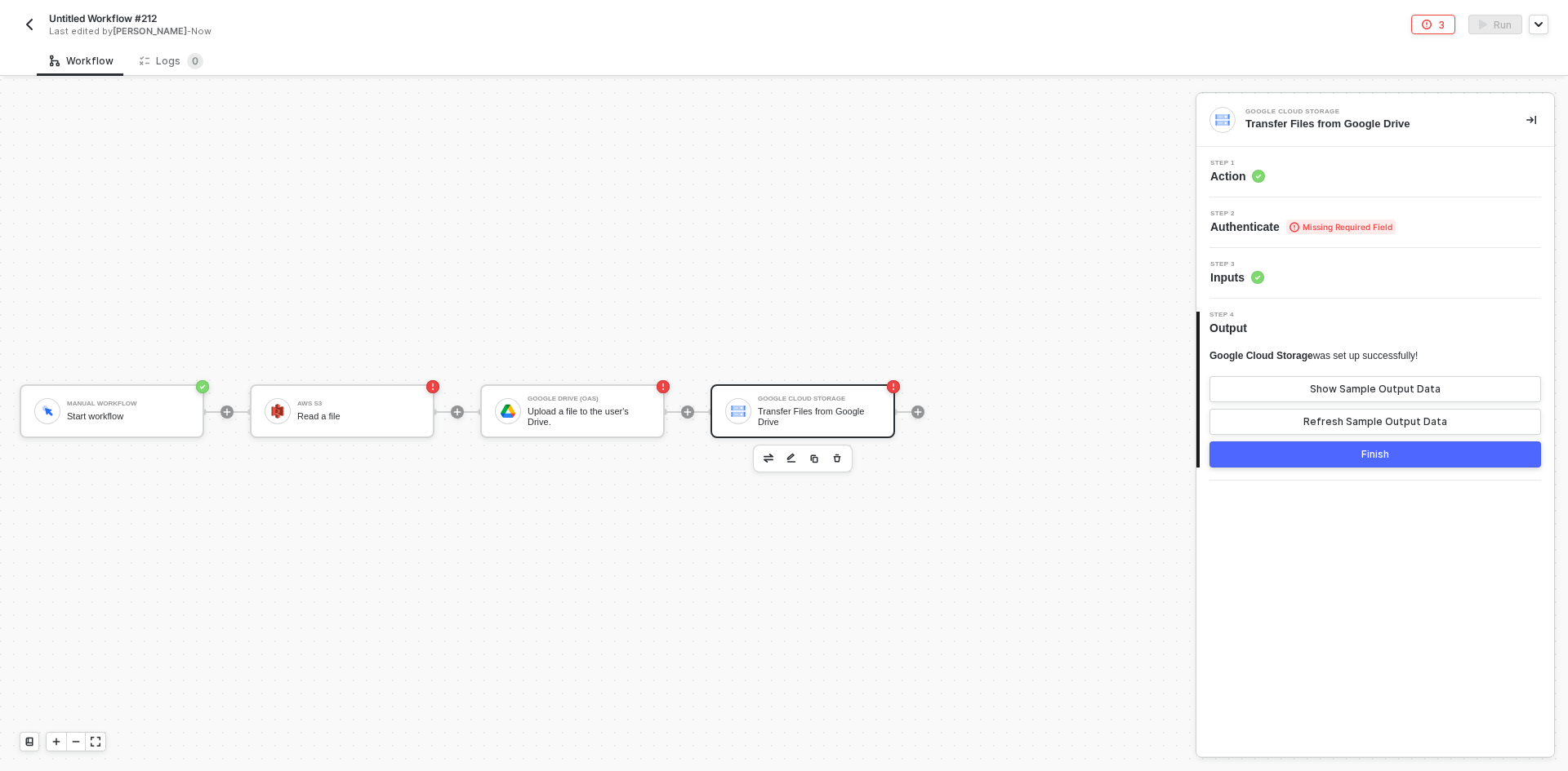
drag, startPoint x: 1349, startPoint y: 286, endPoint x: 1357, endPoint y: 282, distance: 8.9
click at [781, 283] on div "Step 3 Inputs" at bounding box center [1376, 274] width 358 height 51
click at [781, 282] on div "Step 3 Inputs" at bounding box center [1377, 273] width 353 height 24
click at [781, 417] on div at bounding box center [918, 412] width 13 height 13
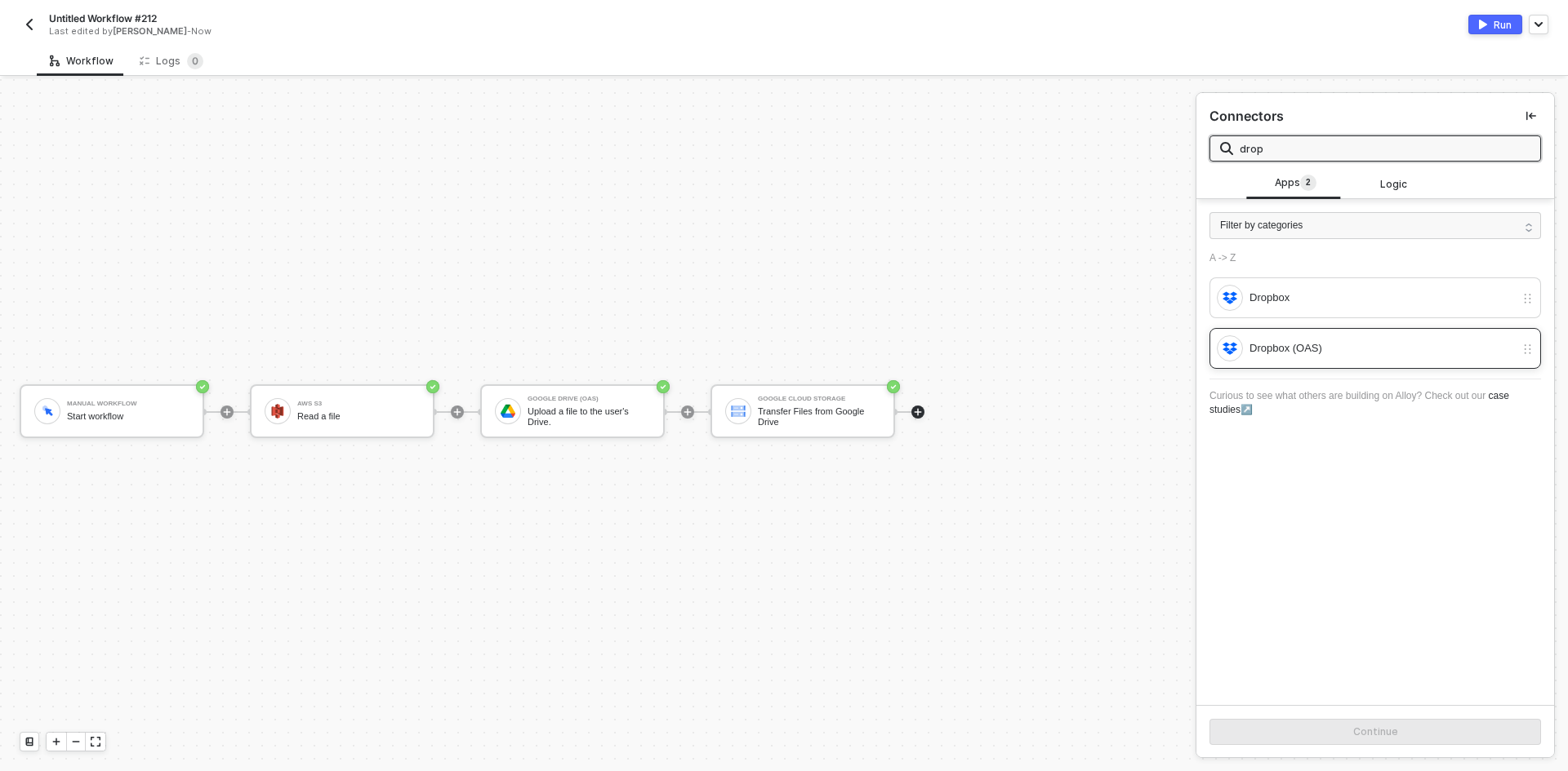
type input "drop"
click at [781, 348] on div "Dropbox (OAS)" at bounding box center [1382, 348] width 266 height 18
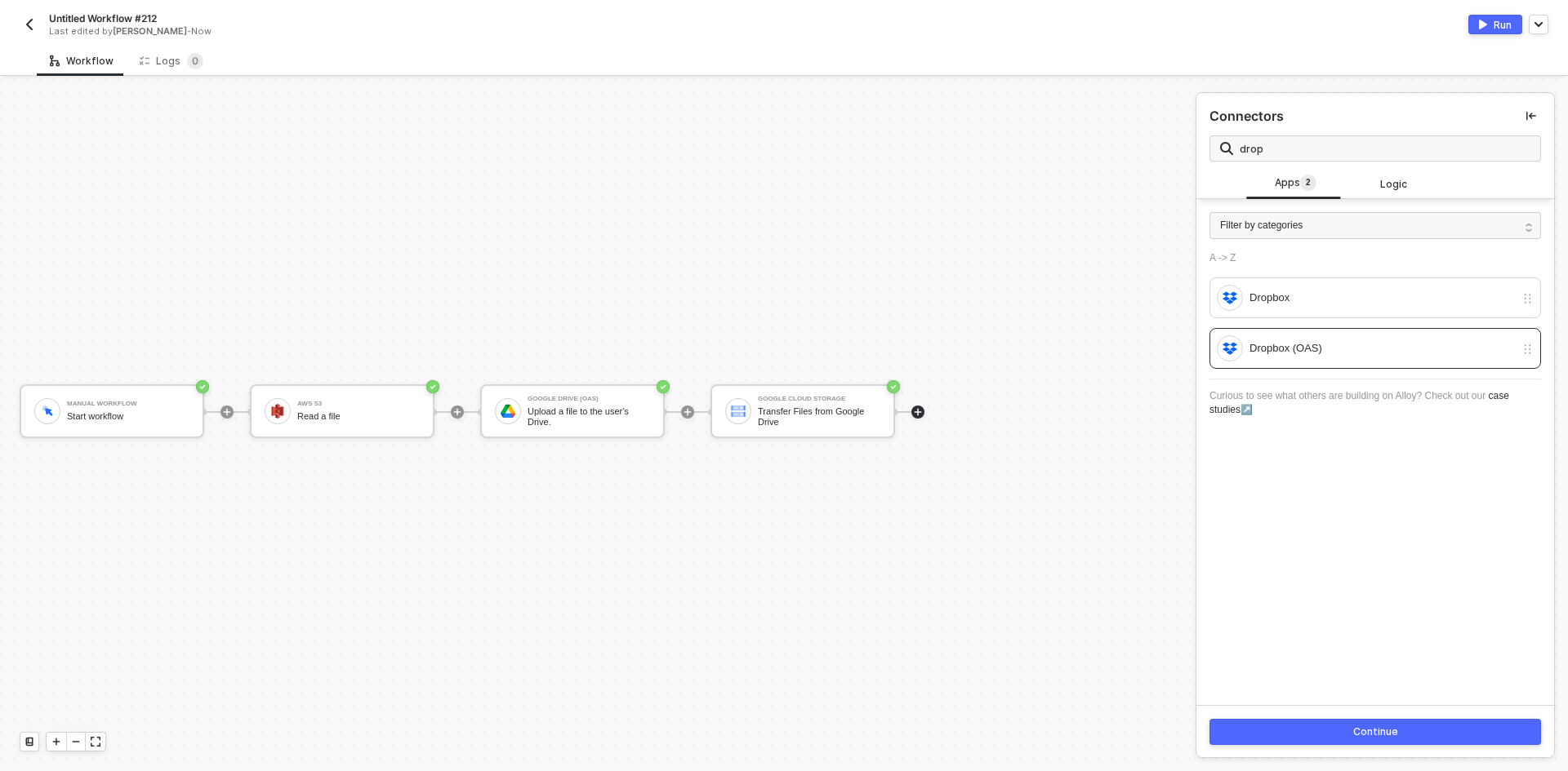
click at [781, 739] on button "Continue" at bounding box center [1375, 732] width 331 height 26
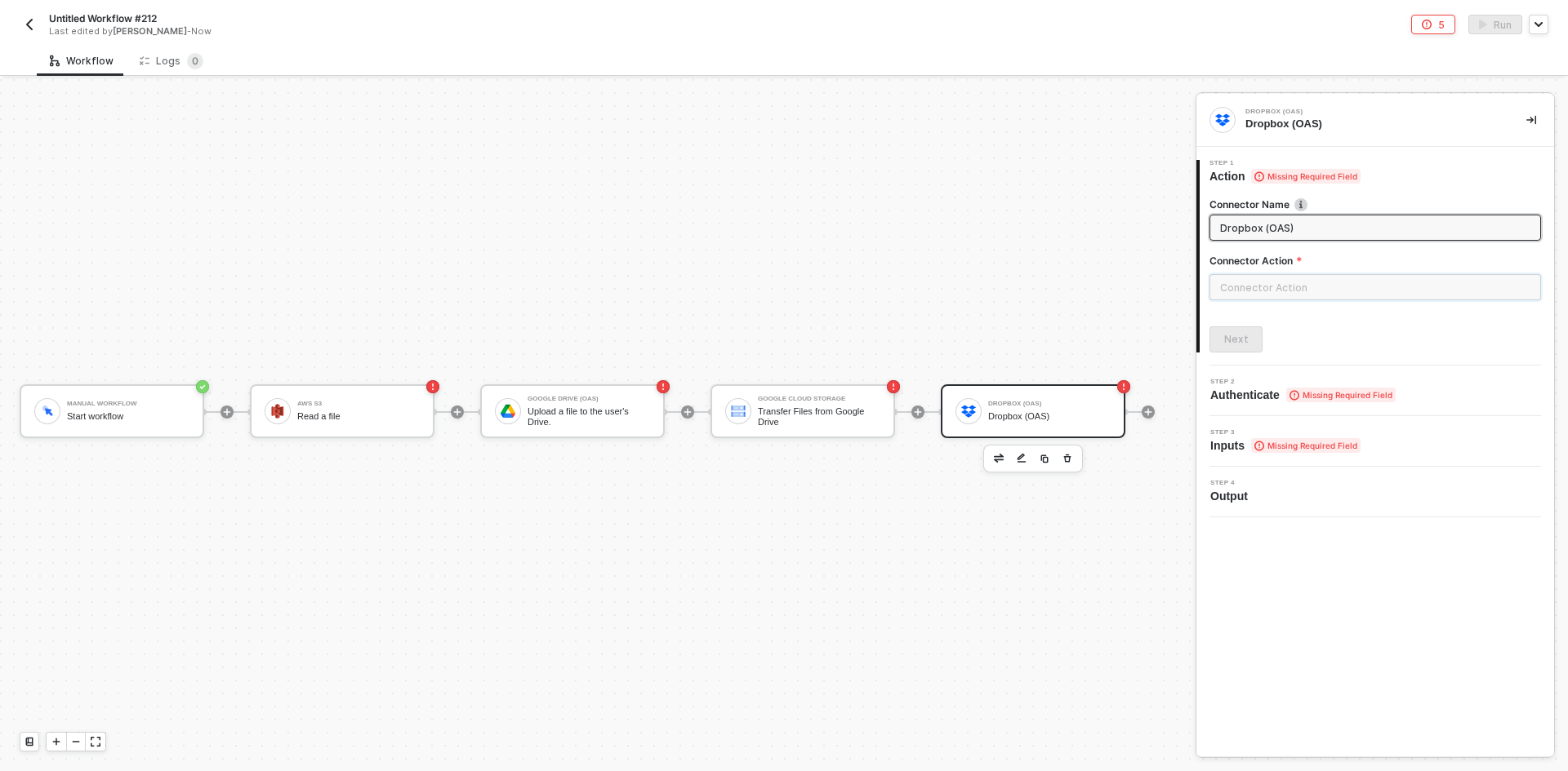
click at [781, 292] on input "text" at bounding box center [1375, 287] width 331 height 26
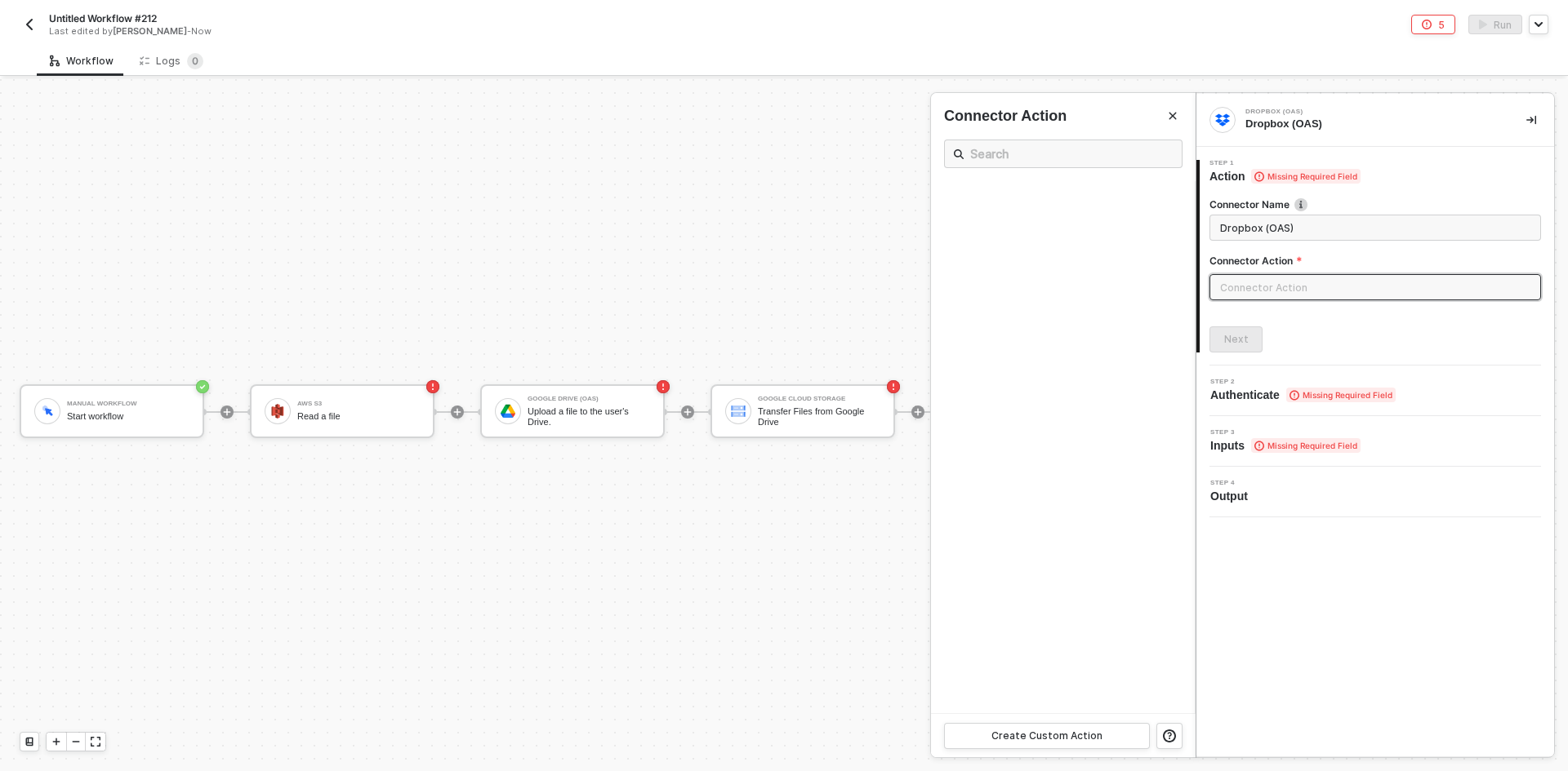
click at [781, 604] on div at bounding box center [784, 425] width 1568 height 692
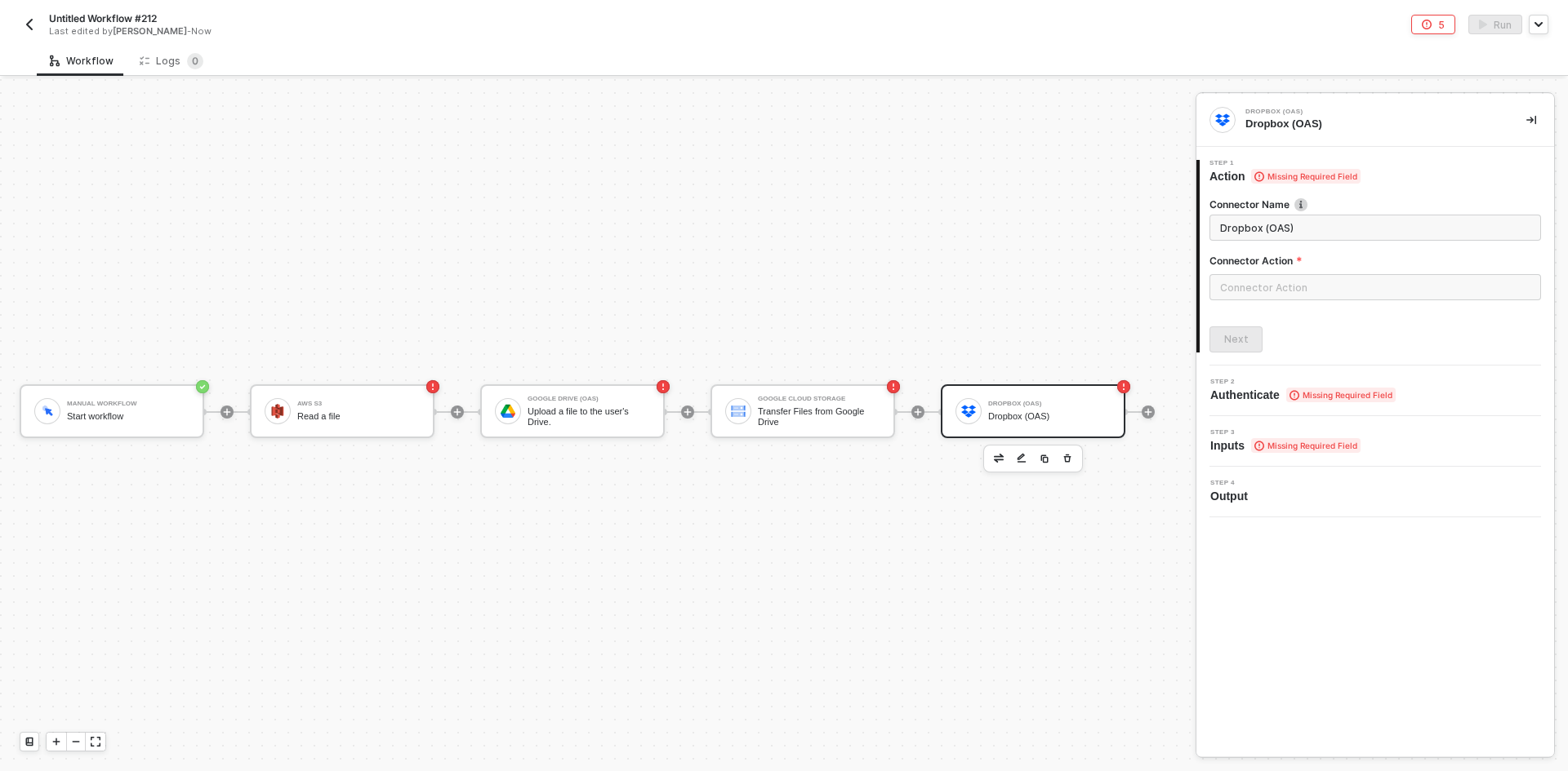
click at [781, 458] on img "button" at bounding box center [998, 458] width 10 height 8
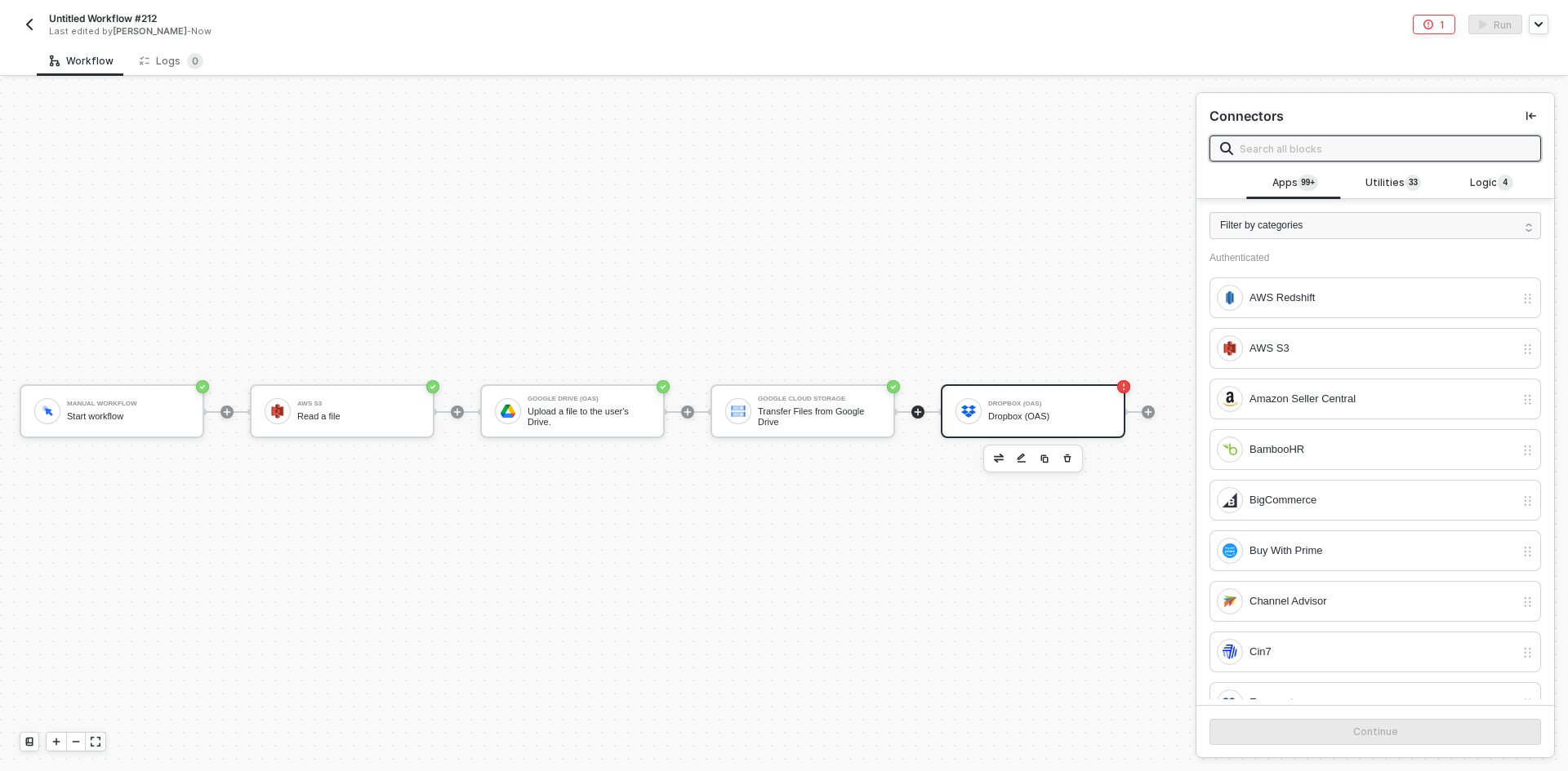
click at [781, 150] on input "text" at bounding box center [1385, 149] width 291 height 18
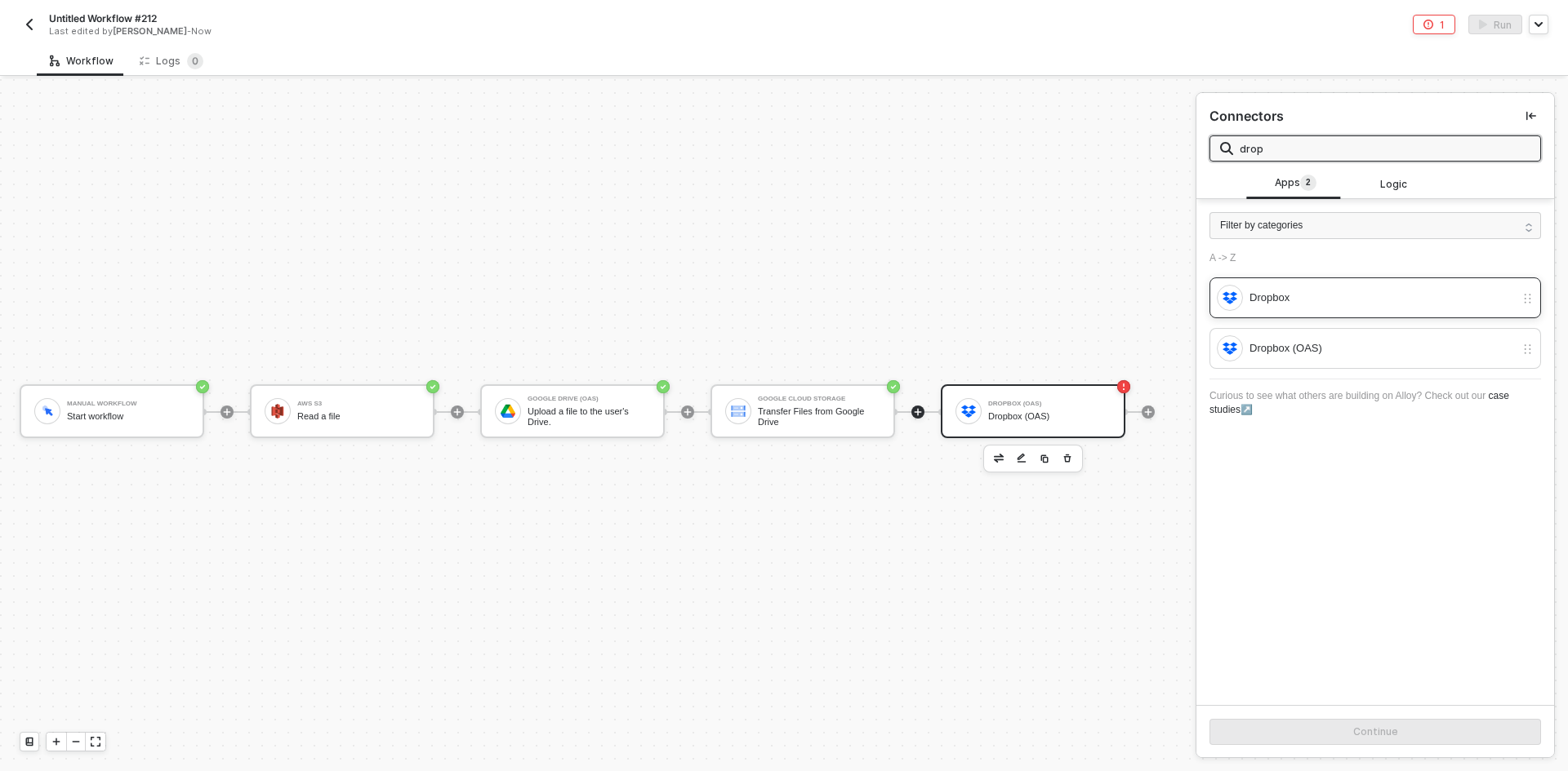
type input "drop"
click at [781, 302] on div "Dropbox" at bounding box center [1382, 298] width 266 height 18
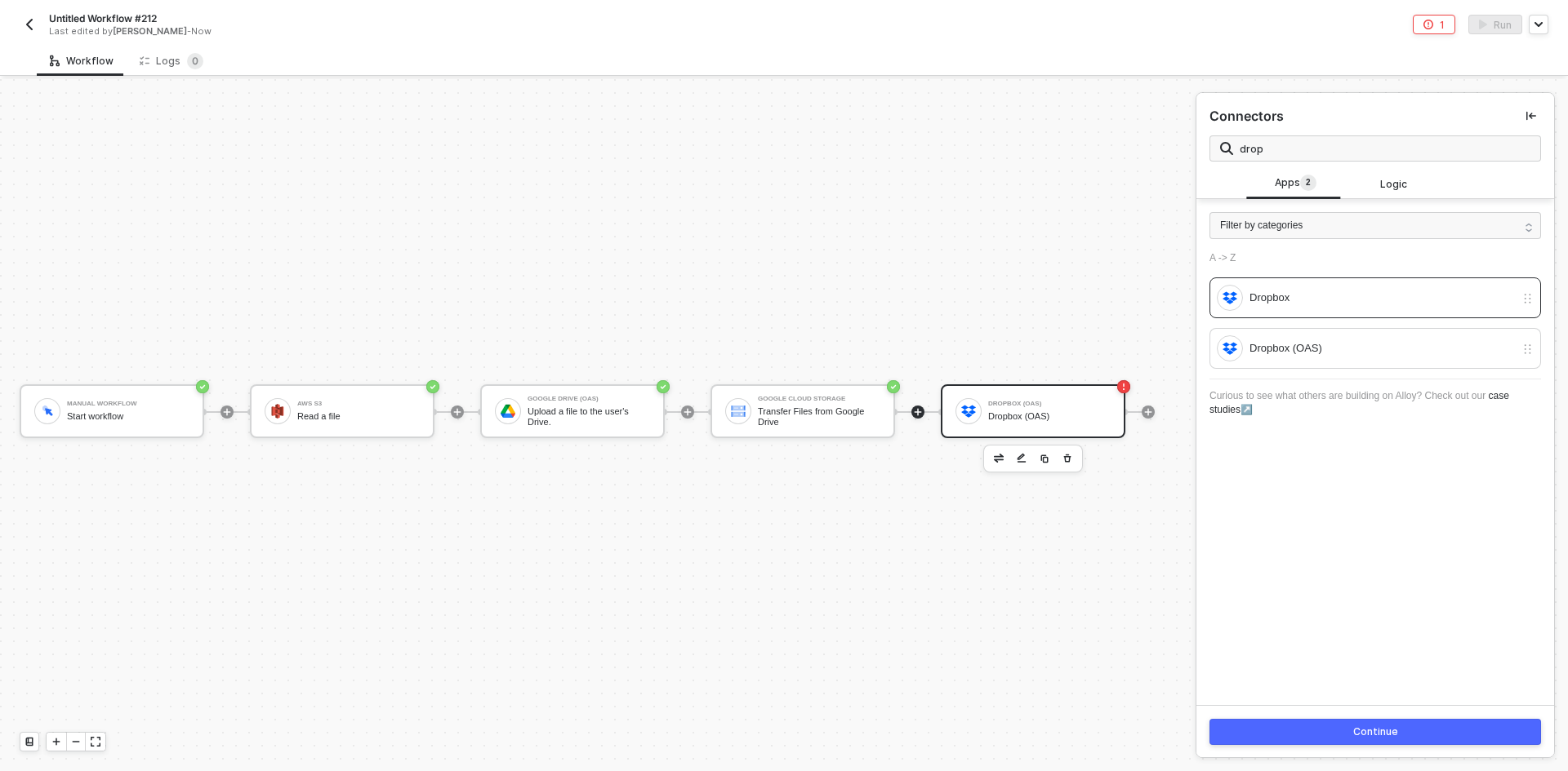
click at [781, 746] on div "Continue" at bounding box center [1376, 731] width 358 height 53
click at [781, 730] on button "Continue" at bounding box center [1375, 732] width 331 height 26
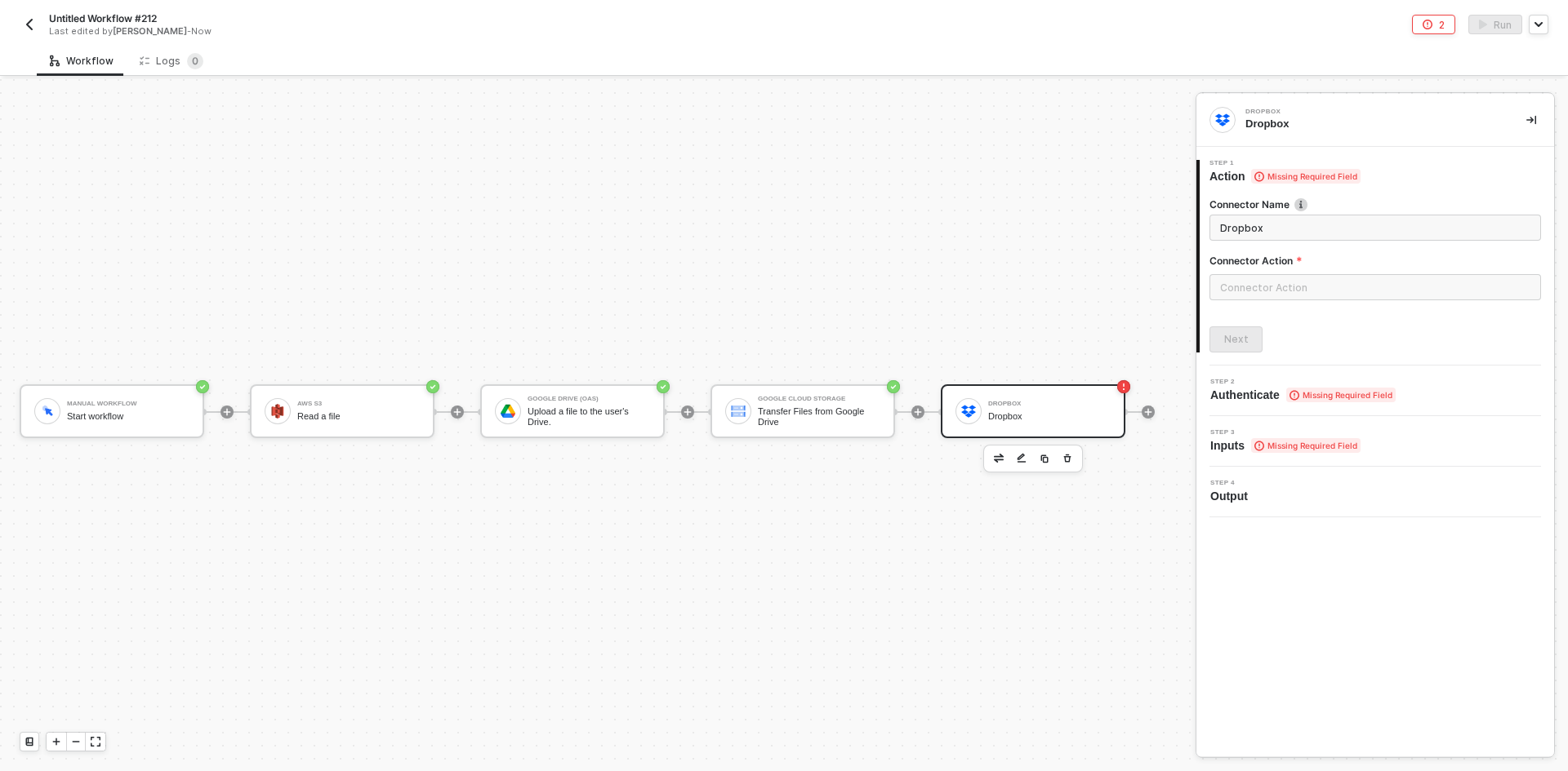
click at [781, 306] on div at bounding box center [1375, 293] width 331 height 39
click at [781, 289] on input "text" at bounding box center [1375, 287] width 331 height 26
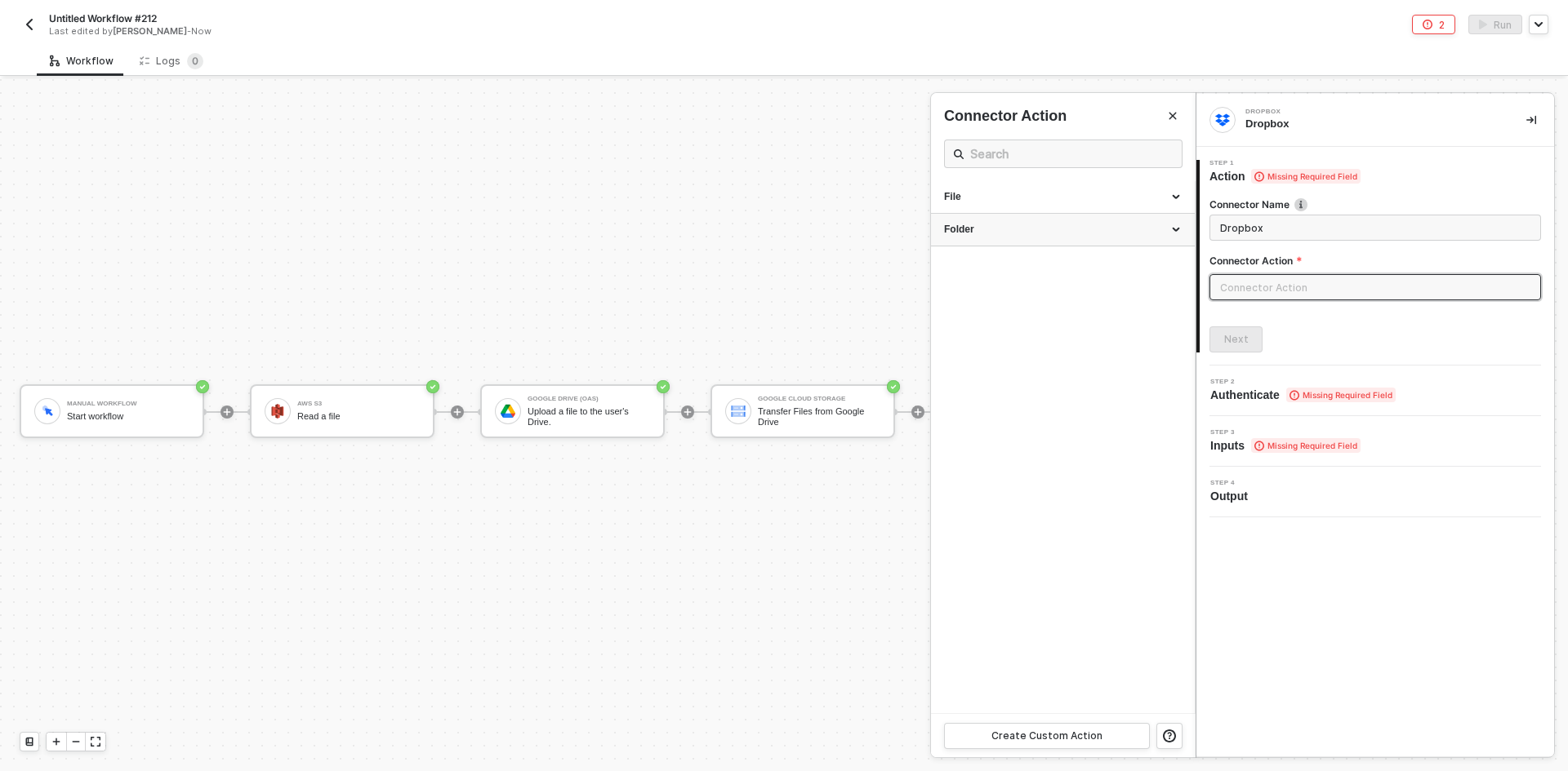
click at [781, 230] on div "Folder" at bounding box center [1062, 229] width 238 height 14
click at [781, 213] on div "File" at bounding box center [1063, 198] width 264 height 33
click at [781, 416] on div at bounding box center [784, 425] width 1568 height 692
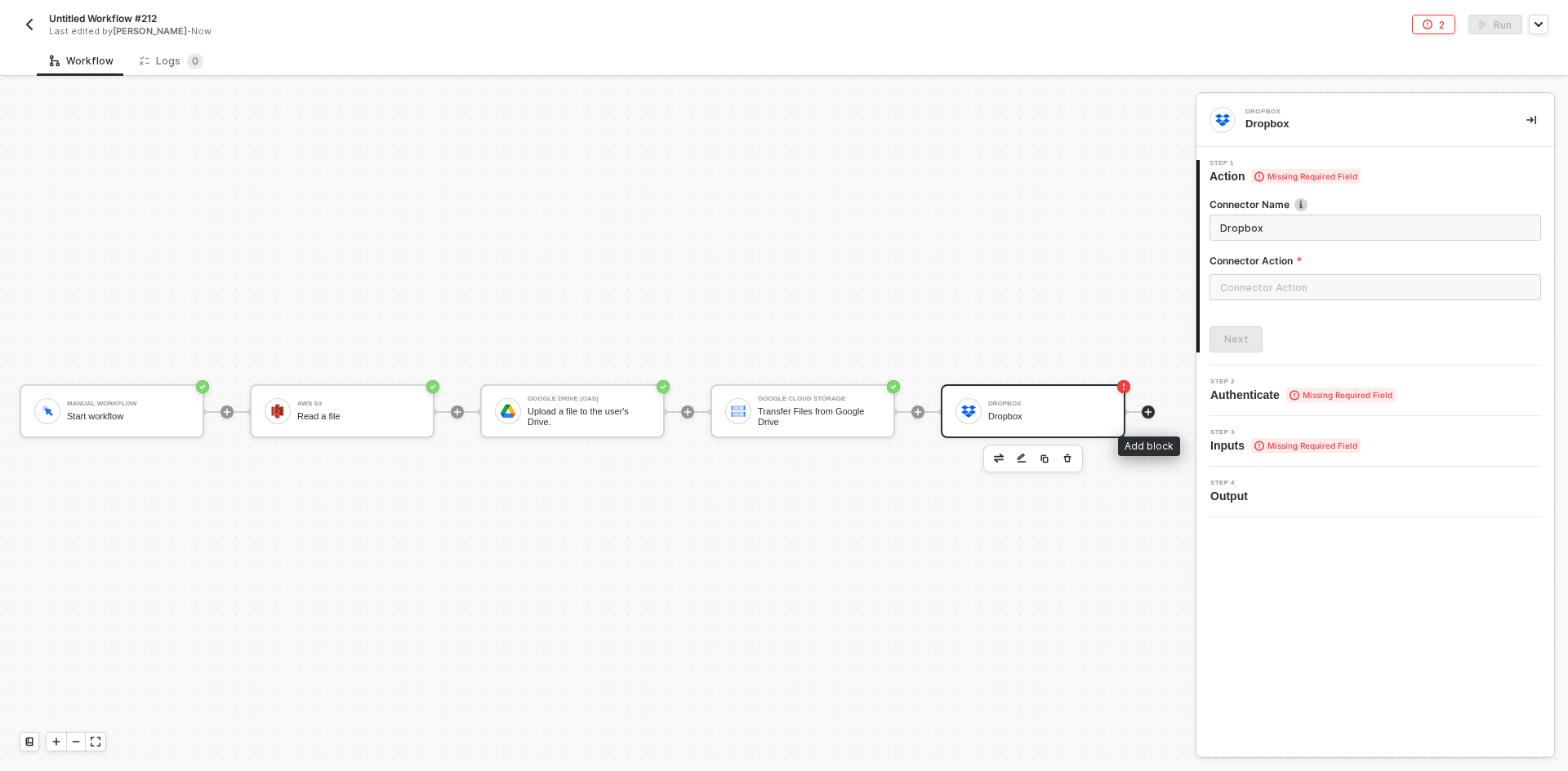
click at [781, 414] on icon "icon-play" at bounding box center [1148, 412] width 10 height 10
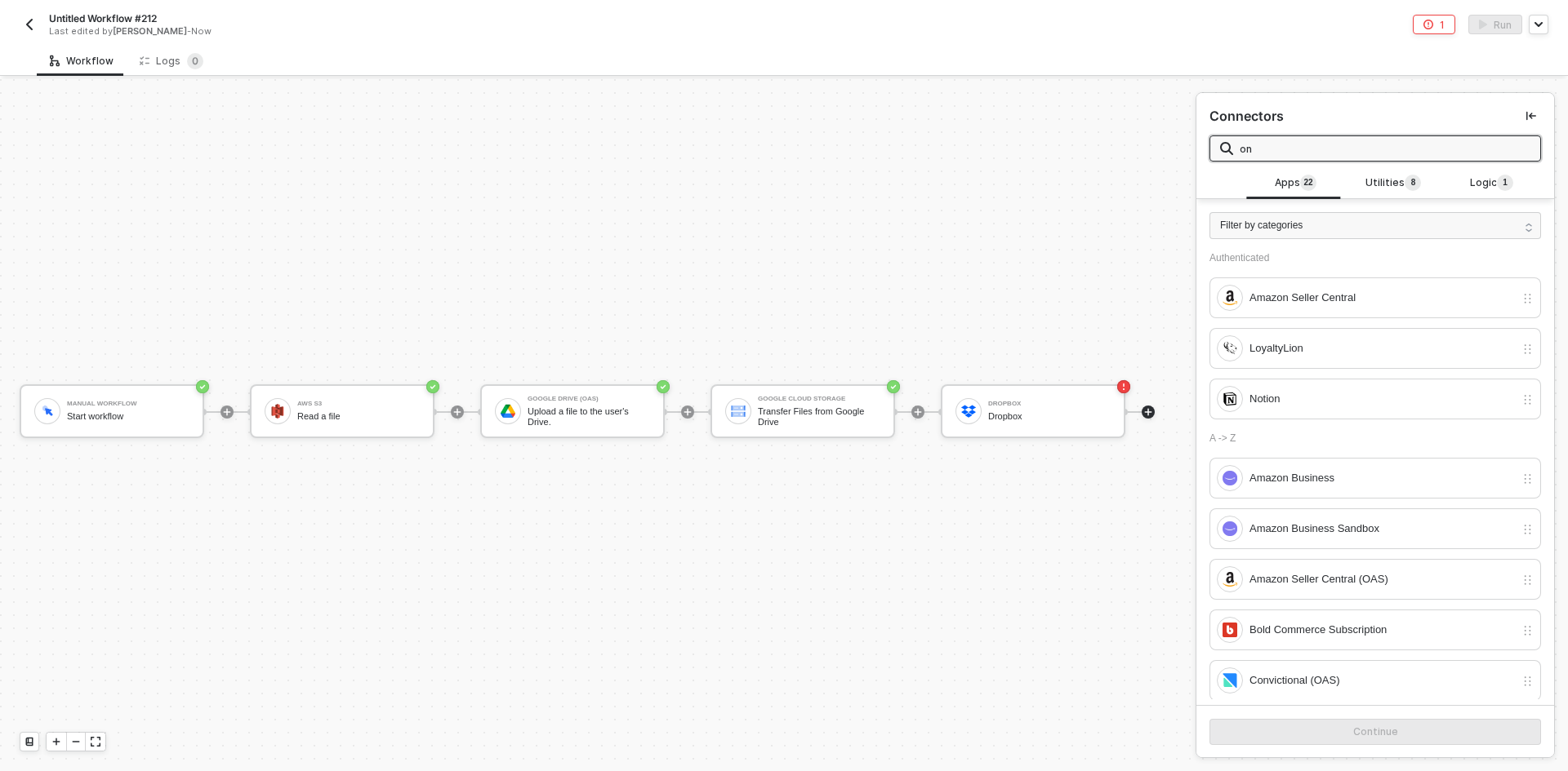
type input "o"
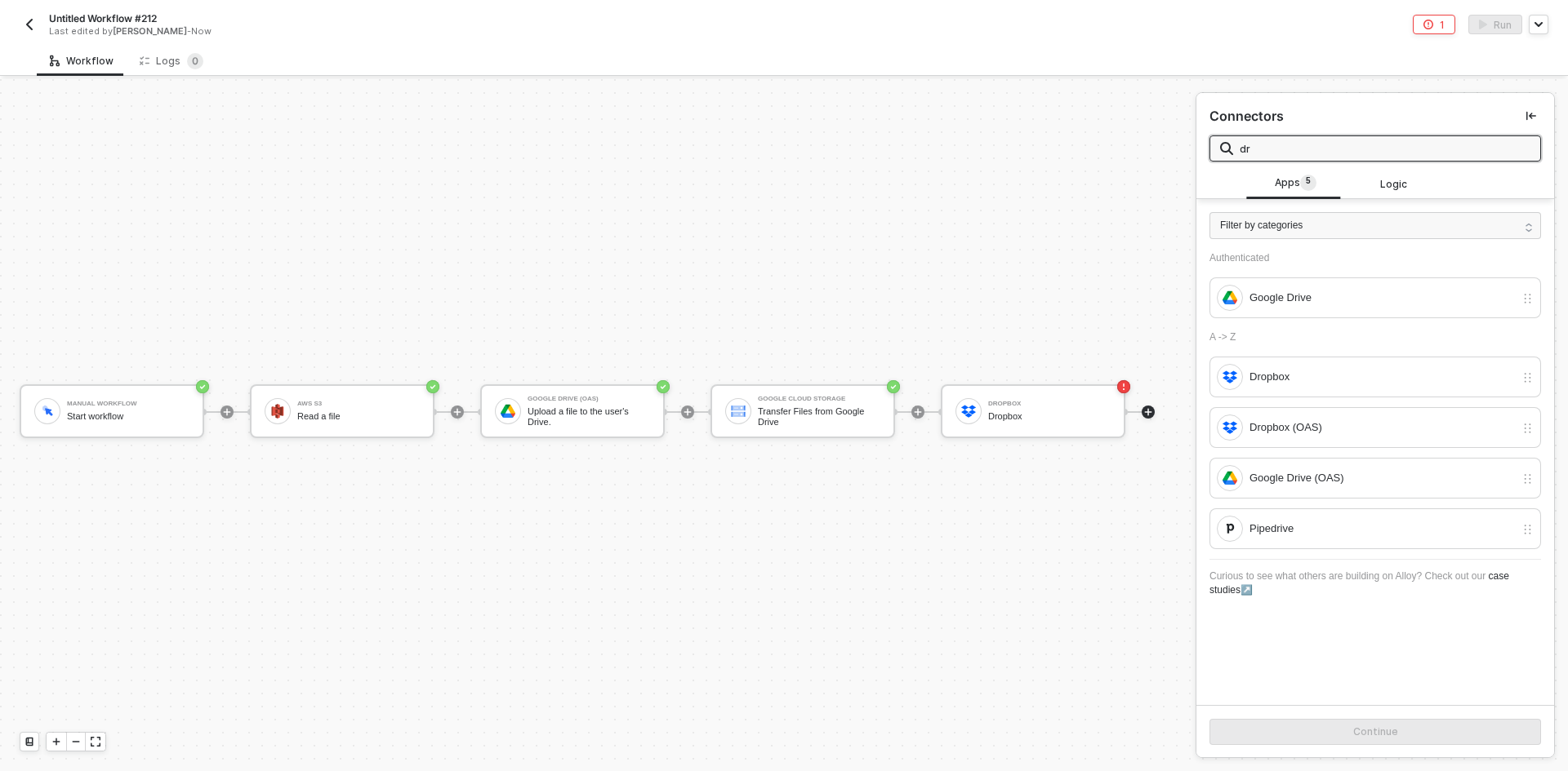
type input "d"
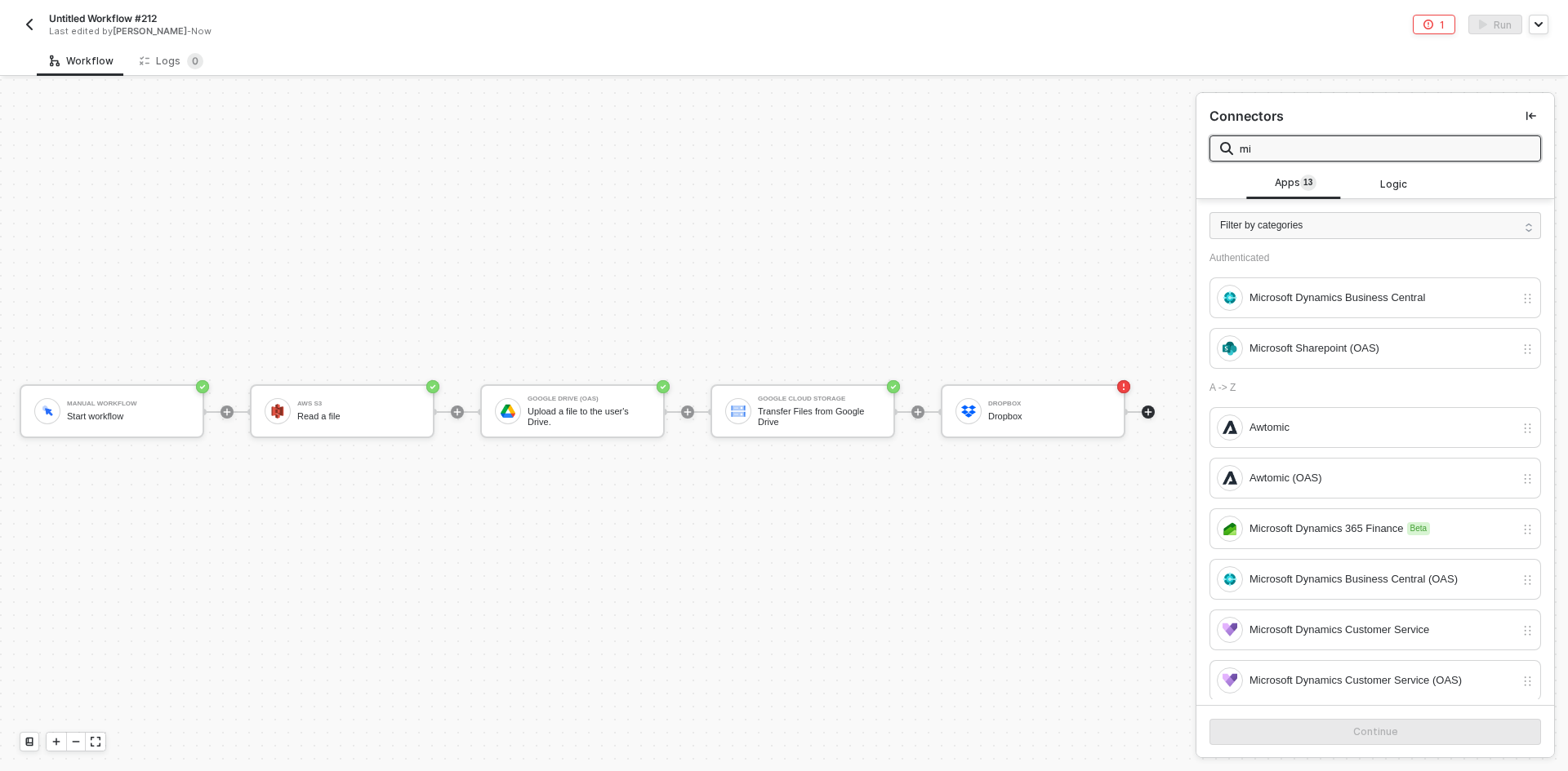
type input "m"
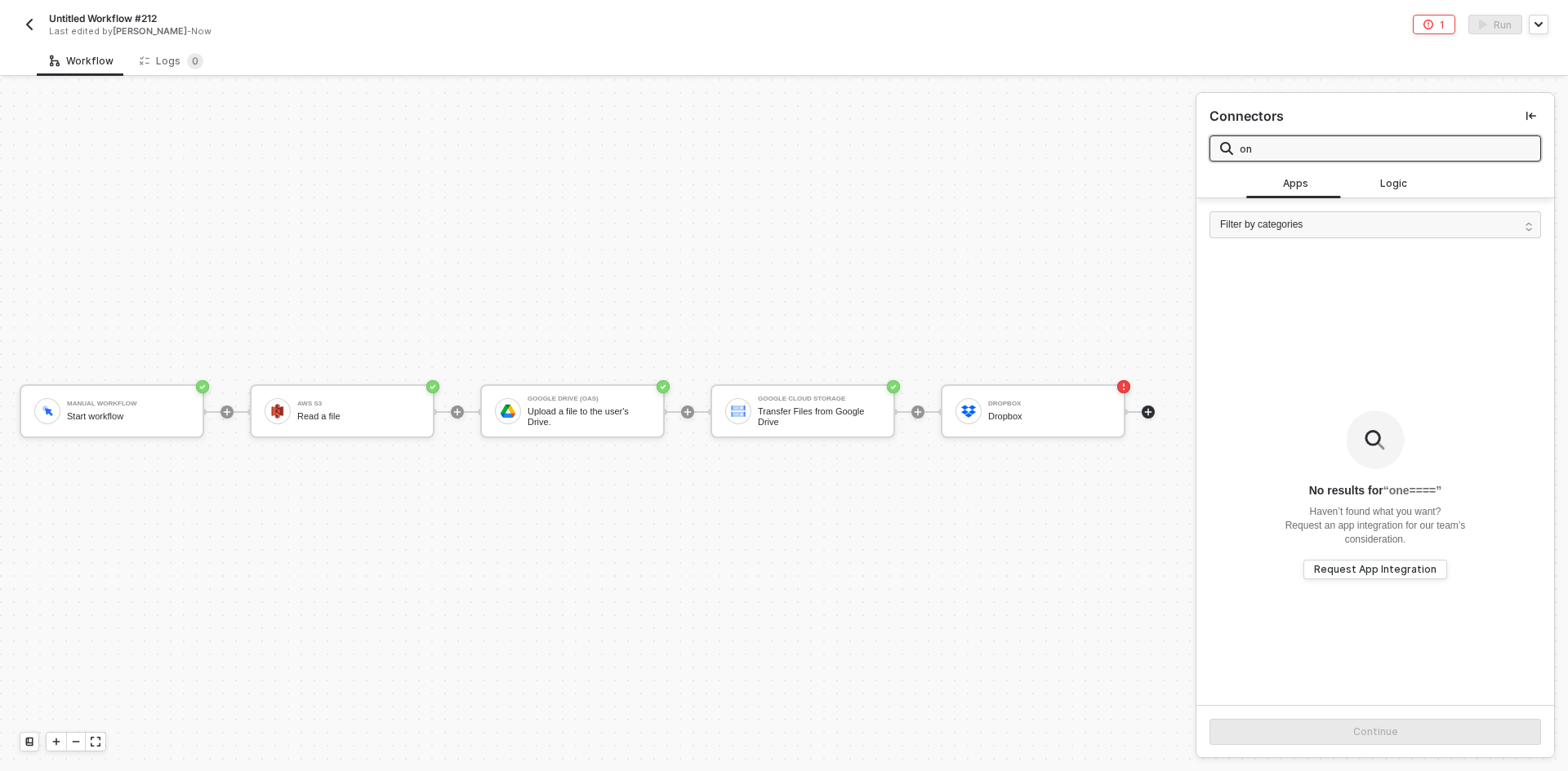
type input "o"
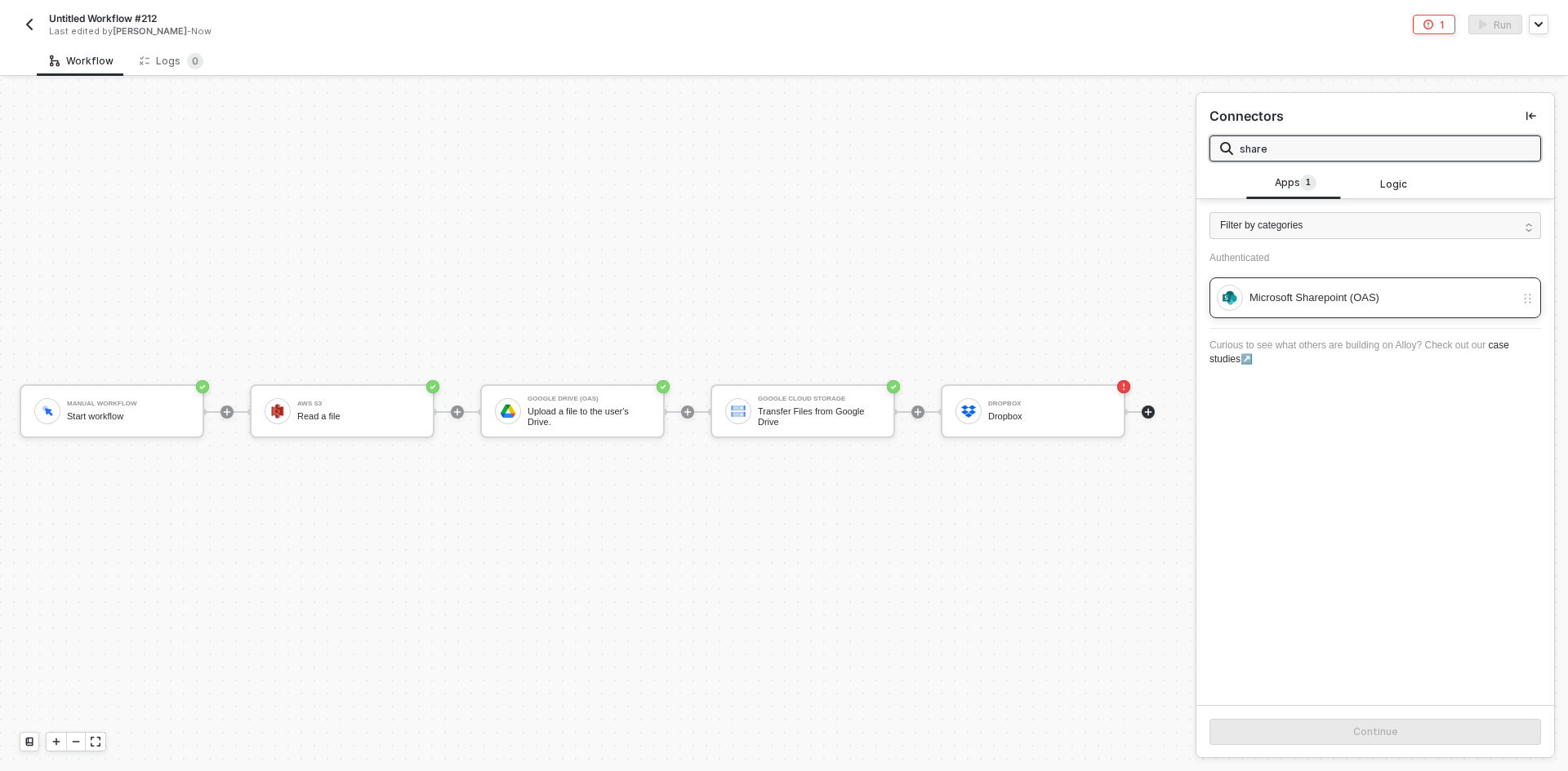
type input "share"
click at [781, 282] on div "Microsoft Sharepoint (OAS)" at bounding box center [1375, 297] width 331 height 41
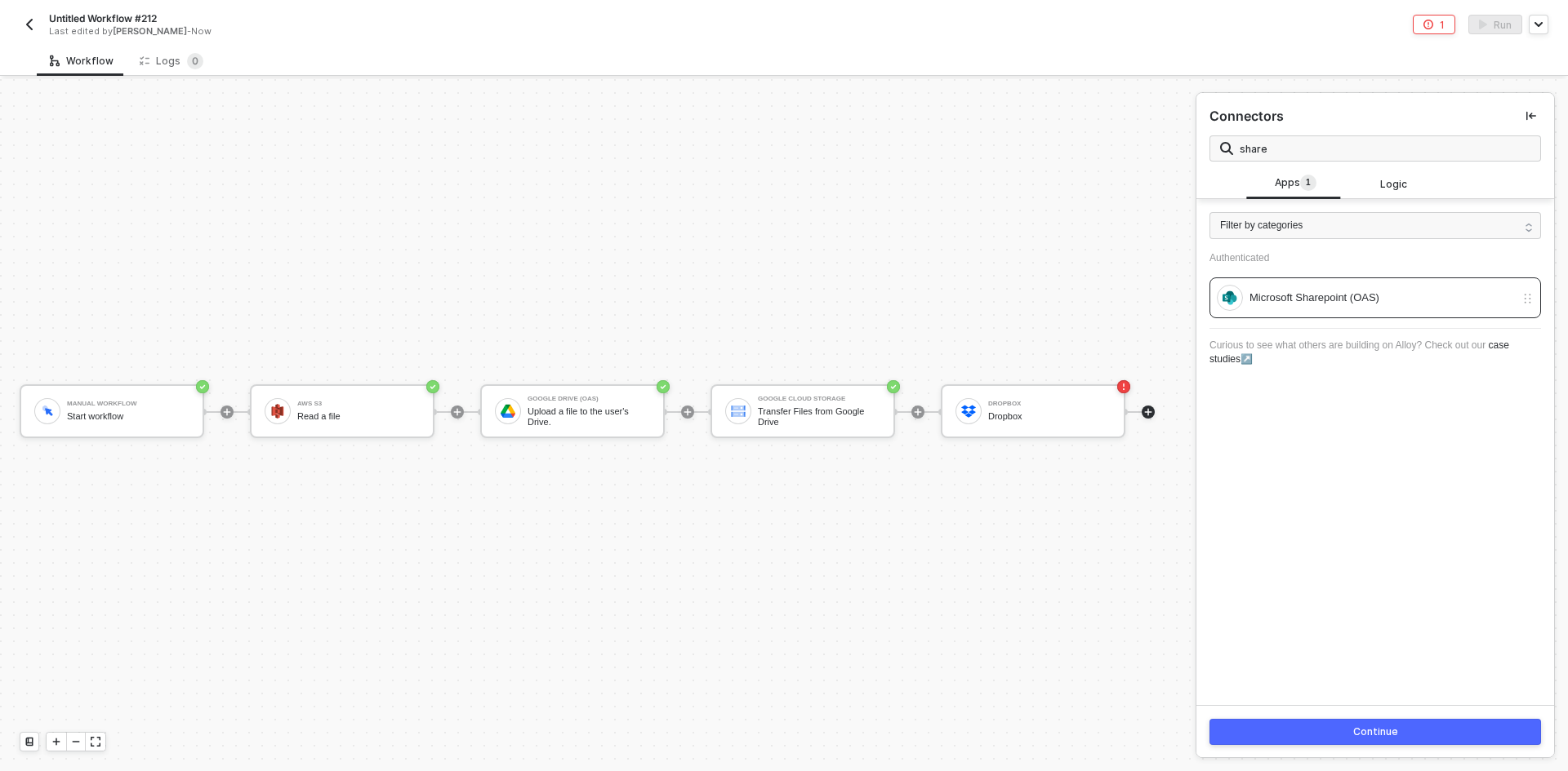
click at [781, 735] on button "Continue" at bounding box center [1375, 732] width 331 height 26
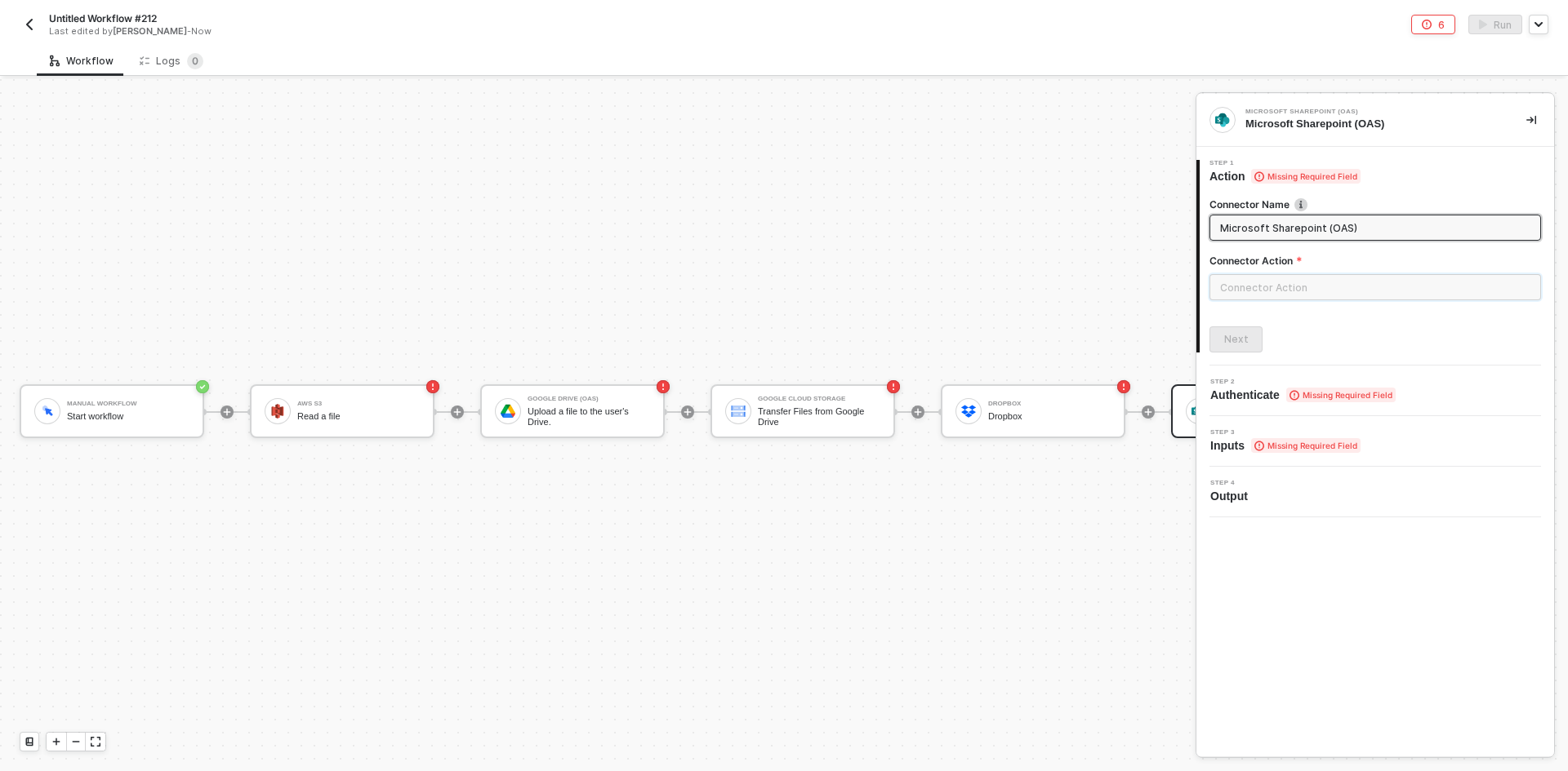
click at [781, 281] on input "text" at bounding box center [1375, 287] width 331 height 26
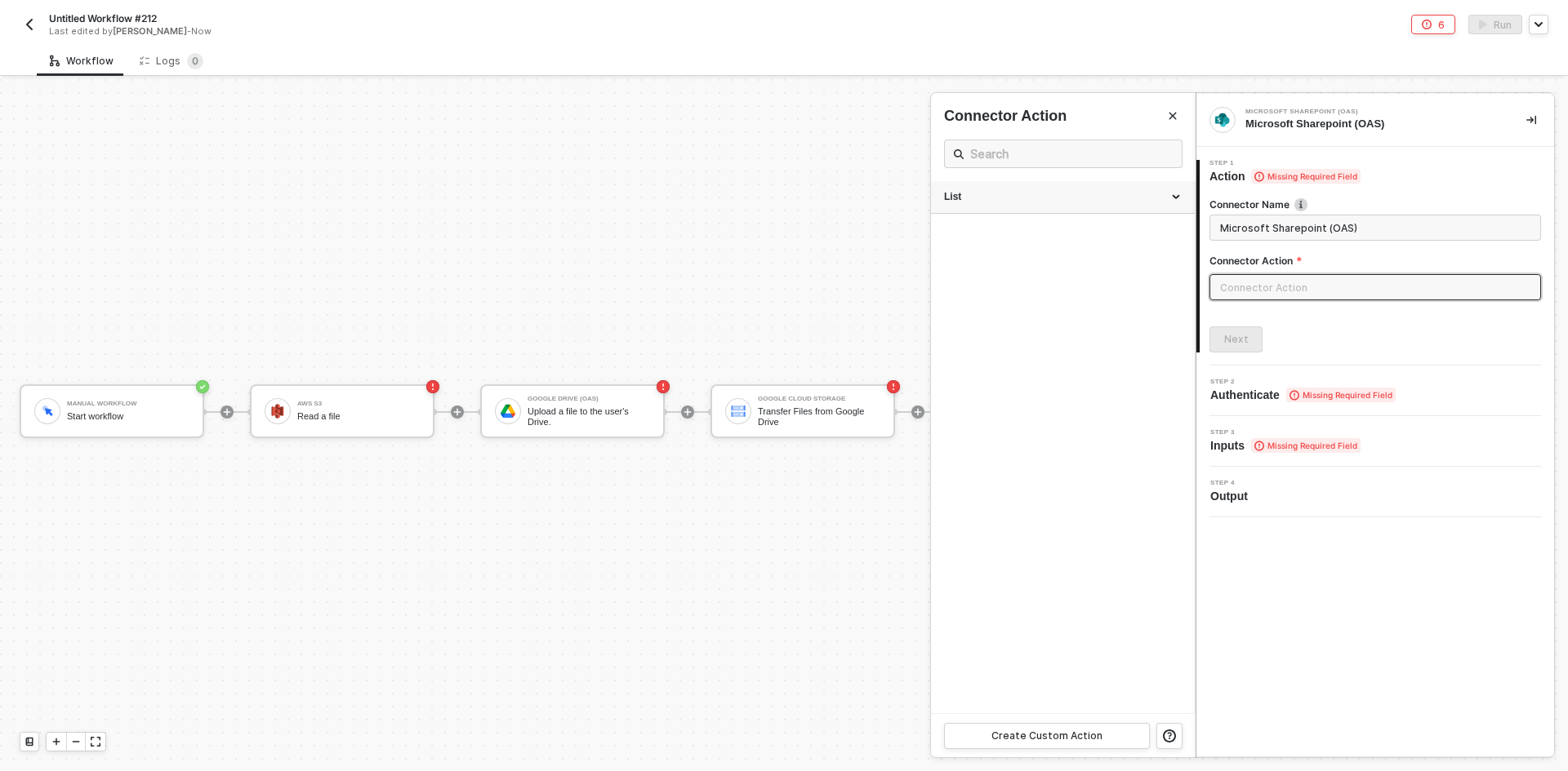
click at [781, 192] on div "List" at bounding box center [1062, 197] width 238 height 14
click at [781, 419] on div at bounding box center [784, 425] width 1568 height 692
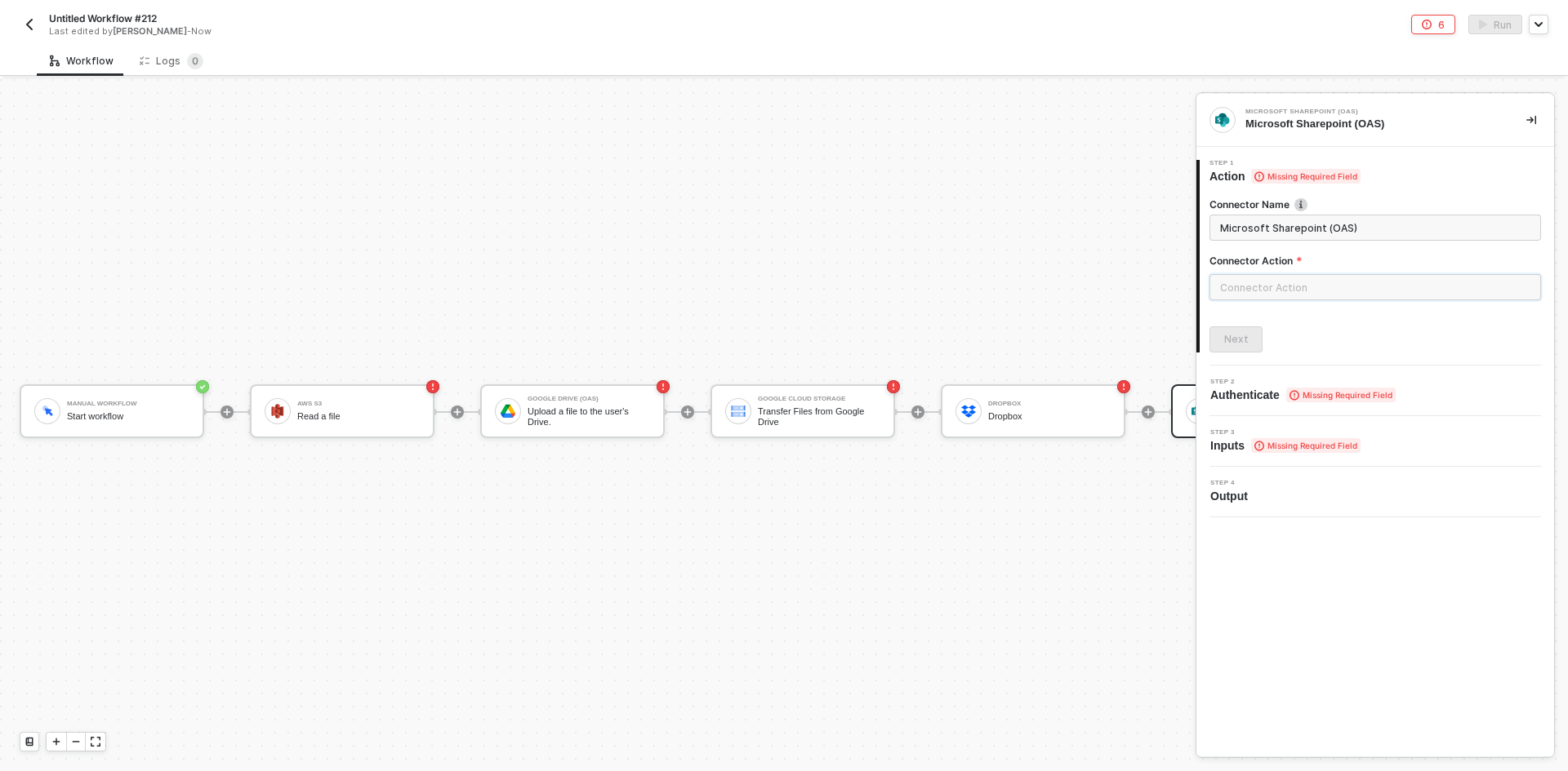
scroll to position [29, 303]
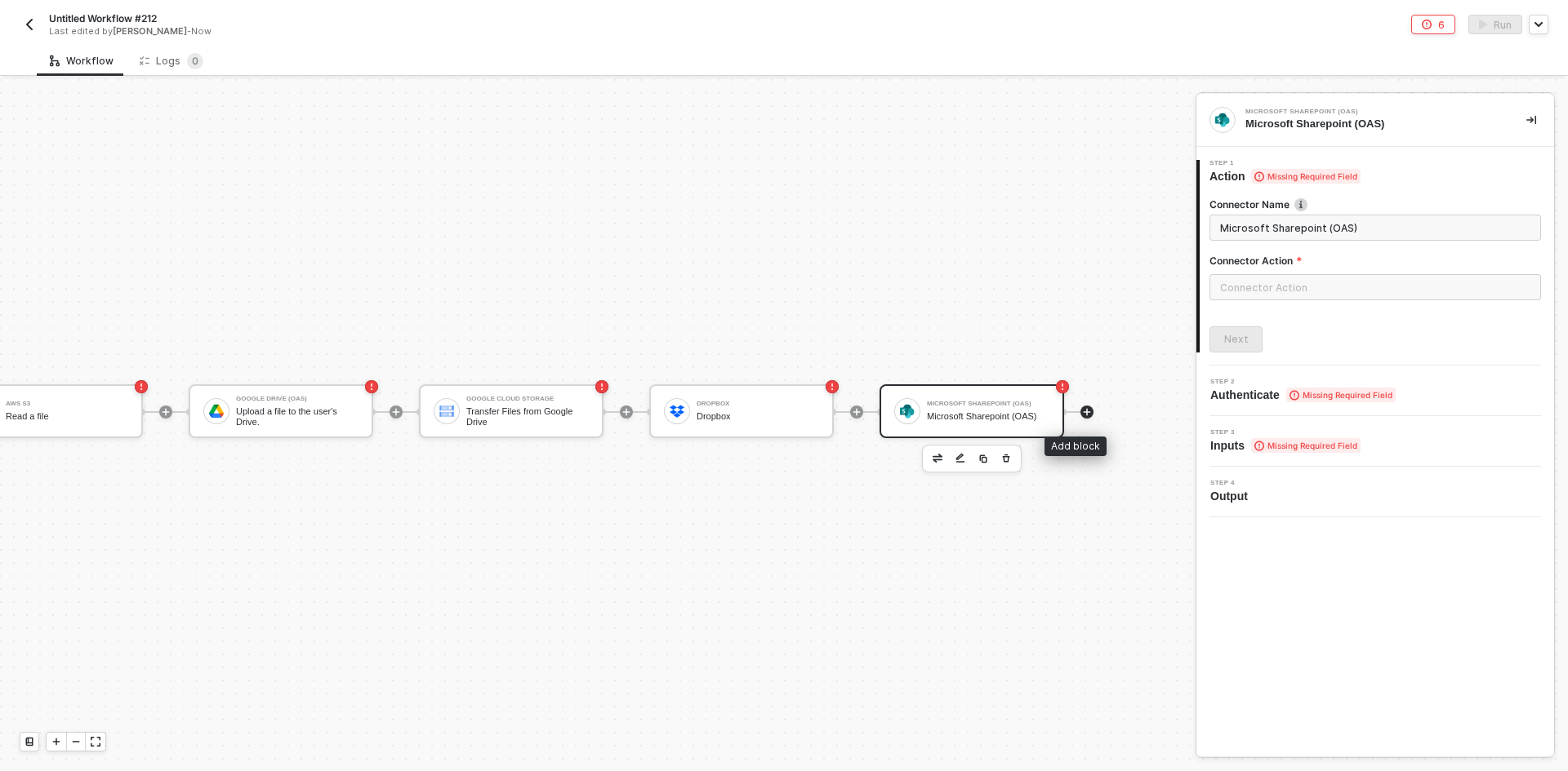
click at [781, 413] on icon "icon-play" at bounding box center [1087, 412] width 7 height 7
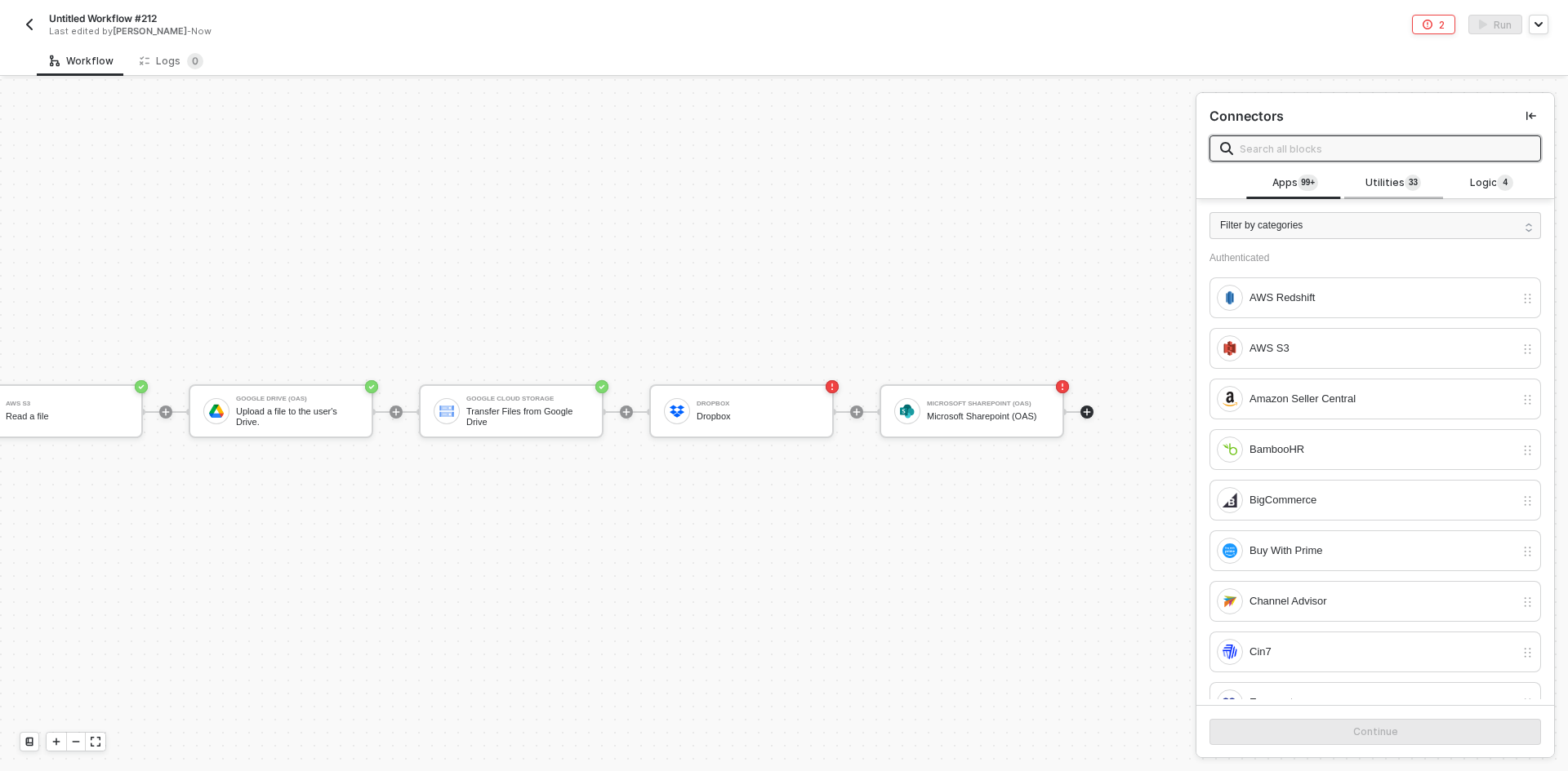
click at [781, 179] on span "Utilities 3 3" at bounding box center [1393, 183] width 55 height 18
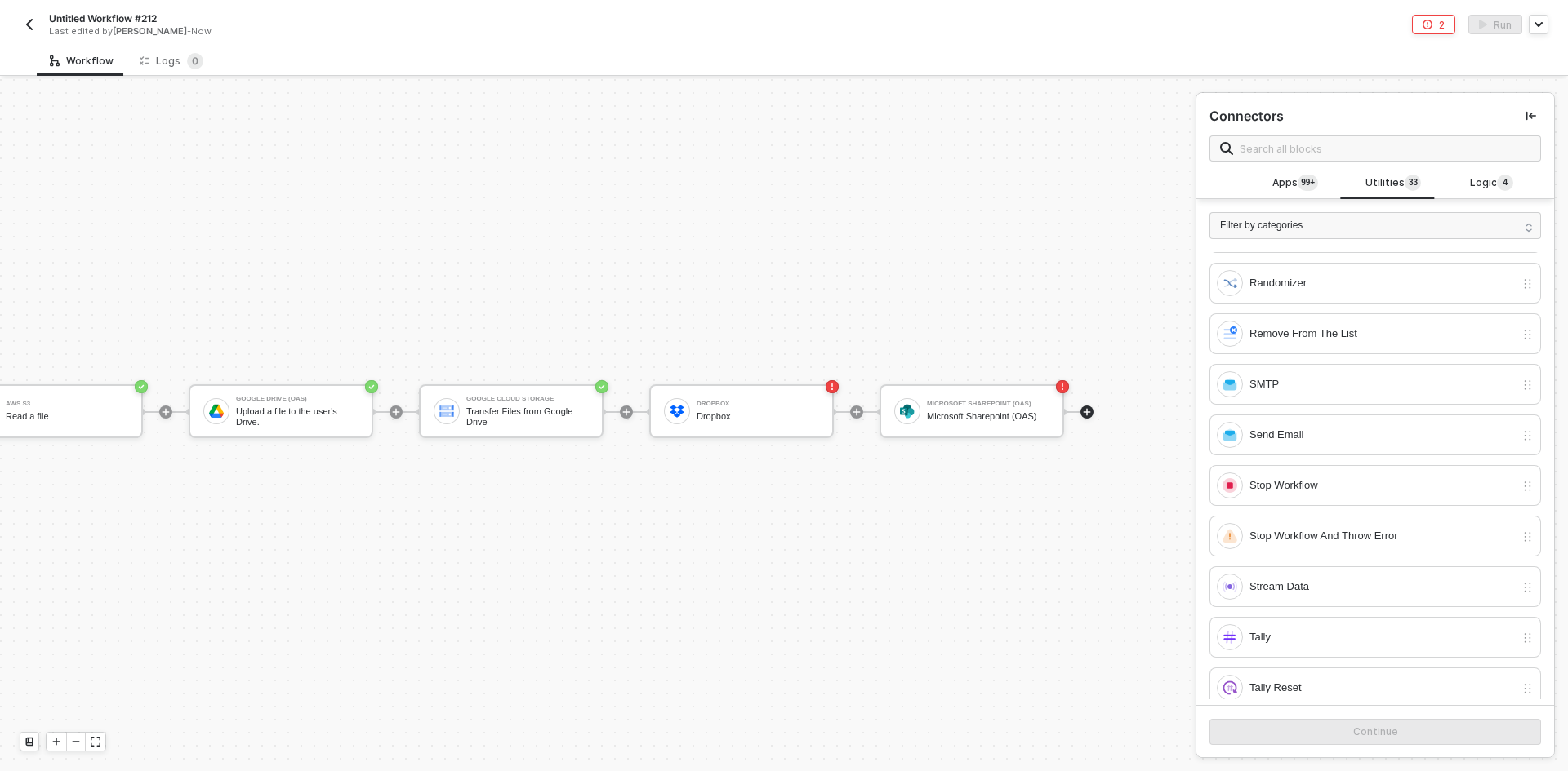
scroll to position [970, 0]
click at [781, 172] on div "Apps 99+" at bounding box center [1295, 183] width 98 height 31
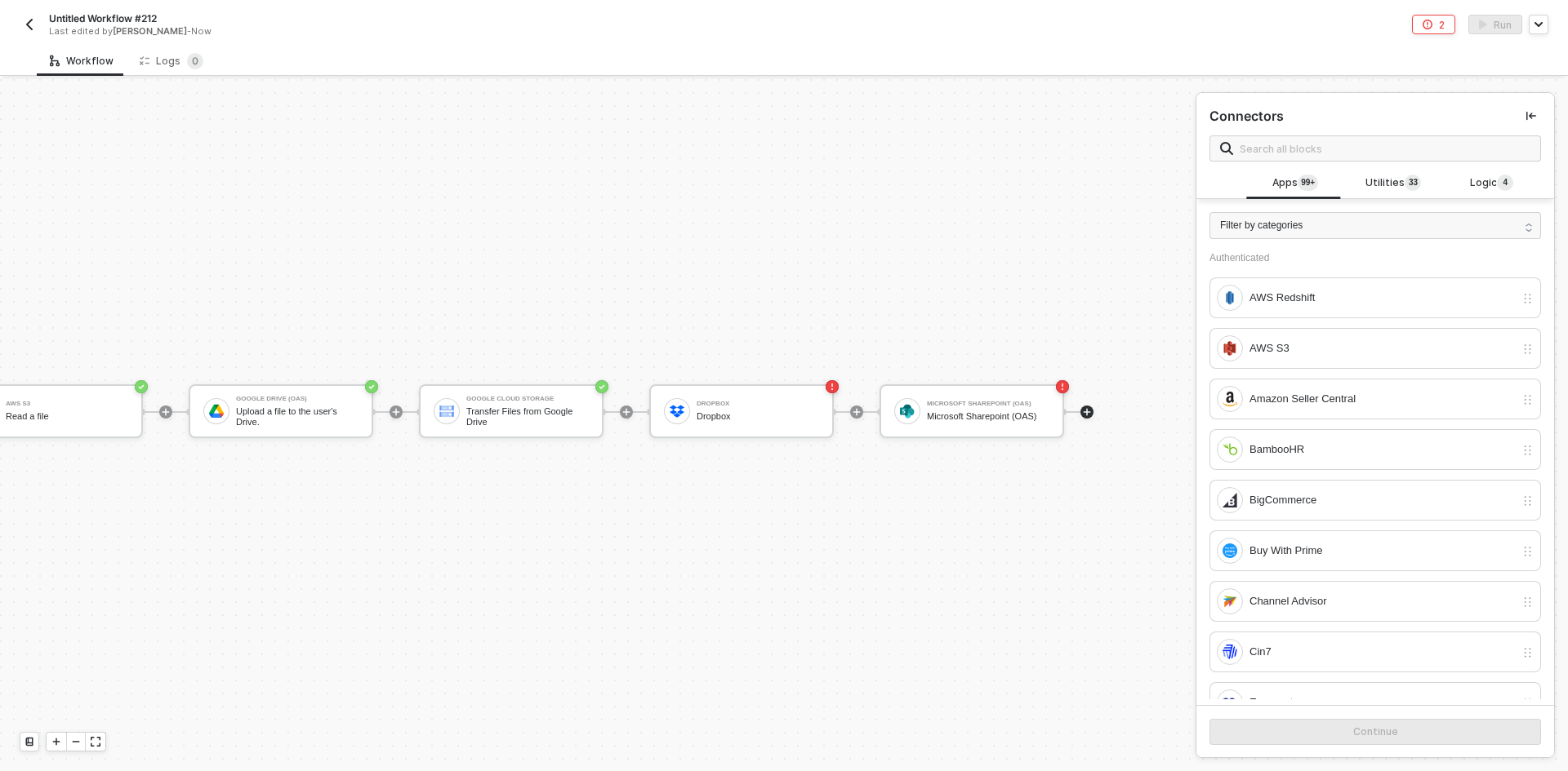
click at [781, 164] on div "Connectors" at bounding box center [1376, 130] width 358 height 75
click at [781, 159] on span at bounding box center [1375, 148] width 331 height 26
click at [781, 155] on input "text" at bounding box center [1385, 149] width 291 height 18
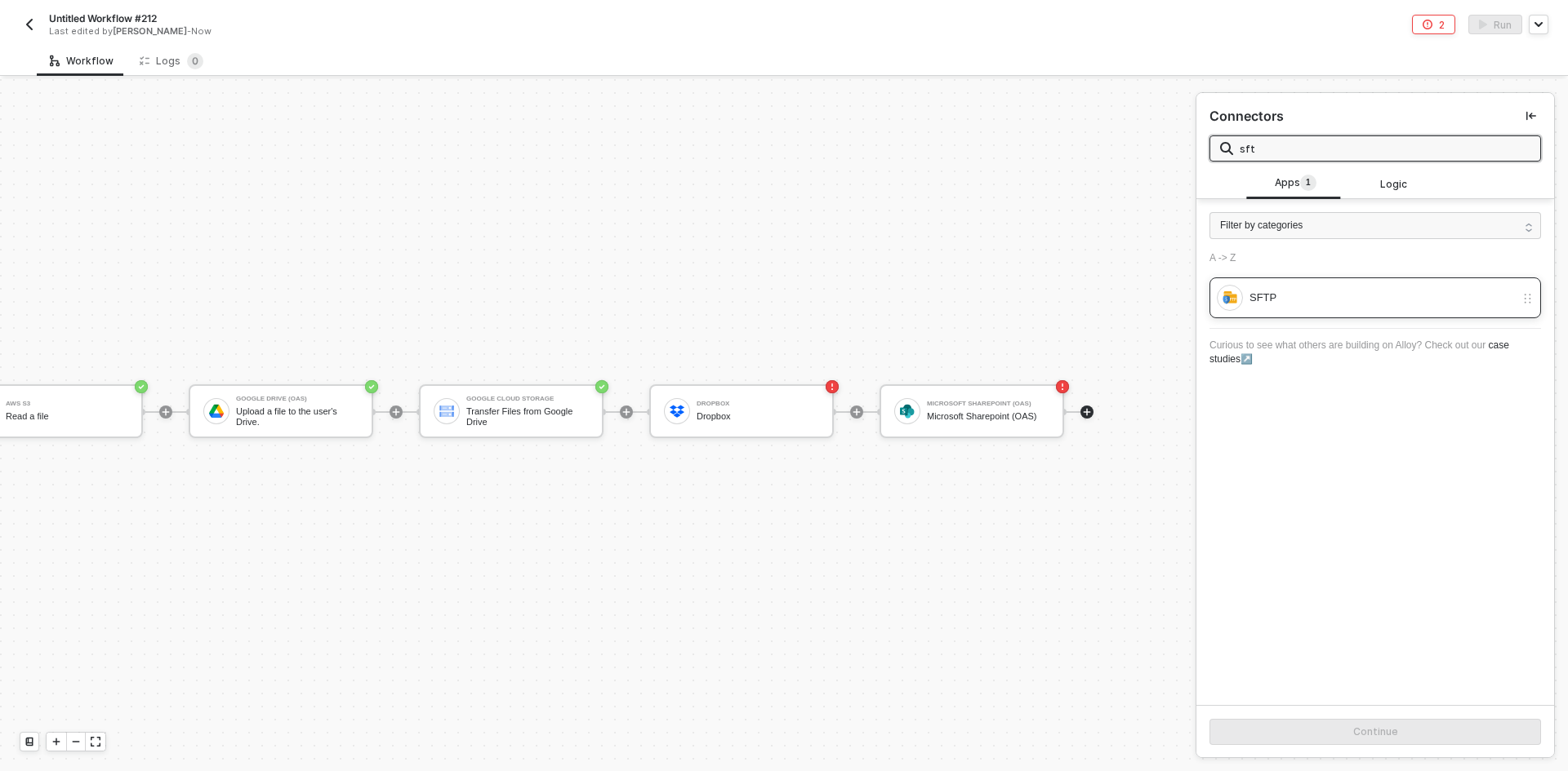
type input "sft"
click at [781, 313] on div "SFTP" at bounding box center [1375, 297] width 331 height 41
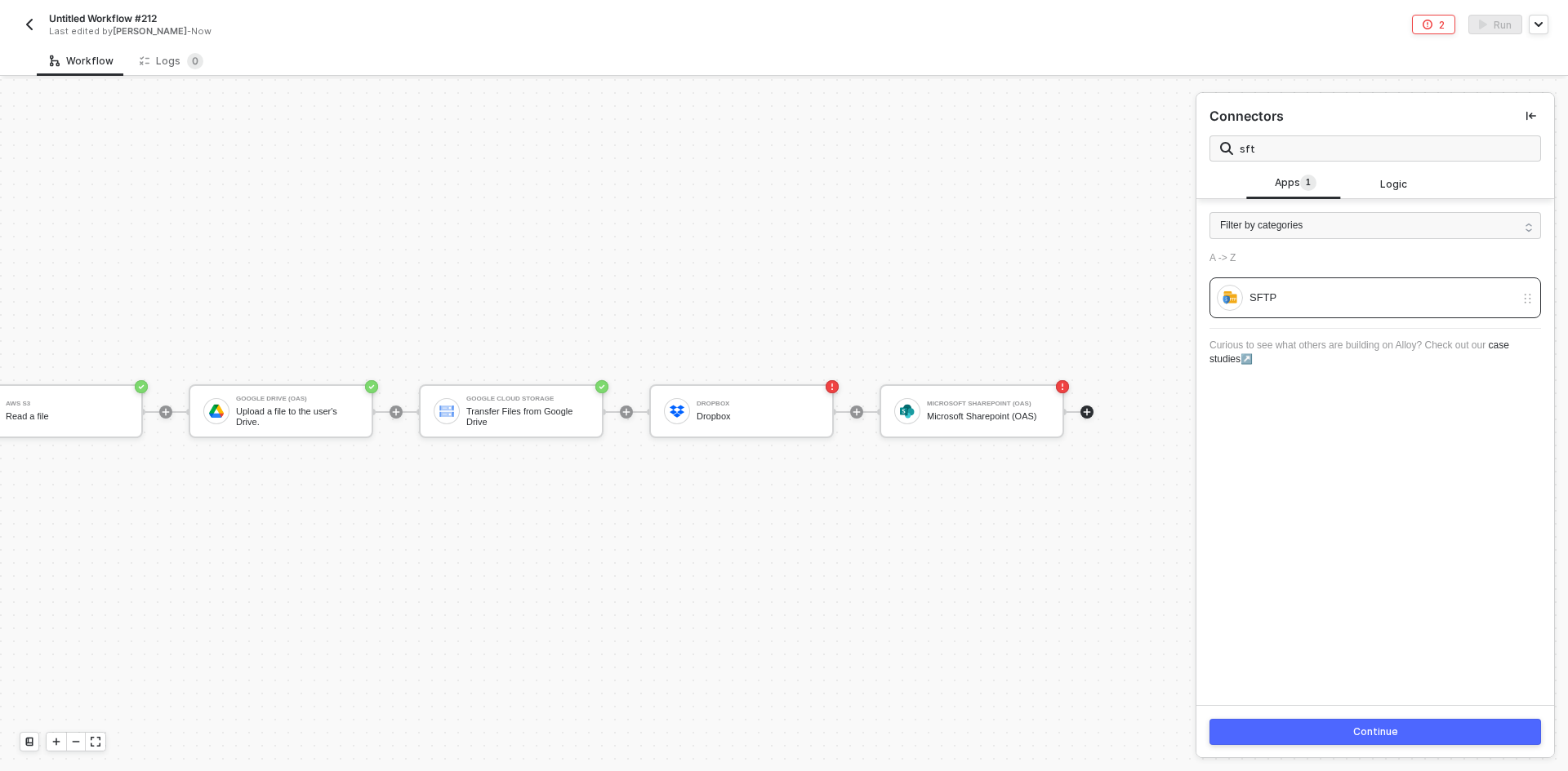
click at [781, 738] on button "Continue" at bounding box center [1375, 732] width 331 height 26
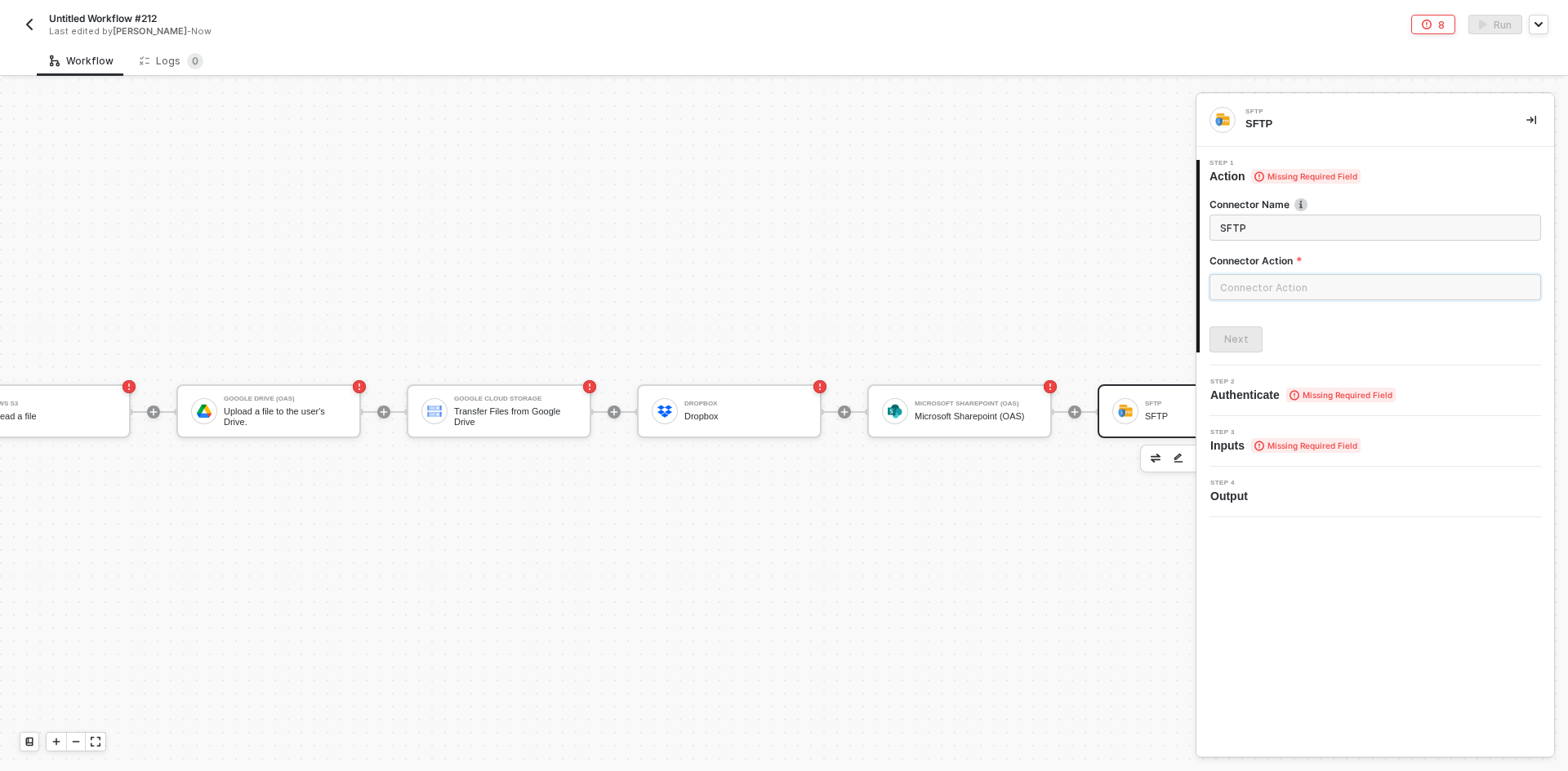
click at [781, 292] on input "text" at bounding box center [1375, 287] width 331 height 26
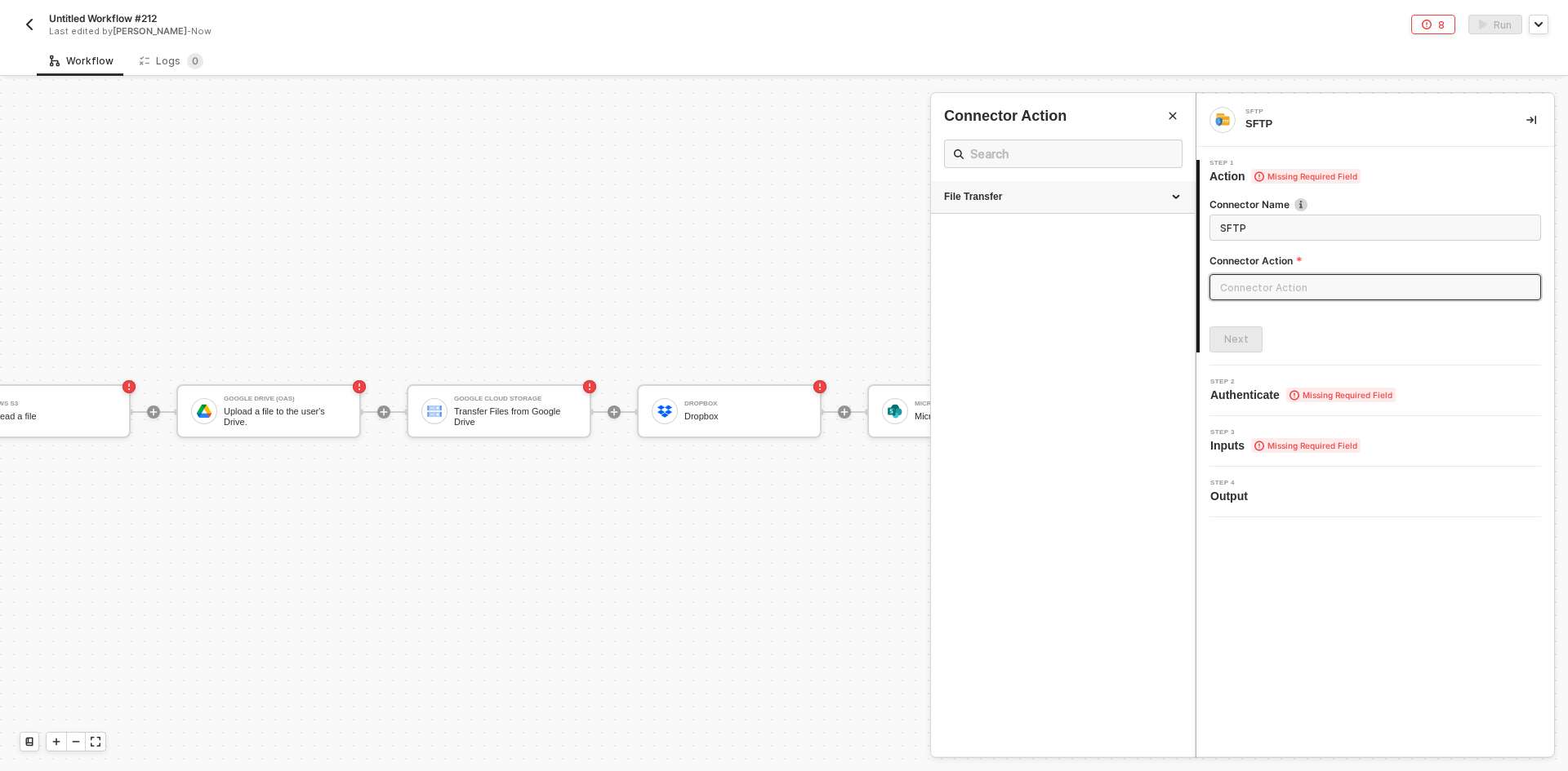
click at [781, 211] on div "File Transfer" at bounding box center [1063, 198] width 264 height 33
click at [781, 219] on li "Upload File Upload file to ftp server" at bounding box center [1063, 234] width 264 height 41
type input "Upload file to ftp server"
type input "File Transfer - Upload File"
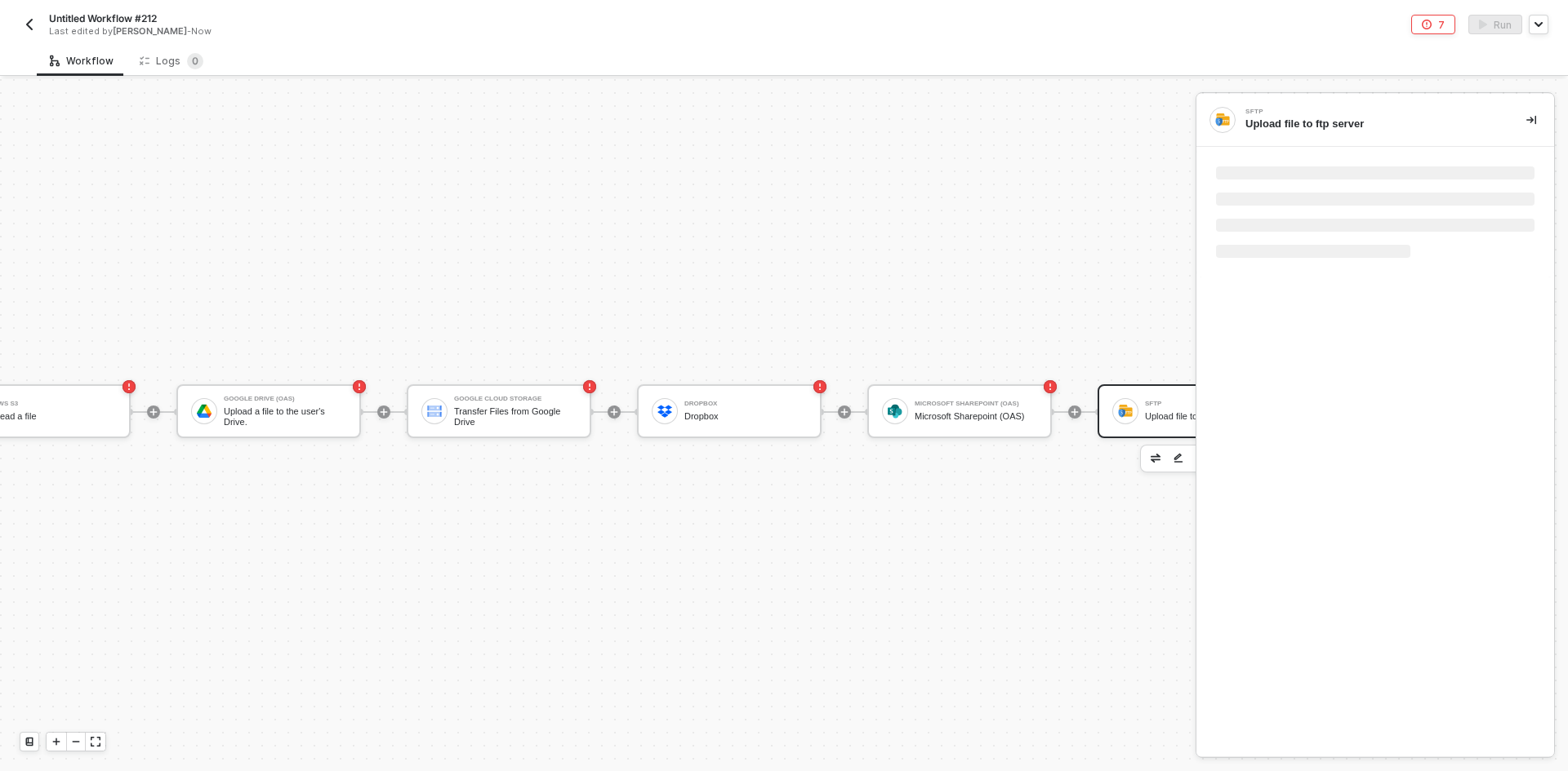
click at [781, 417] on div "Upload file to ftp server" at bounding box center [1207, 417] width 123 height 11
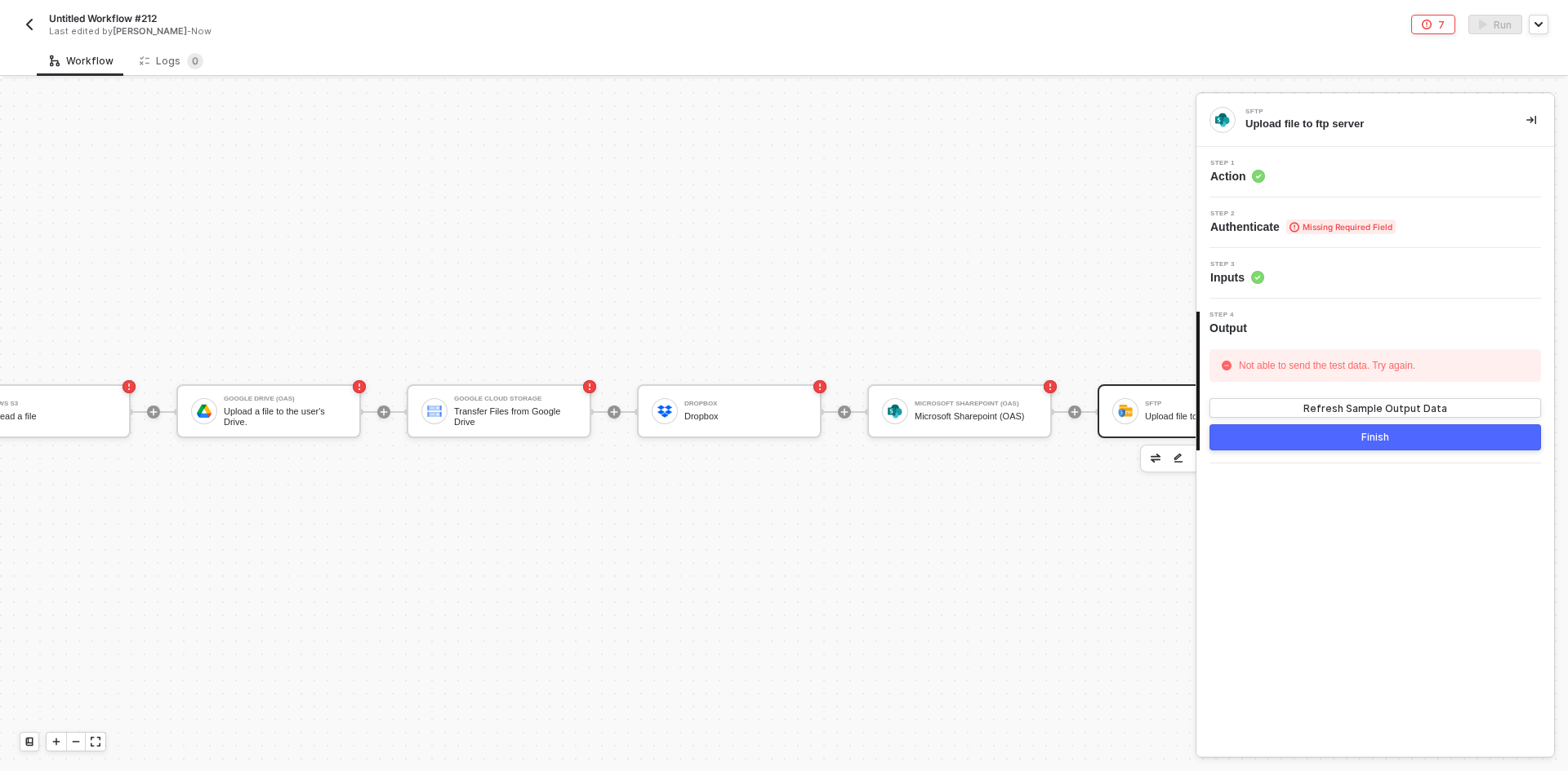
click at [781, 259] on div "Step 3 Inputs" at bounding box center [1376, 274] width 358 height 51
click at [781, 280] on div "Step 3 Inputs" at bounding box center [1377, 273] width 353 height 24
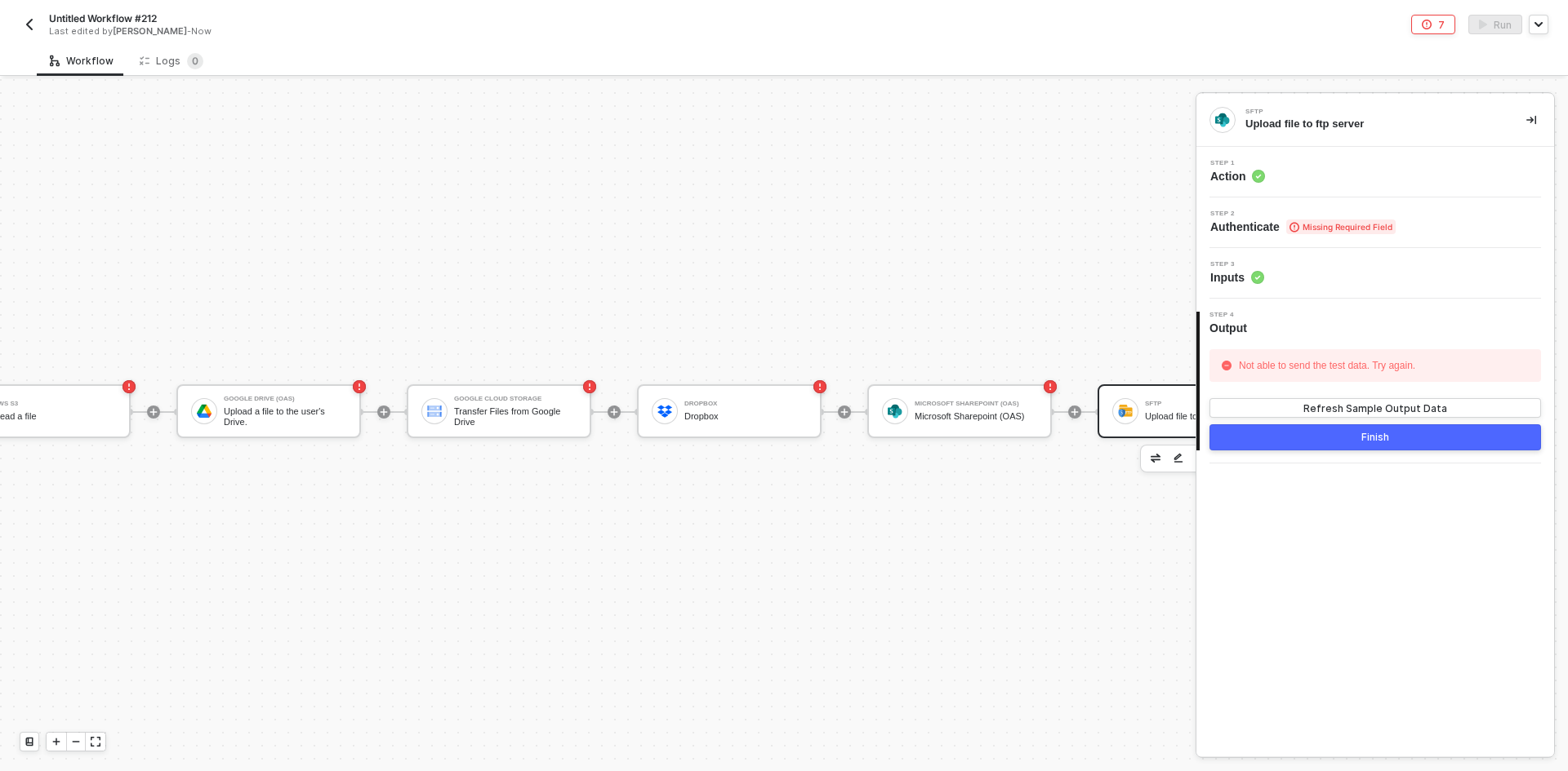
click at [781, 226] on div "Step 2 Authenticate Missing Required Field" at bounding box center [1377, 222] width 353 height 24
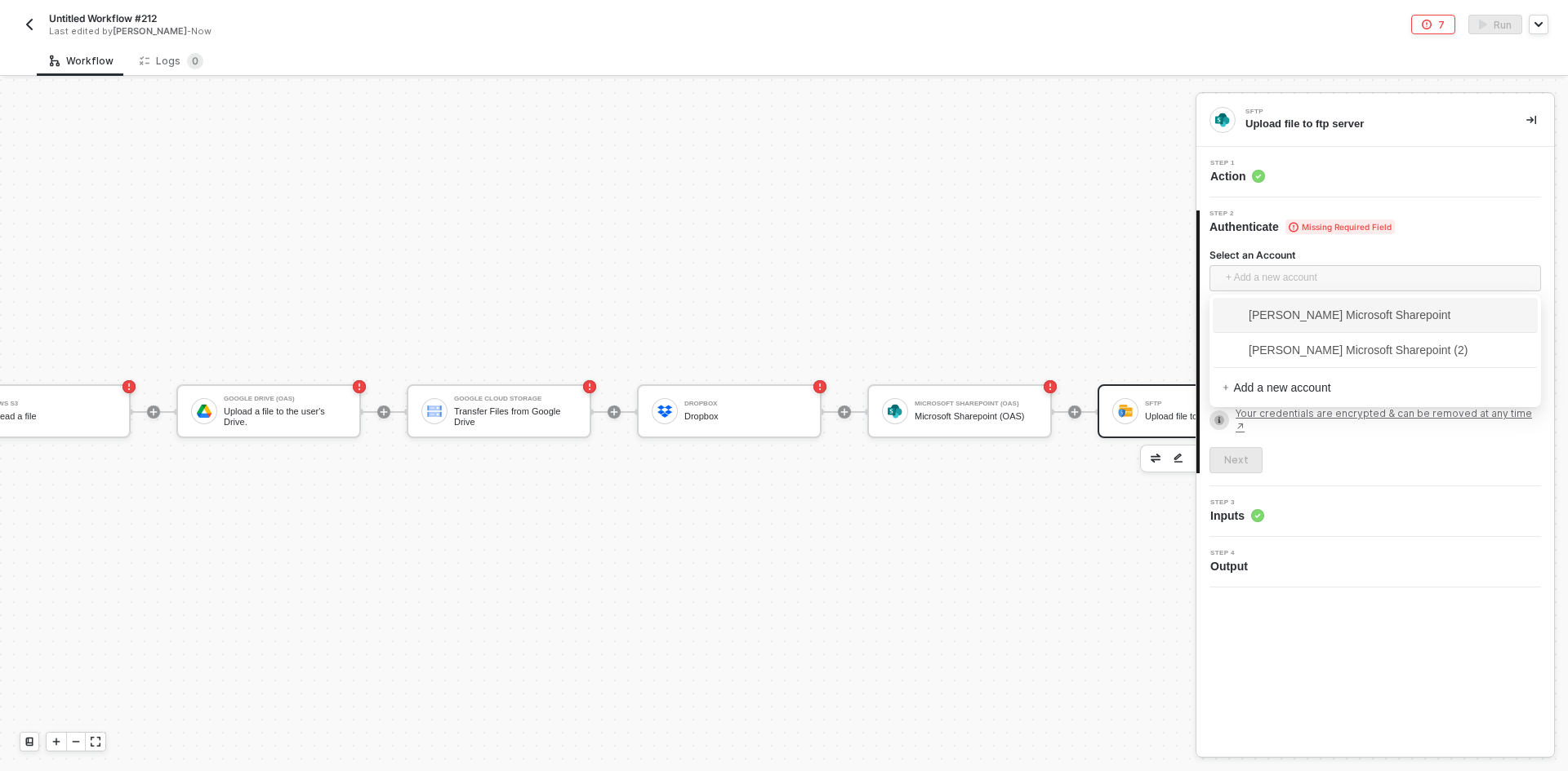
click at [781, 291] on span "+ Add a new account" at bounding box center [1378, 278] width 305 height 26
click at [781, 311] on span "[PERSON_NAME] Microsoft Sharepoint" at bounding box center [1336, 315] width 228 height 18
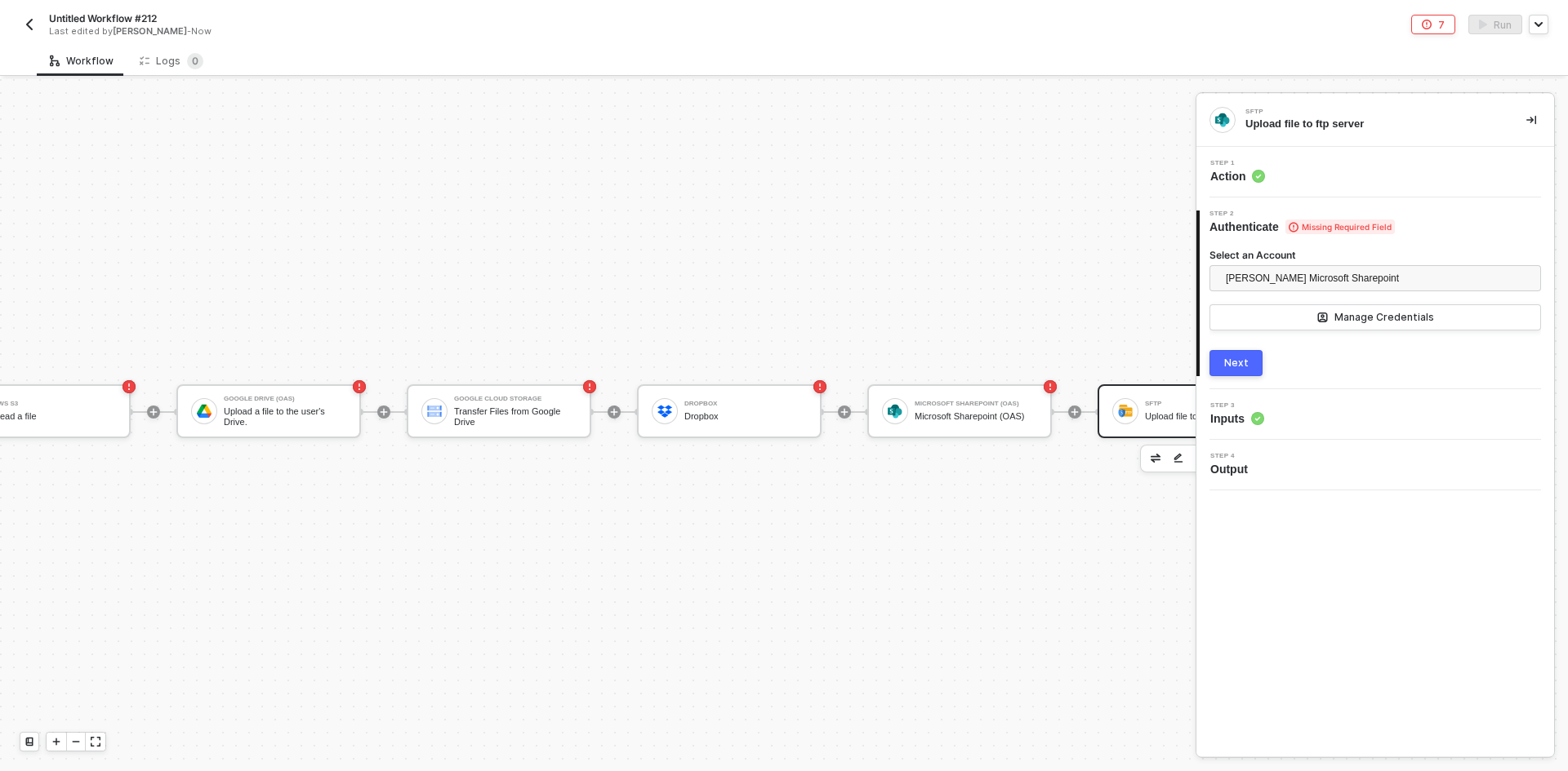
click at [781, 375] on div "2 Step 2 Authenticate Missing Required Field Select an Account [PERSON_NAME] Mi…" at bounding box center [1376, 293] width 358 height 191
drag, startPoint x: 1226, startPoint y: 375, endPoint x: 1240, endPoint y: 363, distance: 18.4
click at [781, 363] on button "Next" at bounding box center [1236, 363] width 53 height 26
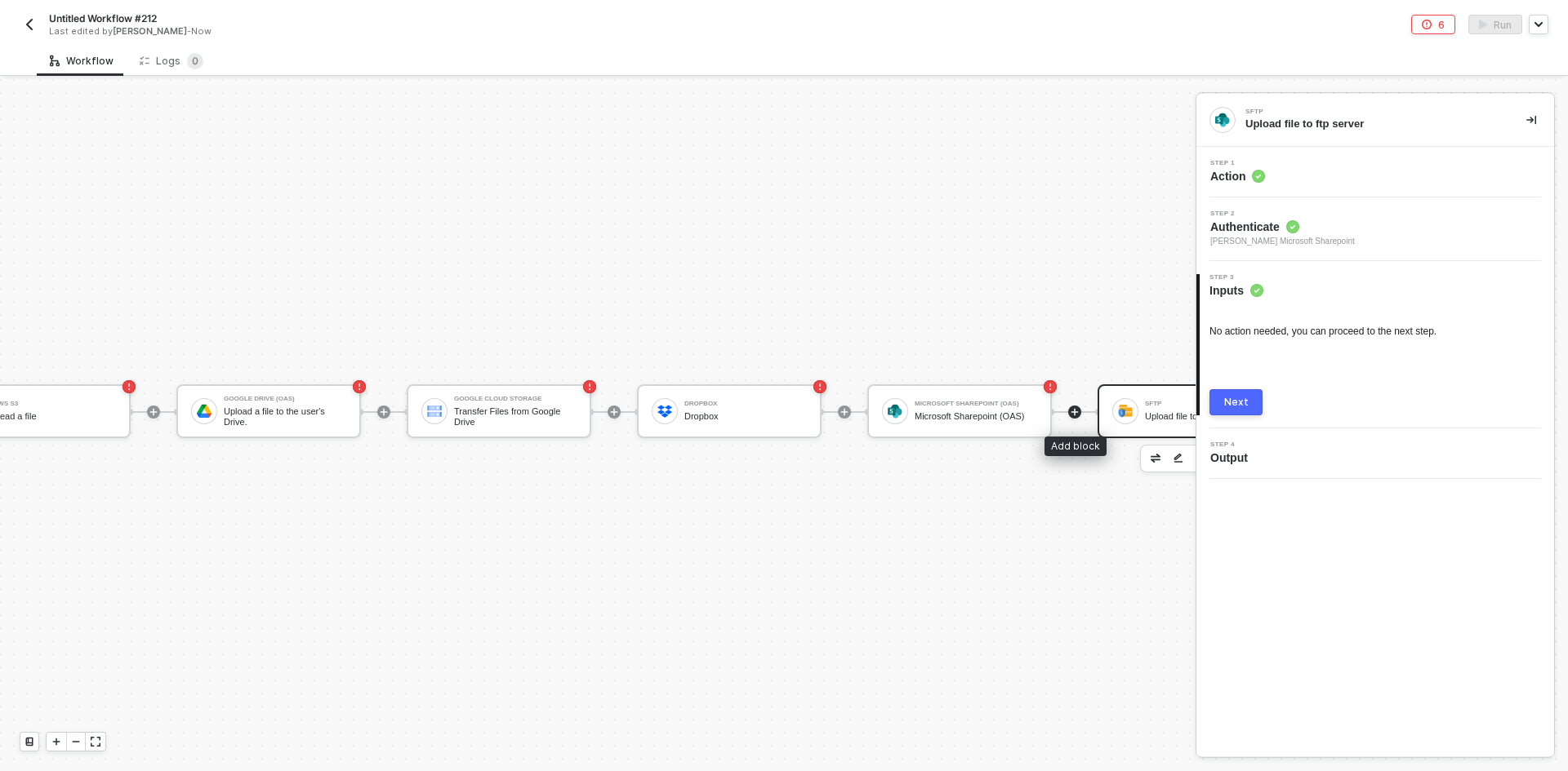
click at [781, 416] on icon "icon-play" at bounding box center [1074, 412] width 10 height 10
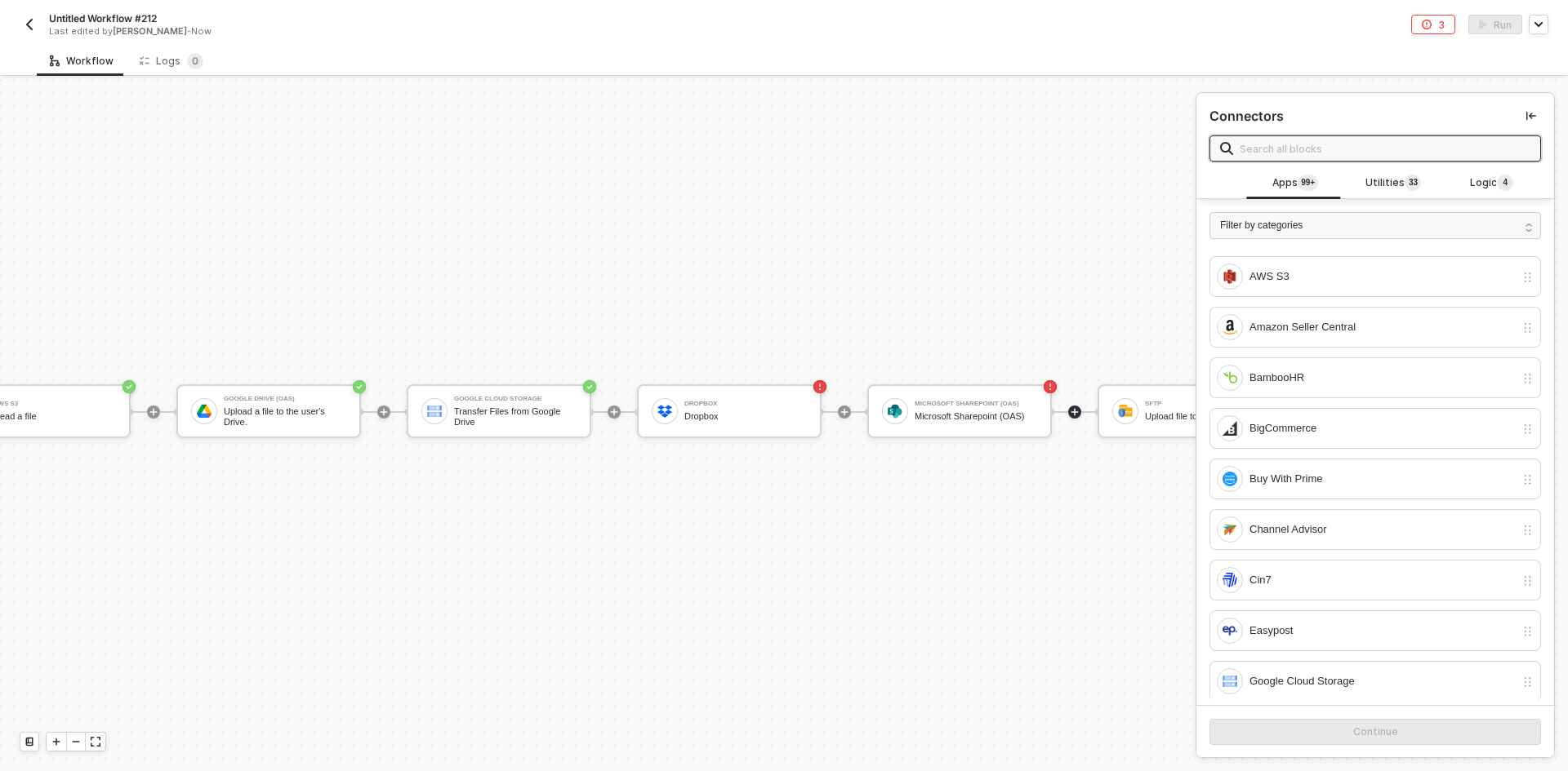
scroll to position [0, 0]
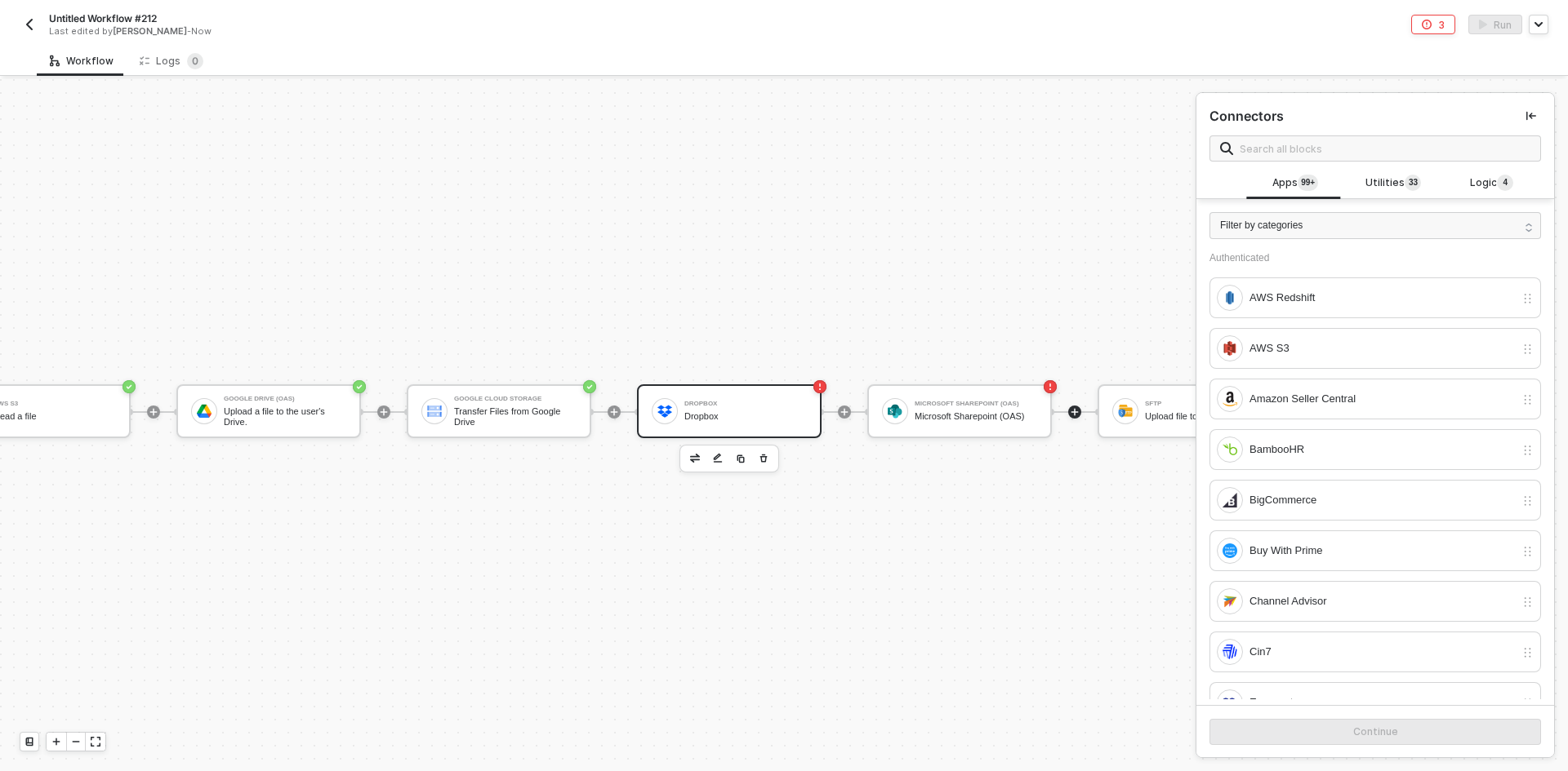
click at [692, 413] on div "Dropbox" at bounding box center [746, 417] width 123 height 11
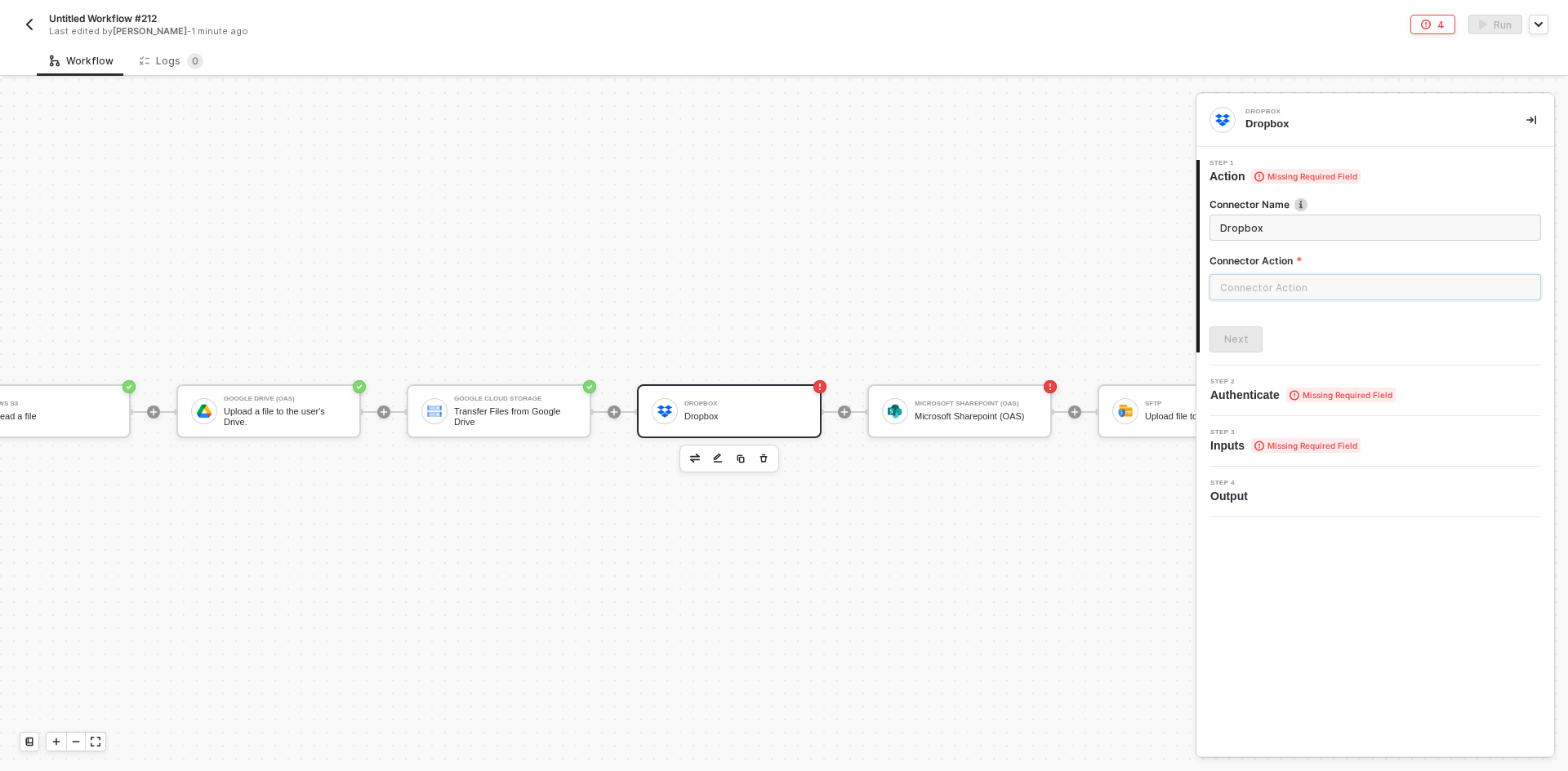
click at [781, 283] on input "text" at bounding box center [1375, 287] width 331 height 26
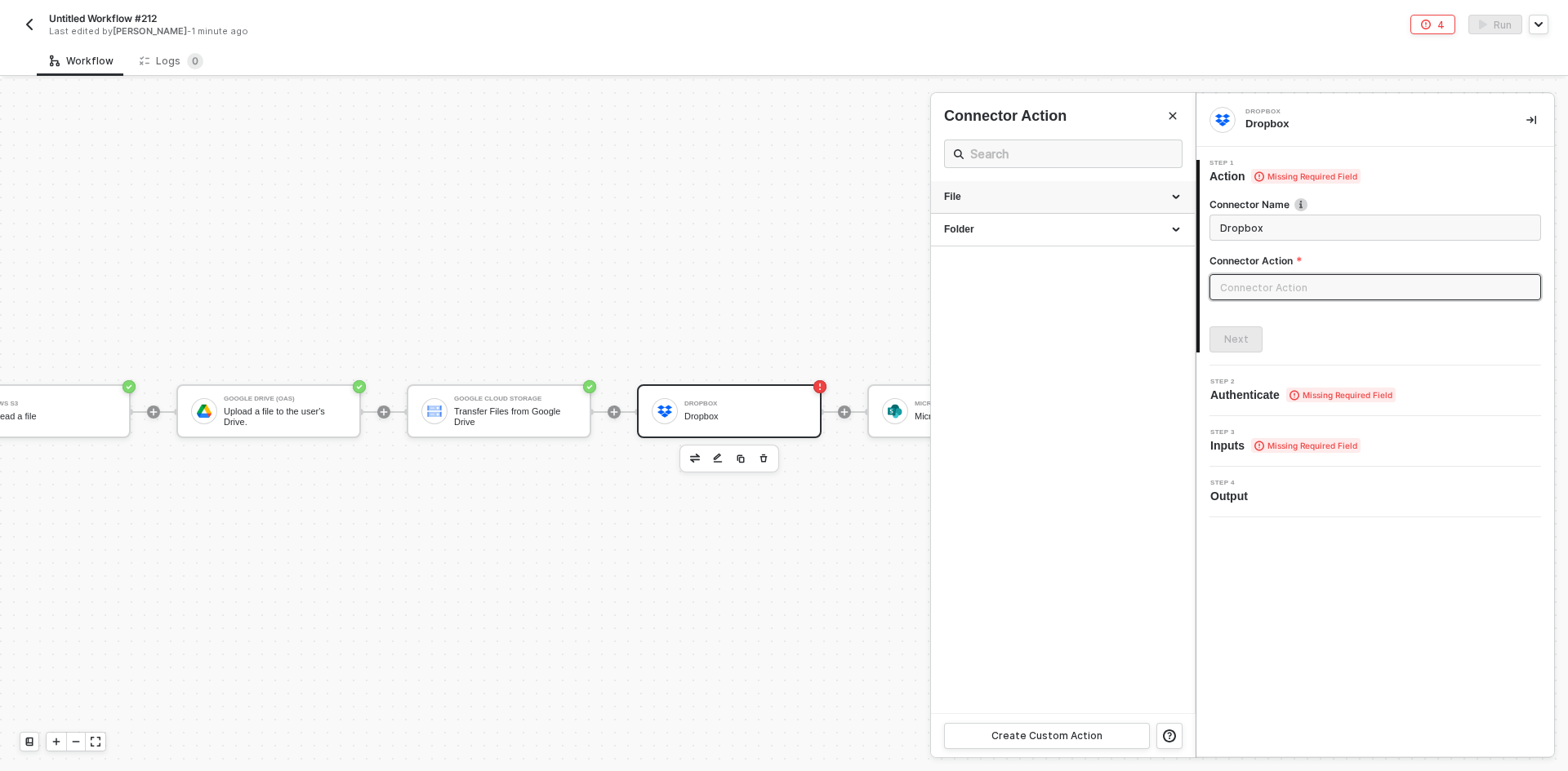
click at [781, 208] on div "File" at bounding box center [1063, 198] width 264 height 33
click at [781, 396] on div "Folder" at bounding box center [1062, 393] width 238 height 14
click at [781, 729] on div "Create Custom Action" at bounding box center [1047, 736] width 111 height 13
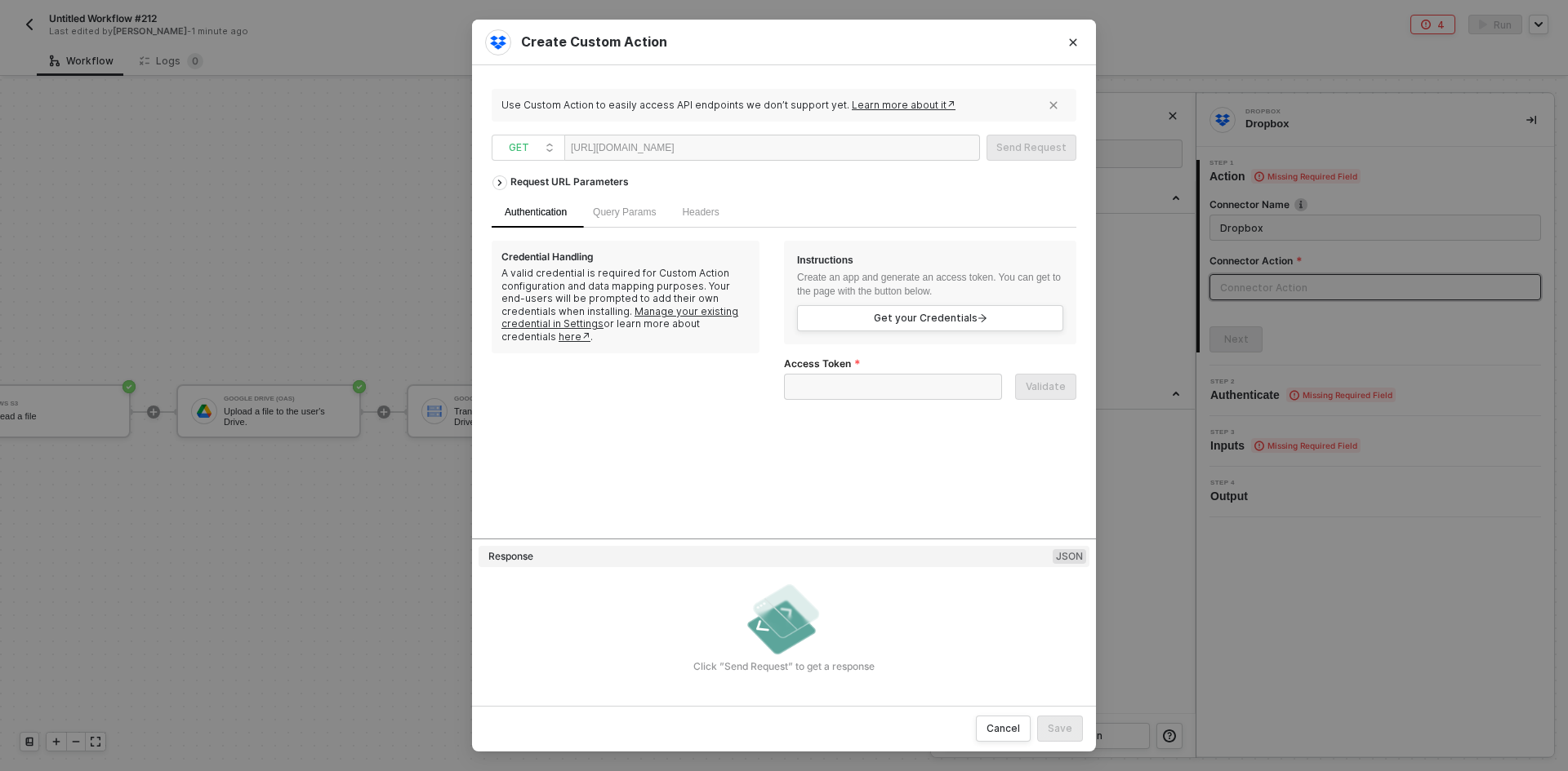
click at [345, 246] on div "Create Custom Action Use Custom Action to easily access API endpoints we don’t …" at bounding box center [784, 386] width 1568 height 771
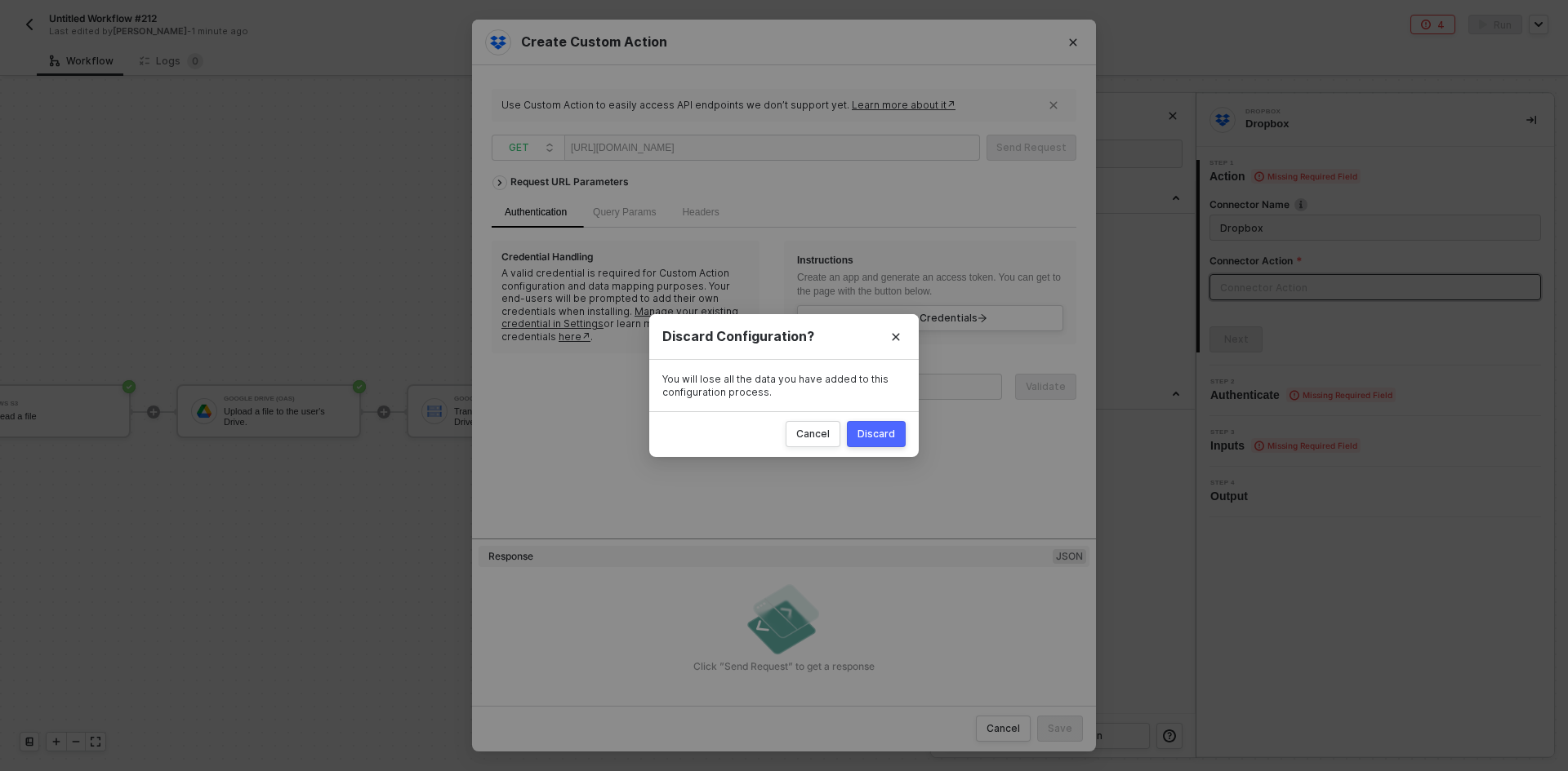
drag, startPoint x: 897, startPoint y: 432, endPoint x: 888, endPoint y: 430, distance: 9.2
click at [781, 432] on button "Discard" at bounding box center [876, 434] width 59 height 26
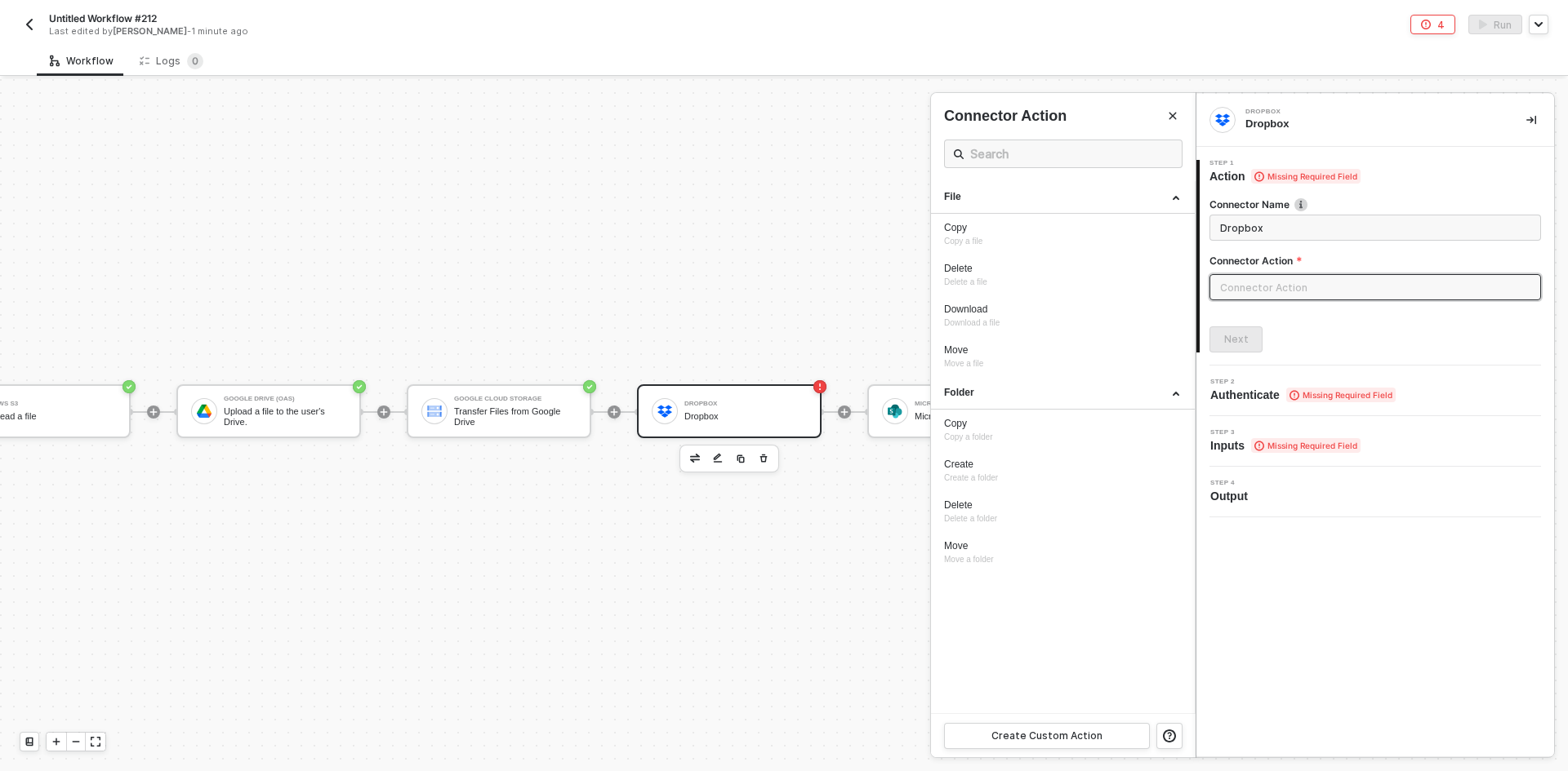
click at [365, 312] on div at bounding box center [784, 425] width 1568 height 692
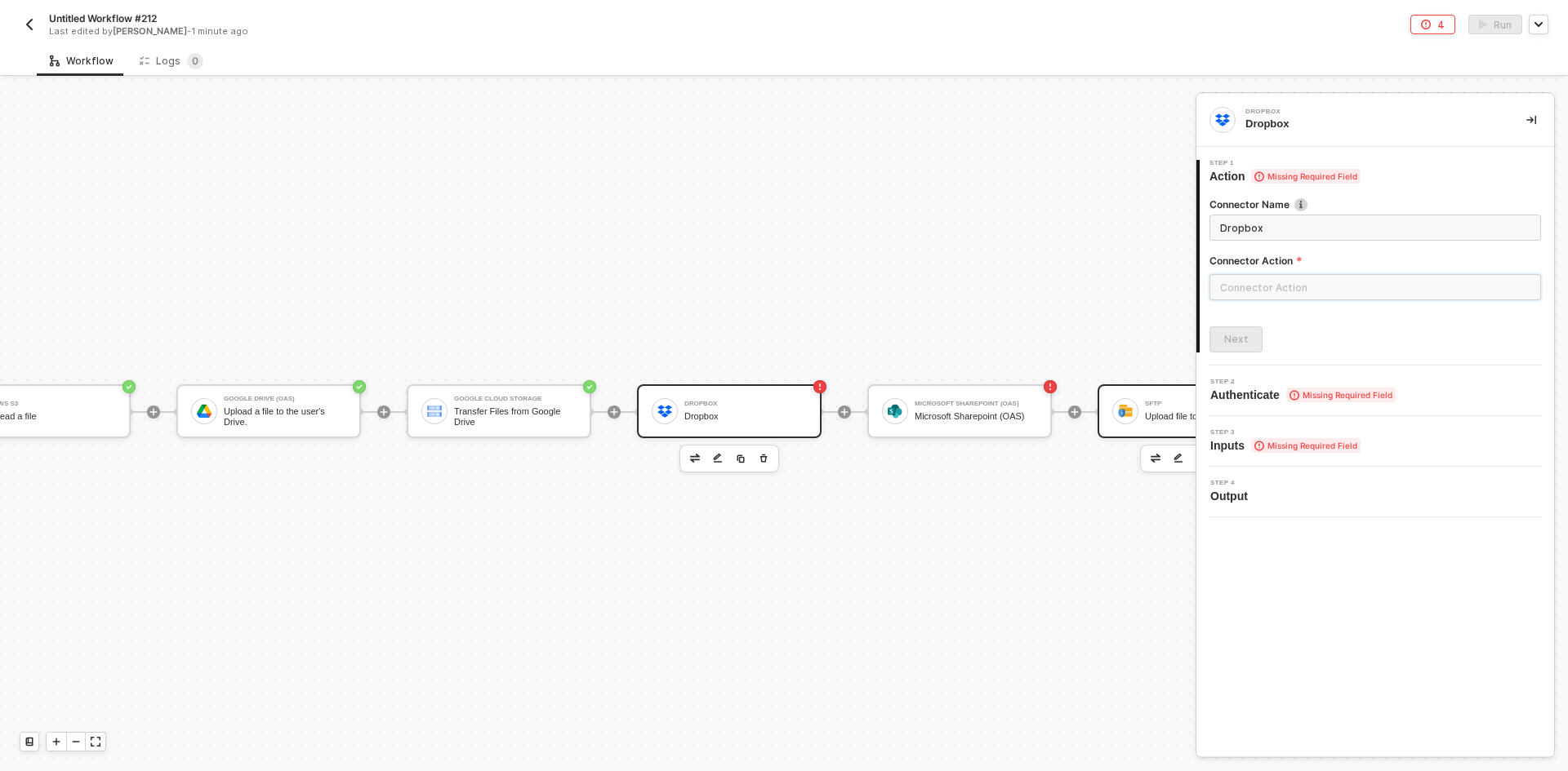
scroll to position [29, 534]
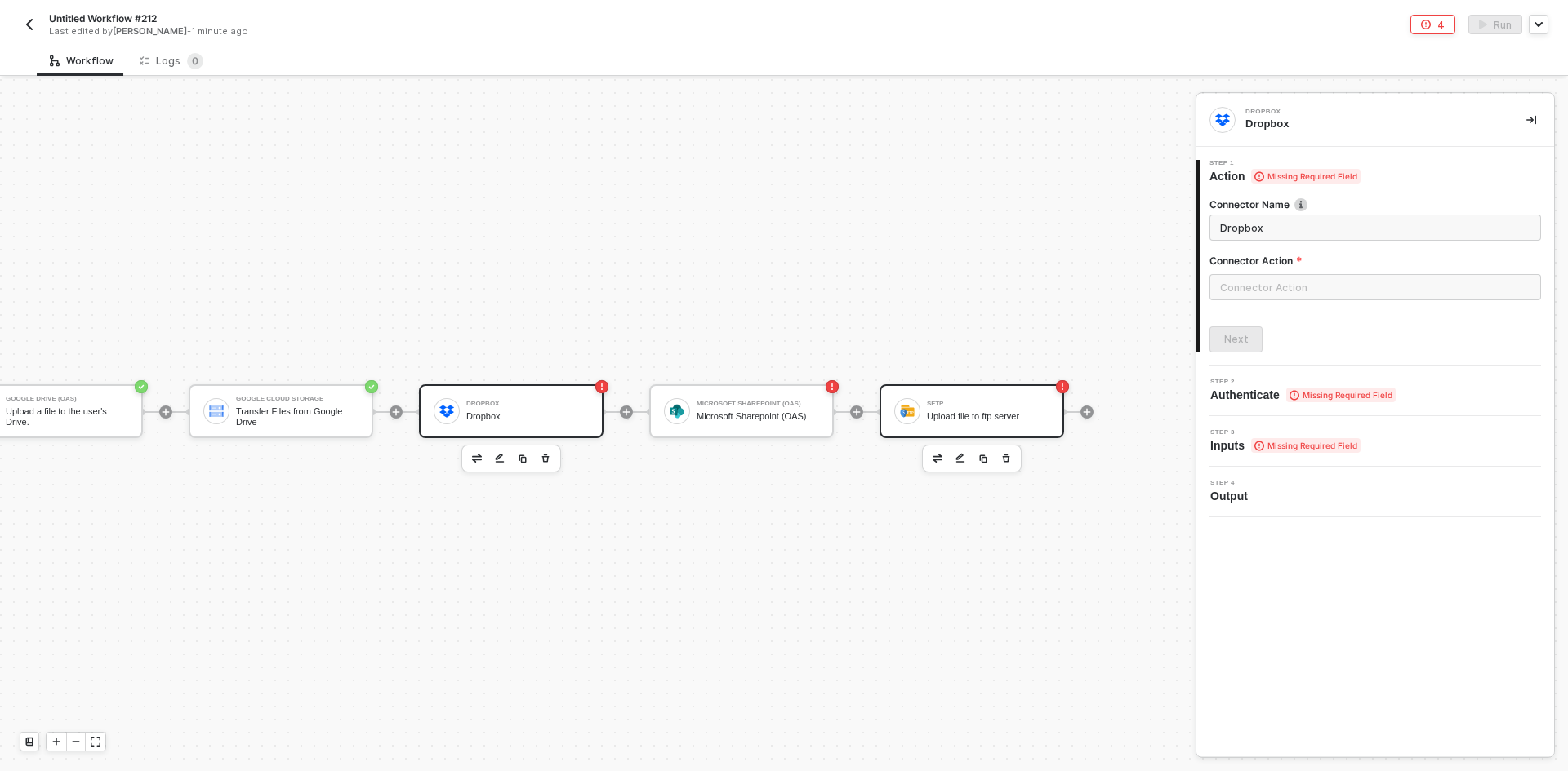
click at [781, 422] on div "SFTP Upload file to ftp server" at bounding box center [988, 412] width 123 height 31
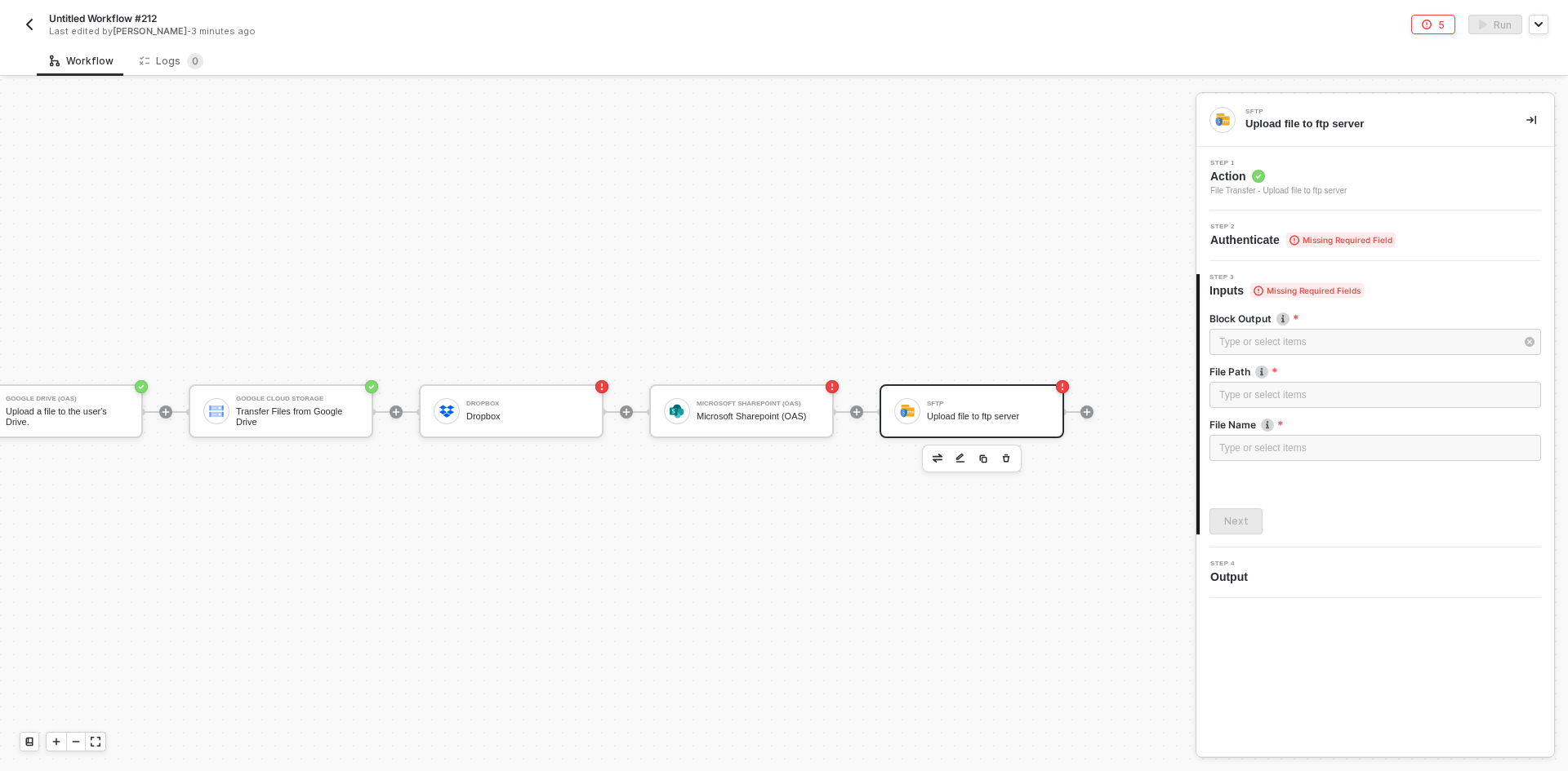
click at [781, 171] on div "Step 1 Action File Transfer - Upload file to ftp server" at bounding box center [1377, 179] width 353 height 38
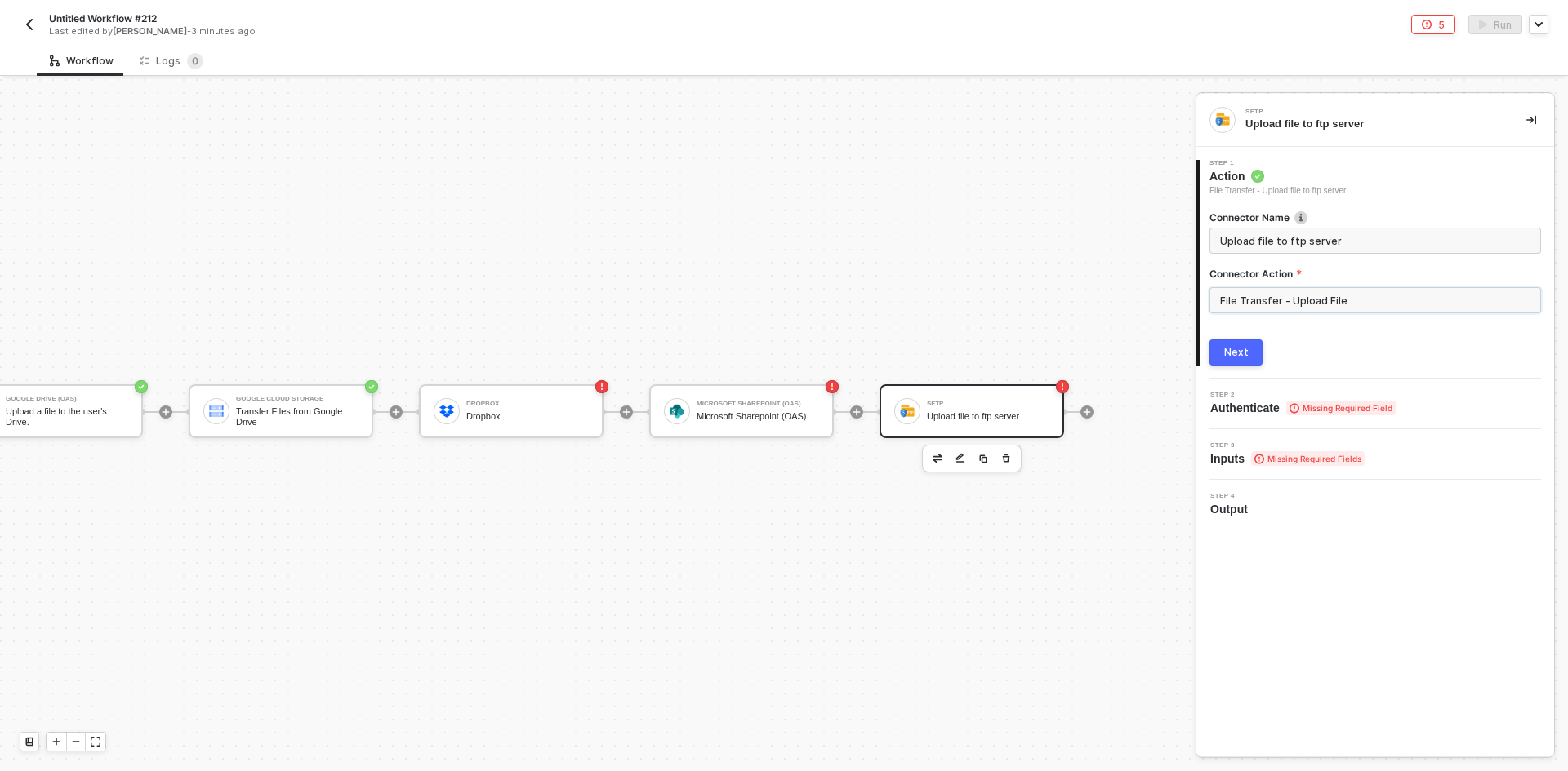
click at [781, 292] on input "File Transfer - Upload File" at bounding box center [1375, 300] width 331 height 26
